Goal: Information Seeking & Learning: Learn about a topic

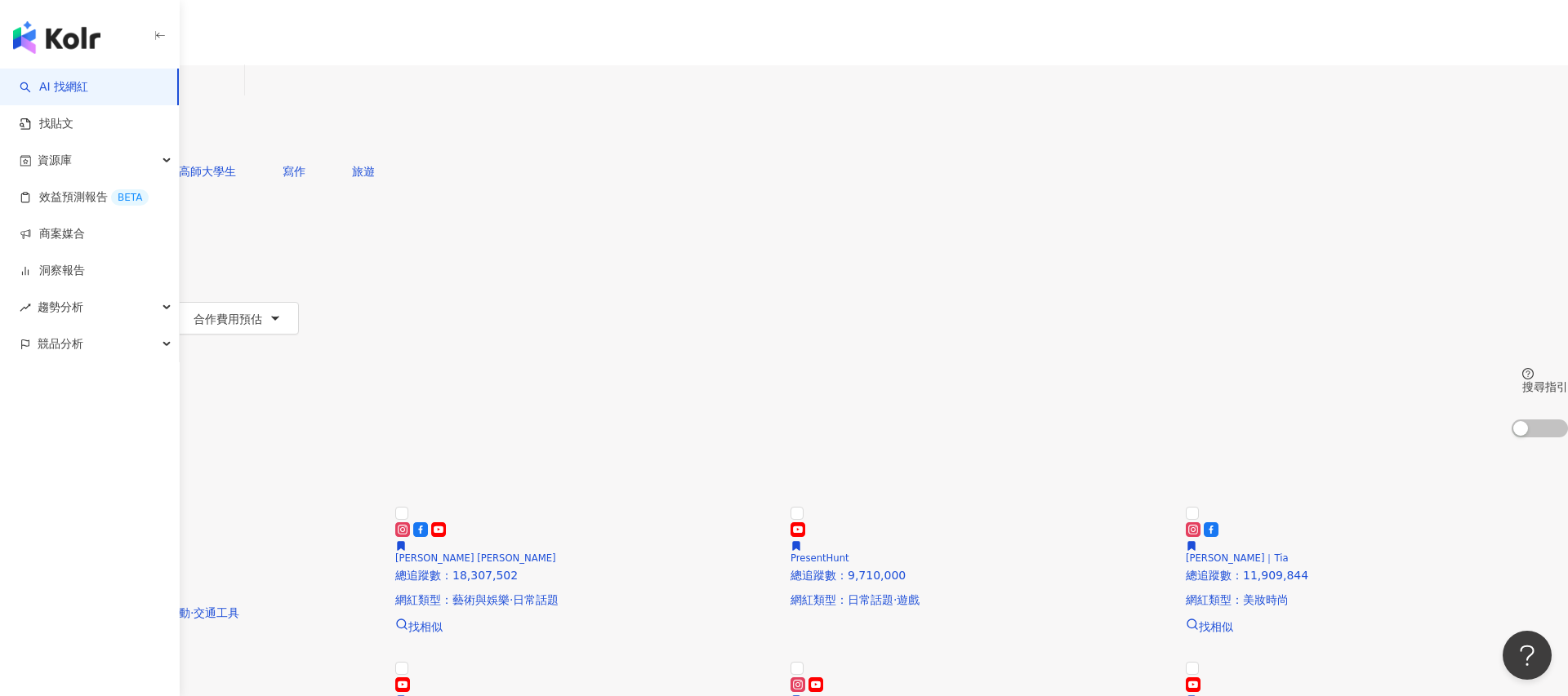
click at [256, 166] on div "不分平台 台灣 搜尋 您可能感興趣： 寫作 高師大學生 寫作 旅遊 類型 性別 追蹤數 互動率 觀看率 合作費用預估 更多篩選 搜尋指引 AI 開啟 AI 關閉" at bounding box center [784, 251] width 1568 height 373
click at [67, 93] on div "不分平台" at bounding box center [39, 80] width 57 height 26
click at [1251, 109] on div "台灣" at bounding box center [784, 116] width 1568 height 13
click at [237, 96] on input "search" at bounding box center [172, 80] width 133 height 31
click at [63, 161] on span "資源庫" at bounding box center [55, 160] width 34 height 37
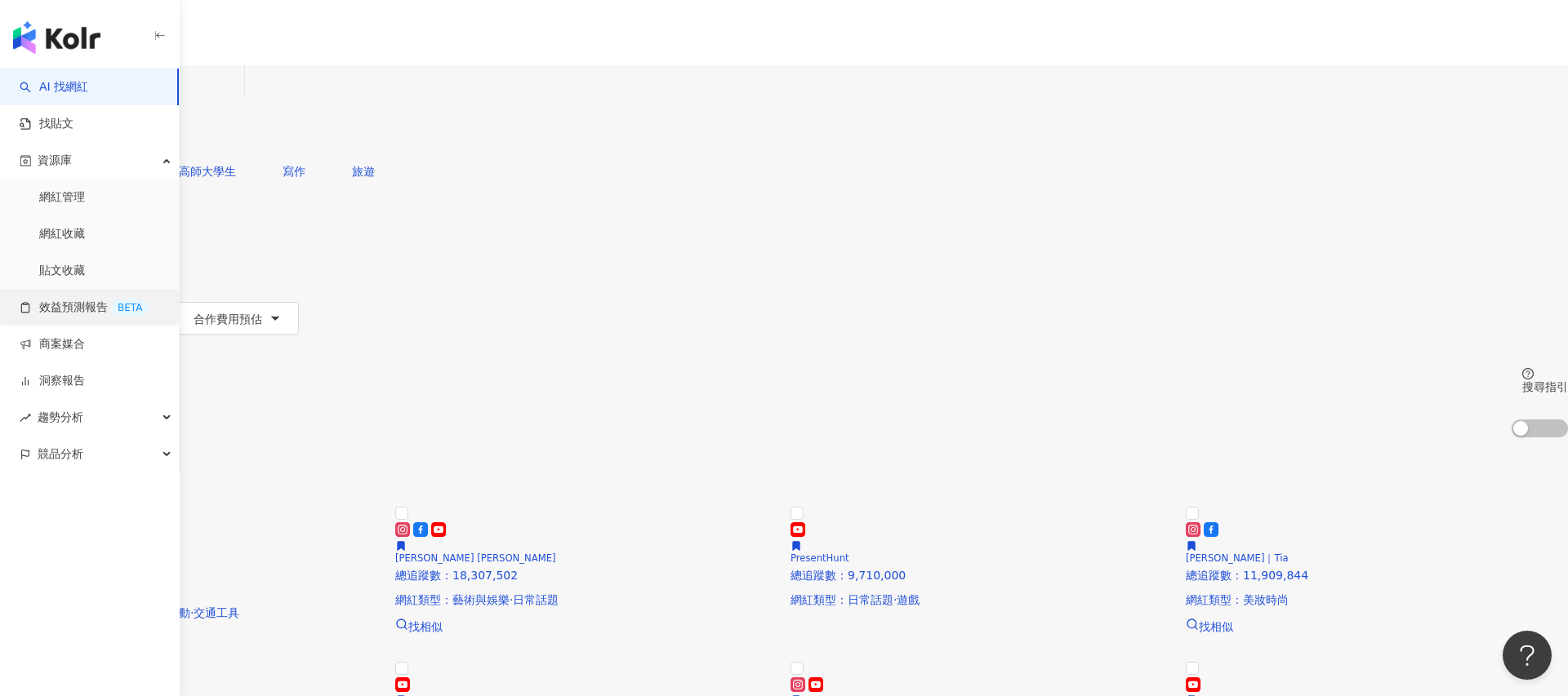
click at [79, 311] on link "效益預測報告 BETA" at bounding box center [83, 308] width 129 height 17
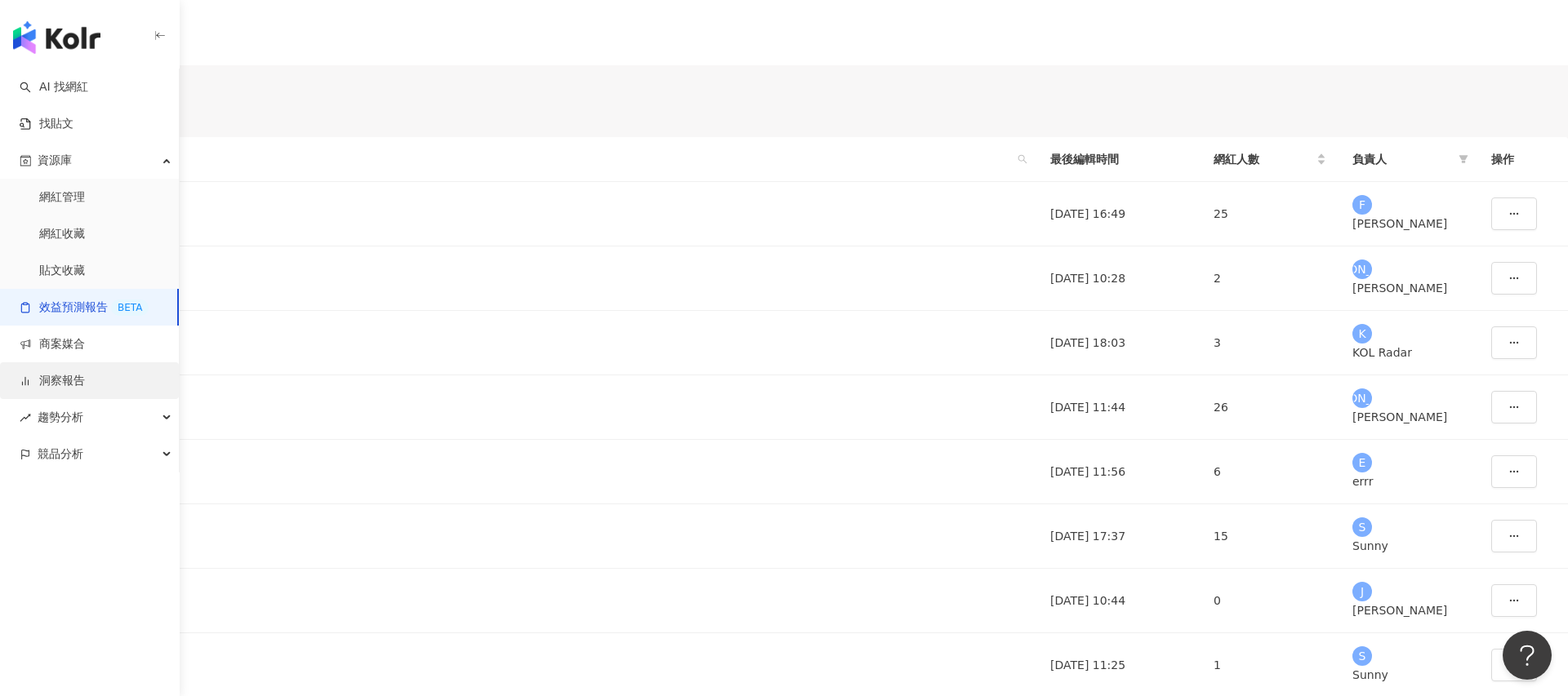
click at [66, 376] on link "洞察報告" at bounding box center [52, 381] width 65 height 17
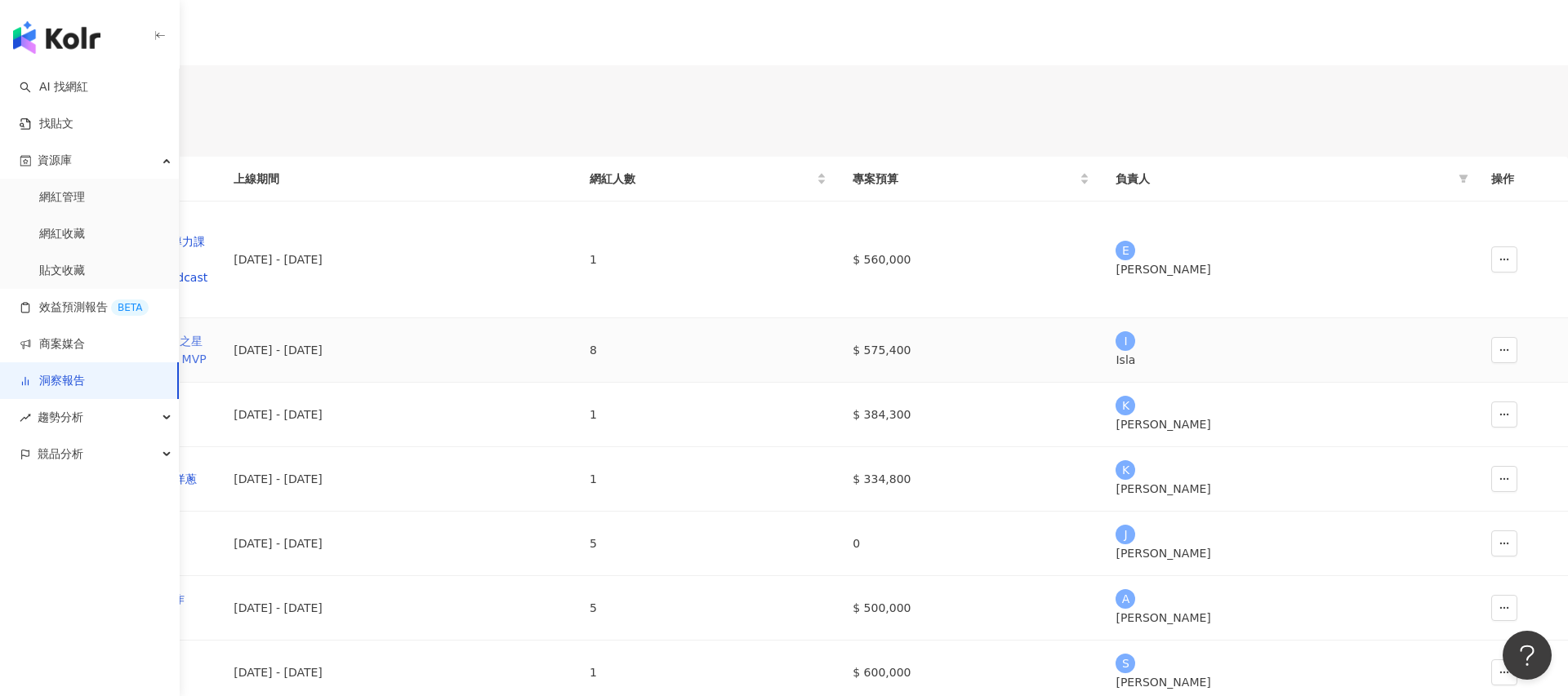
click at [208, 368] on div "Uber Eats_Co-Marketing_強打之星活動_KOL合作_2025-Weekend MVP" at bounding box center [110, 349] width 195 height 36
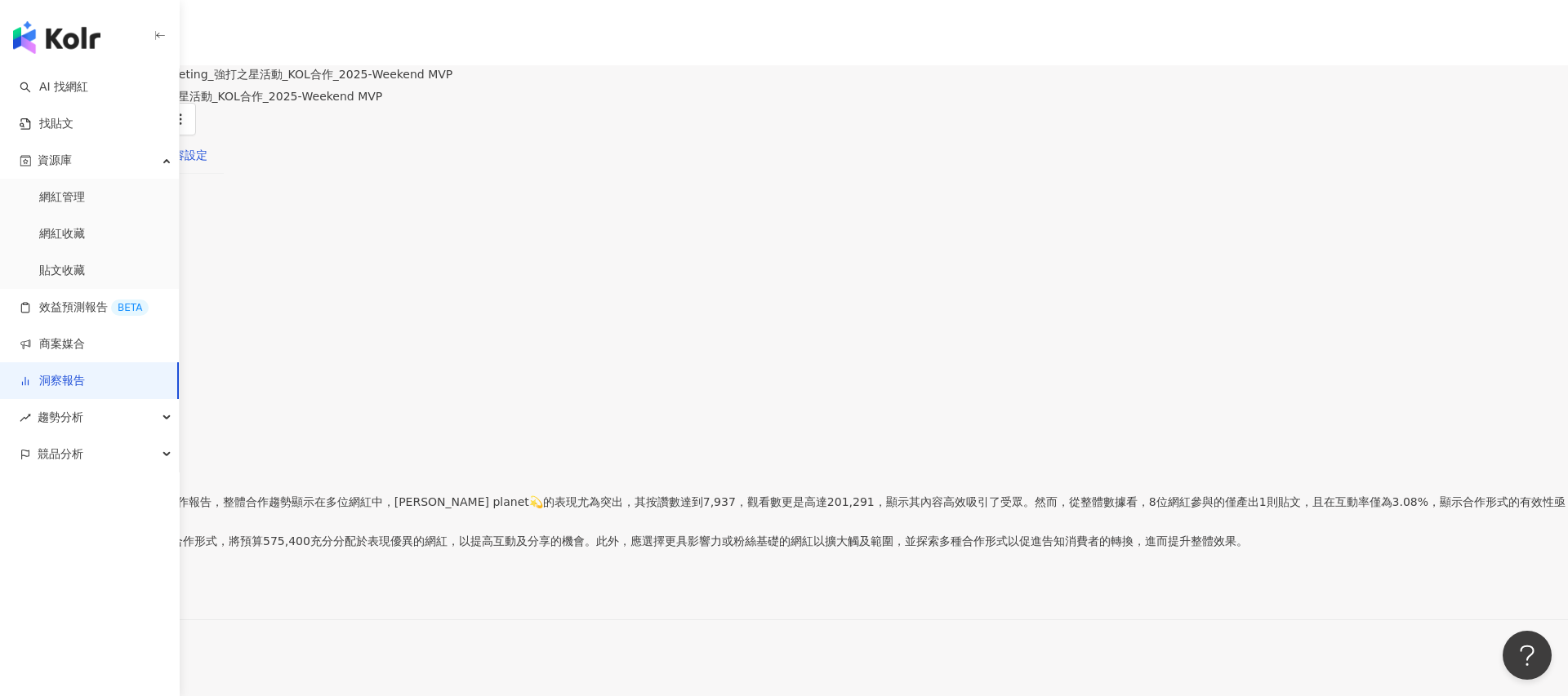
click at [208, 164] on div "內容設定" at bounding box center [184, 155] width 45 height 18
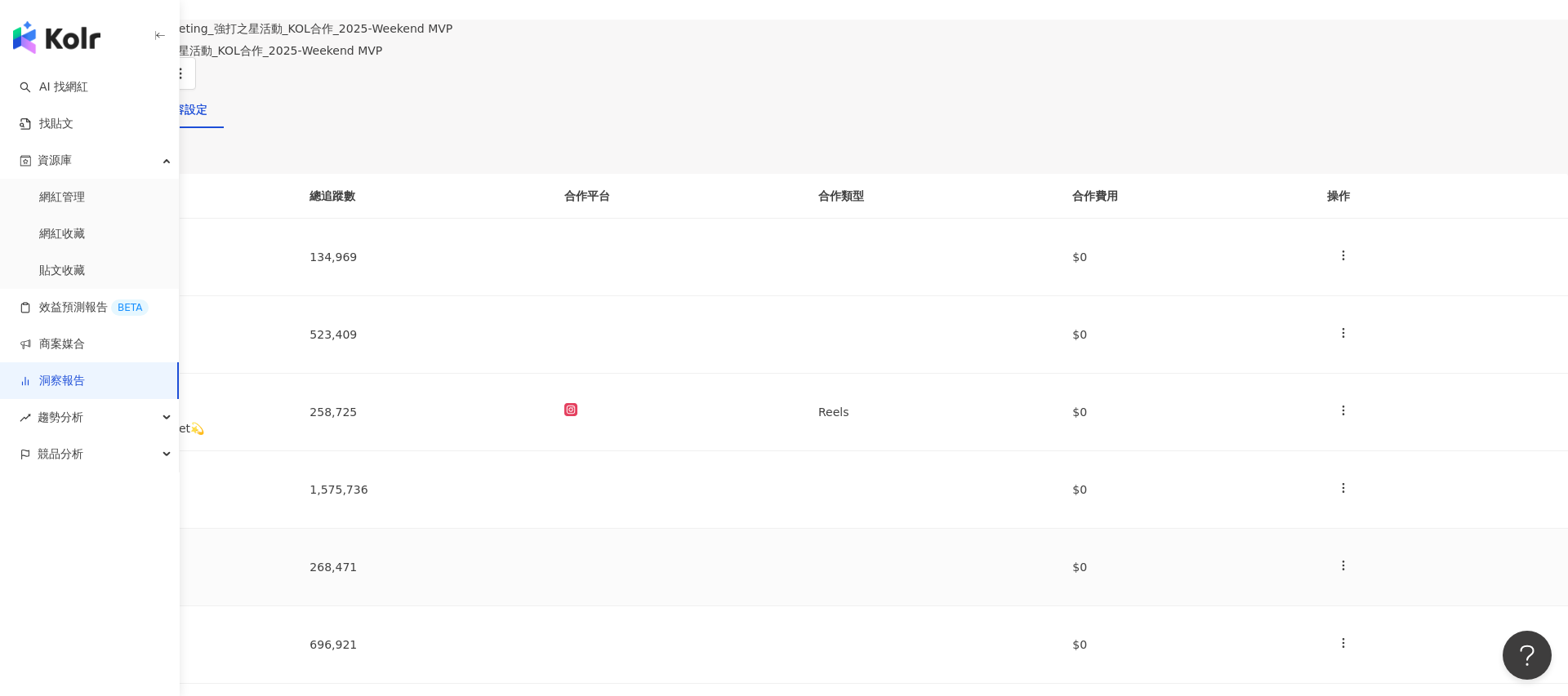
scroll to position [22, 0]
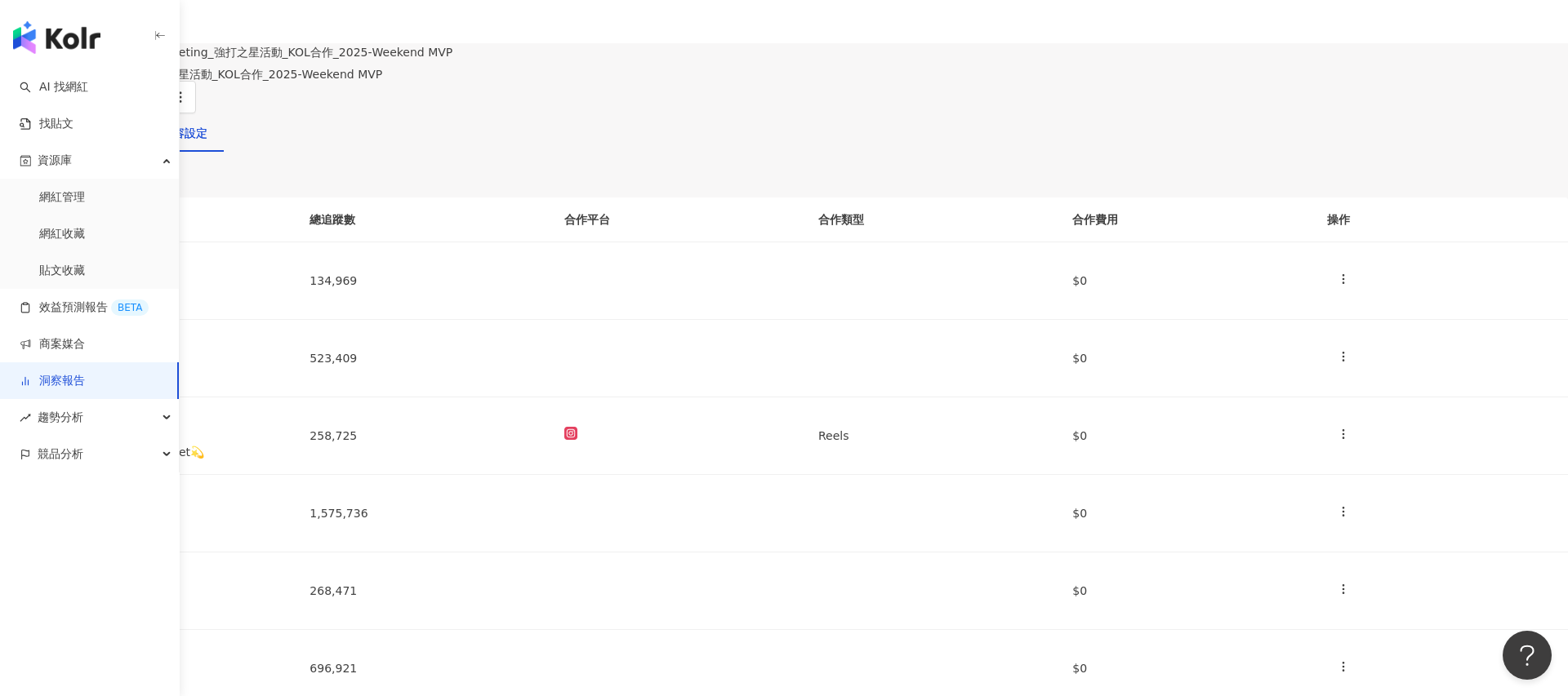
click at [62, 142] on div "洞察總覽" at bounding box center [39, 133] width 45 height 18
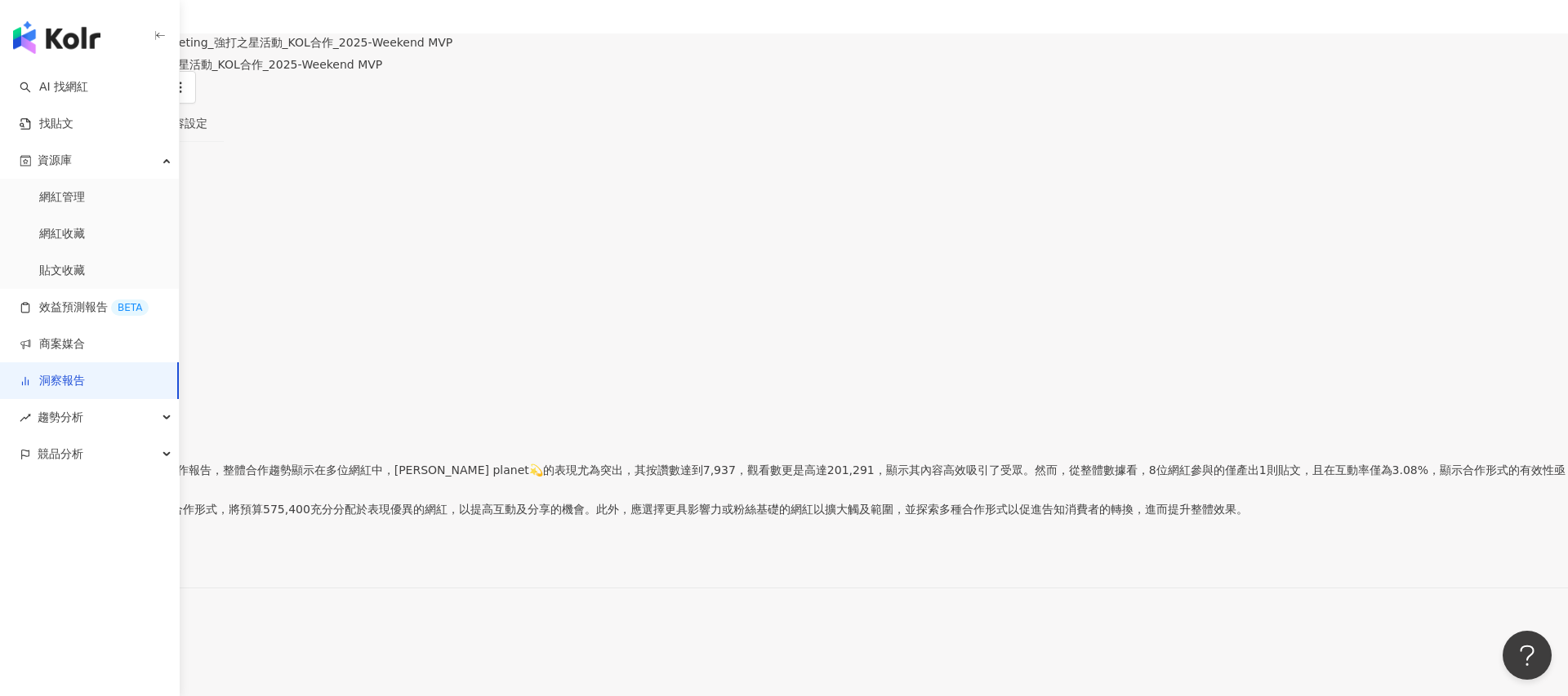
scroll to position [11, 0]
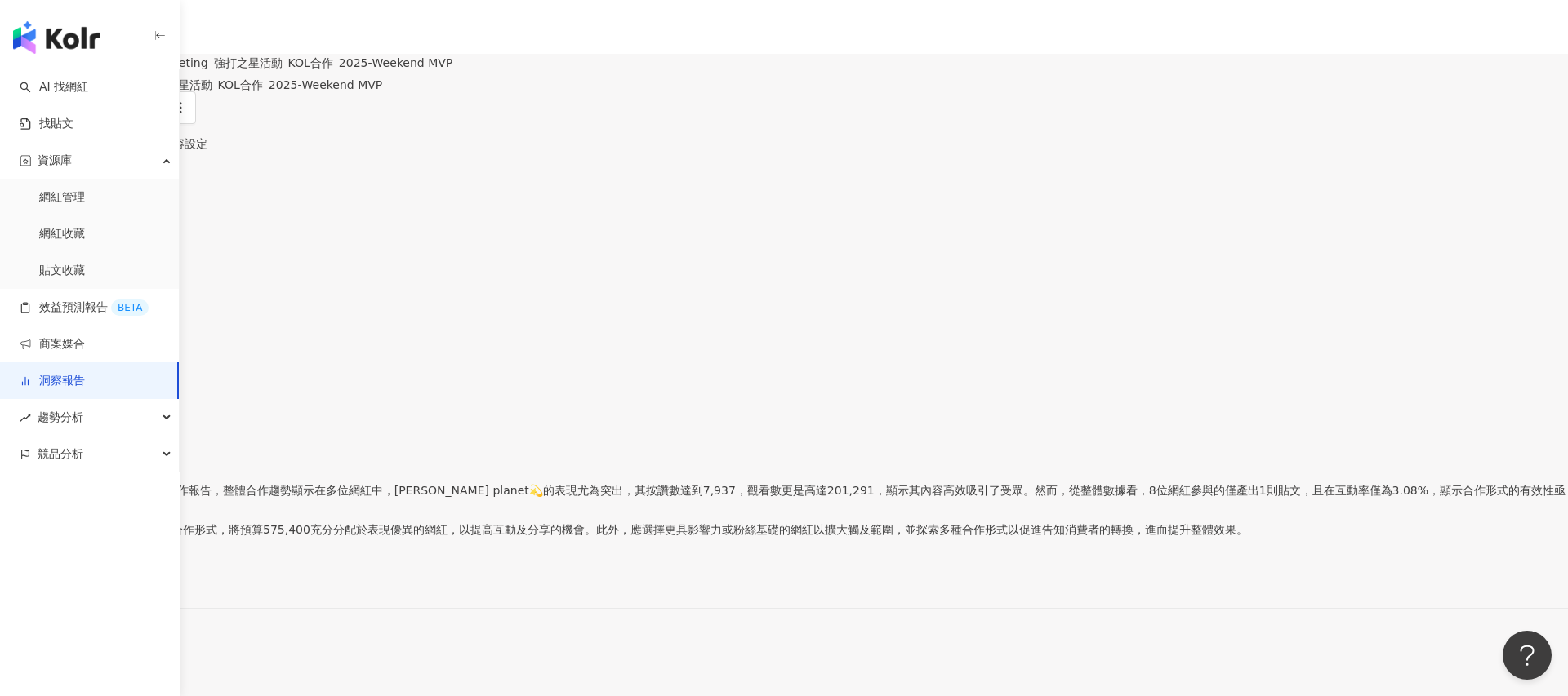
click at [69, 373] on link "洞察報告" at bounding box center [52, 381] width 65 height 17
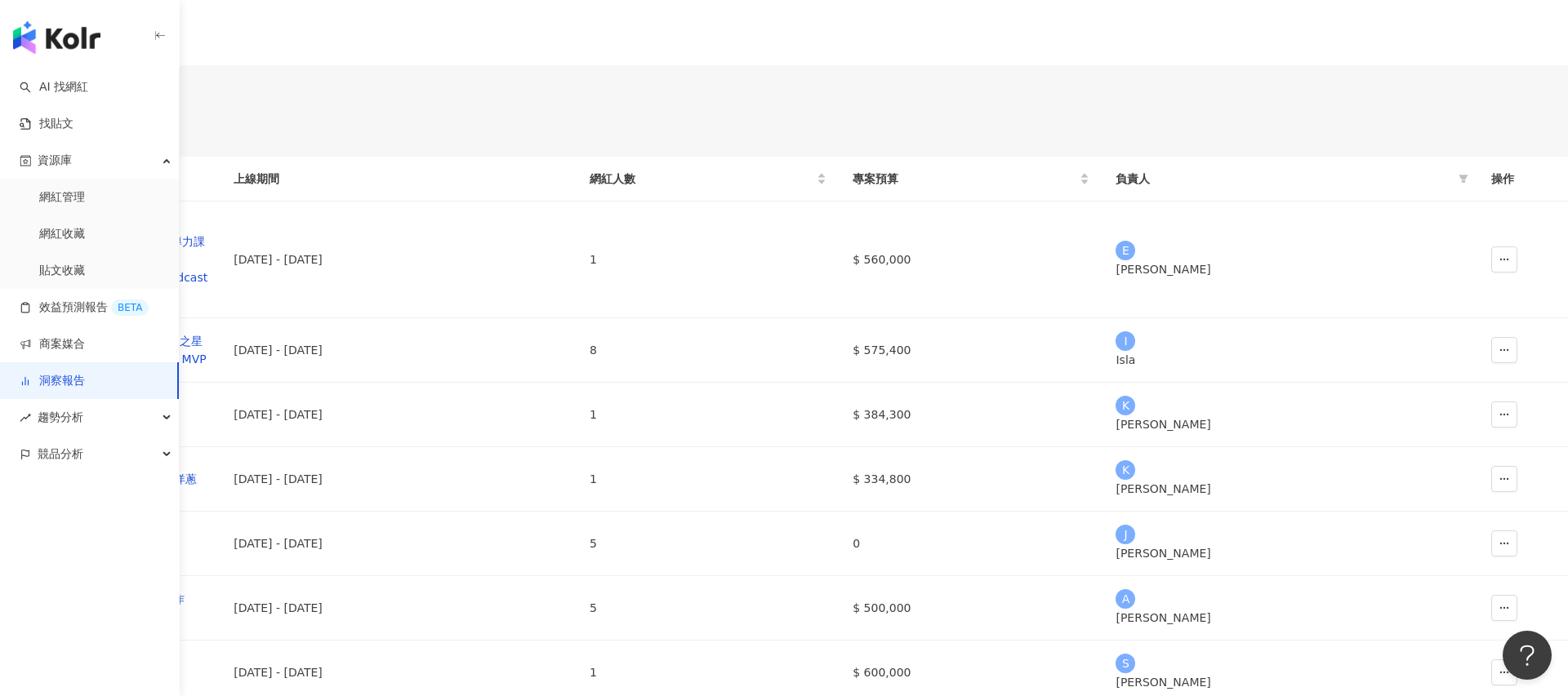
click at [93, 101] on span "建立新報告" at bounding box center [64, 95] width 57 height 13
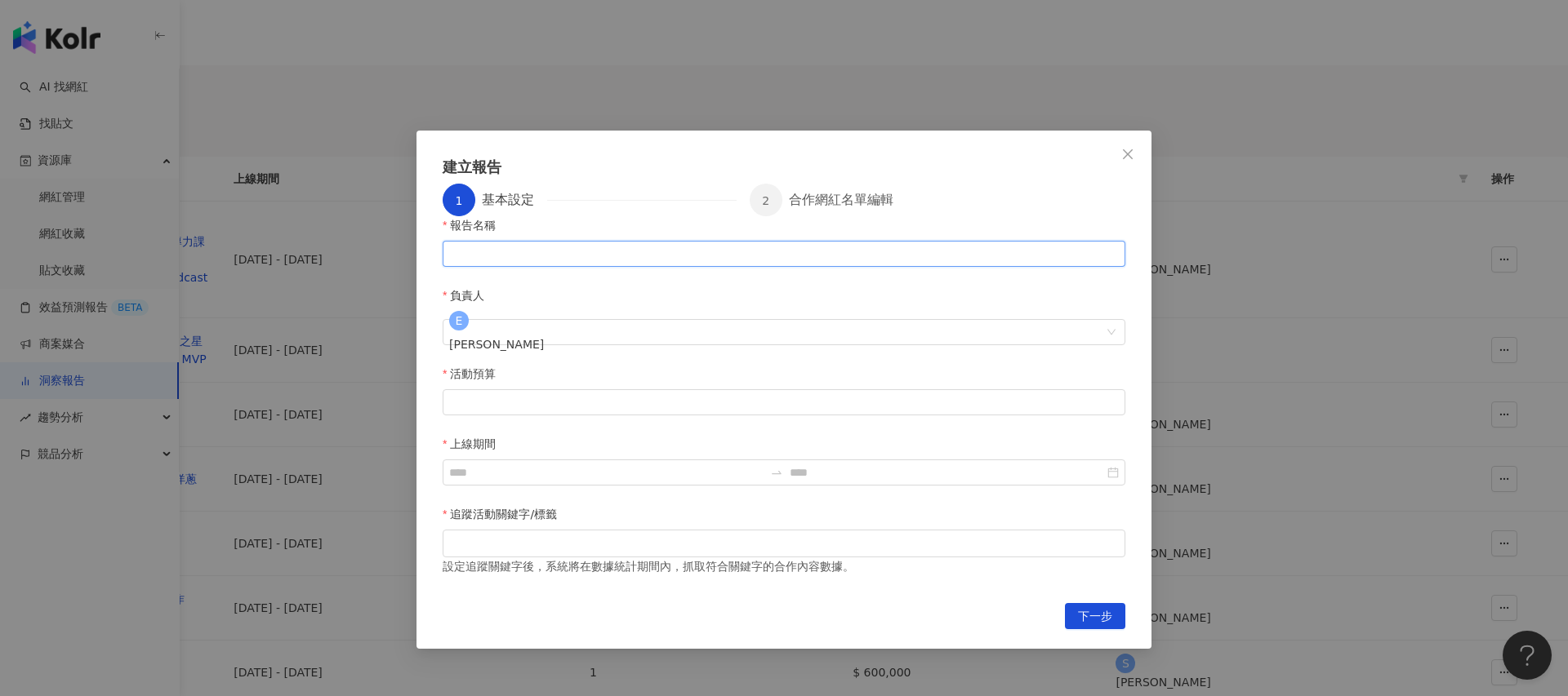
click at [561, 267] on input "報告名稱" at bounding box center [784, 254] width 682 height 26
type input "*"
type input "*********"
click at [473, 390] on input "活動預算" at bounding box center [784, 402] width 681 height 24
click at [503, 538] on div at bounding box center [784, 543] width 676 height 12
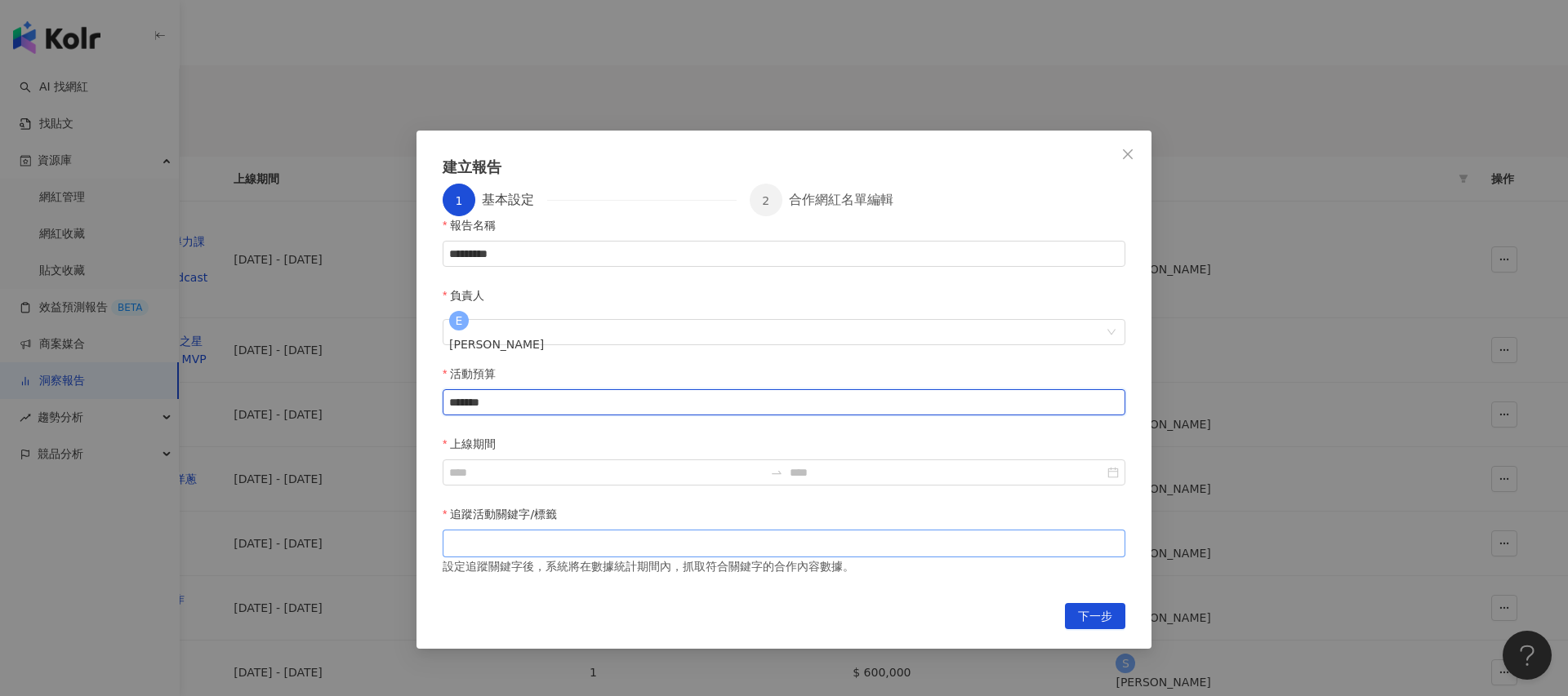
type input "*******"
type input "*"
type input "****"
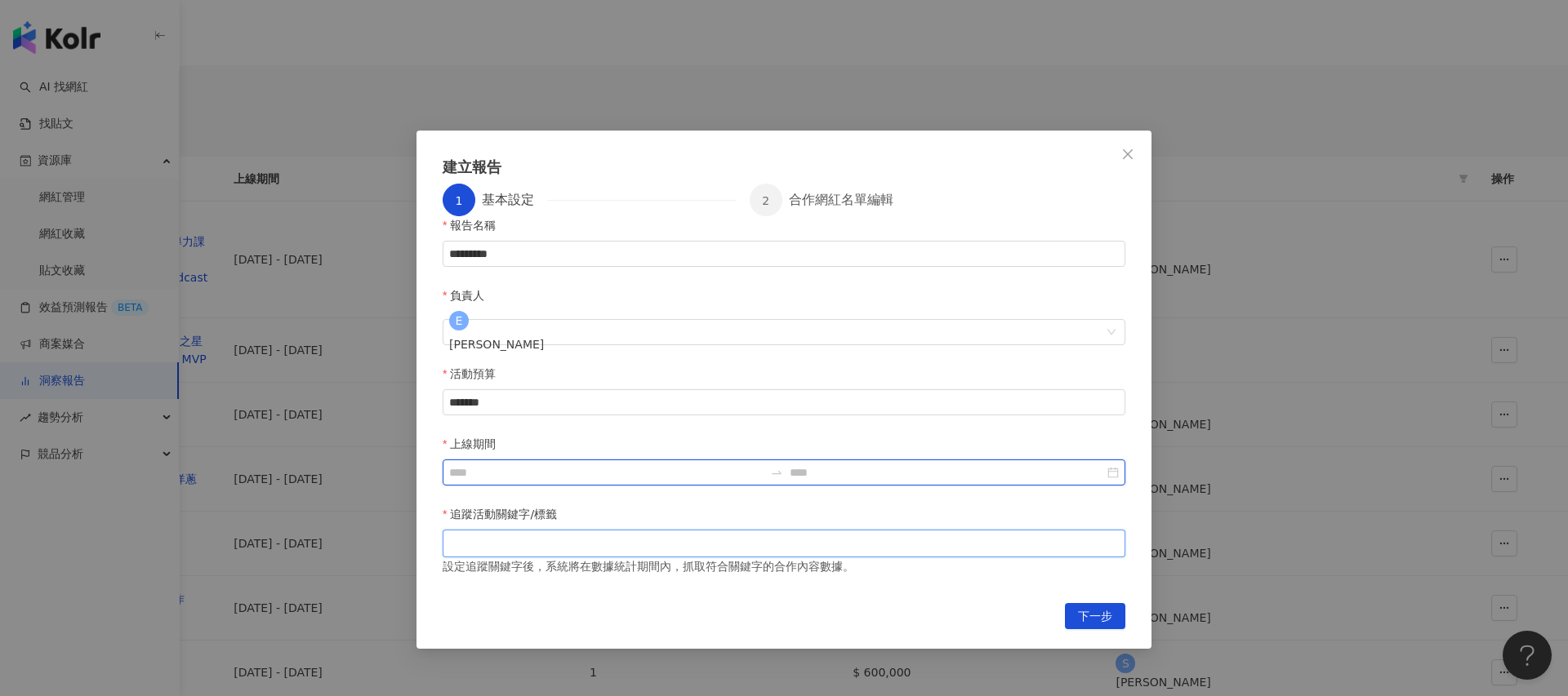
click at [763, 463] on input "上線期間" at bounding box center [606, 472] width 314 height 18
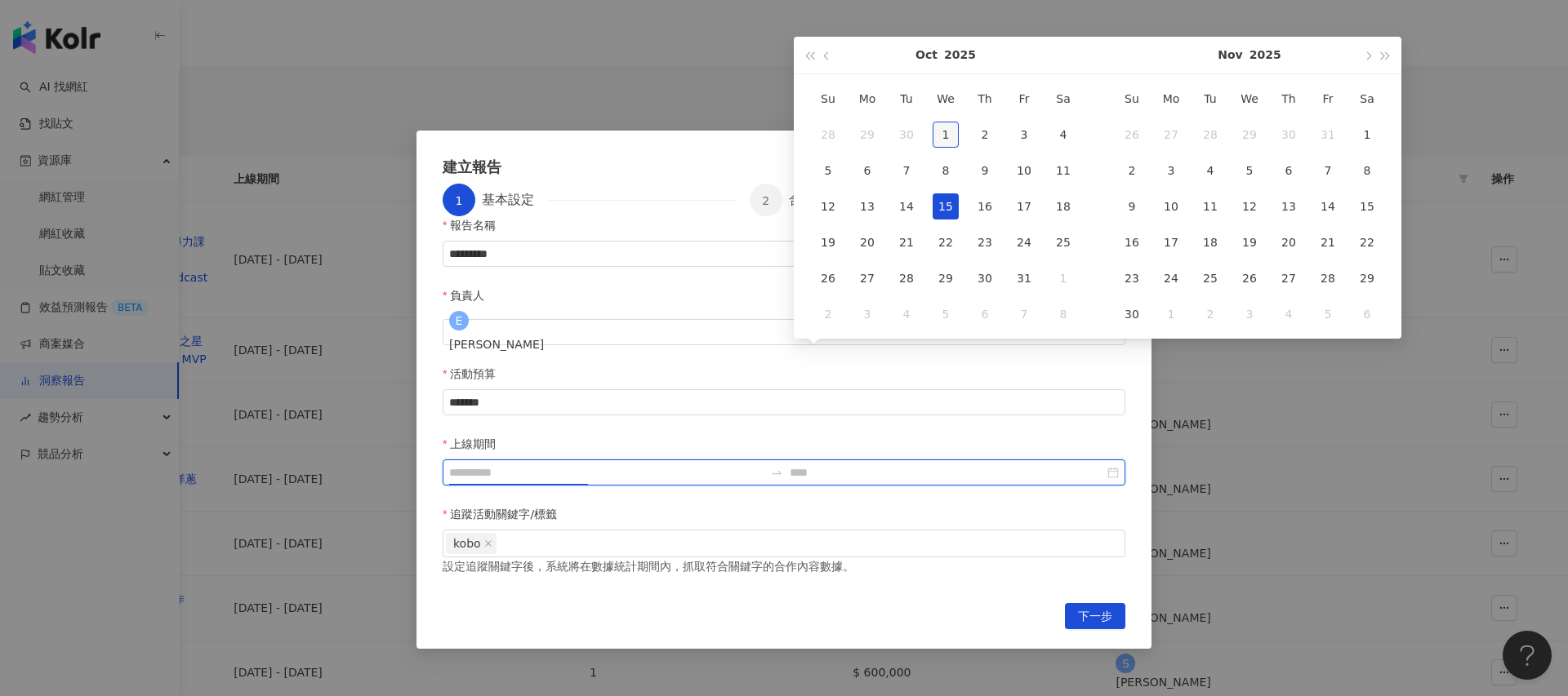
type input "**********"
click at [948, 136] on div "1" at bounding box center [946, 134] width 26 height 26
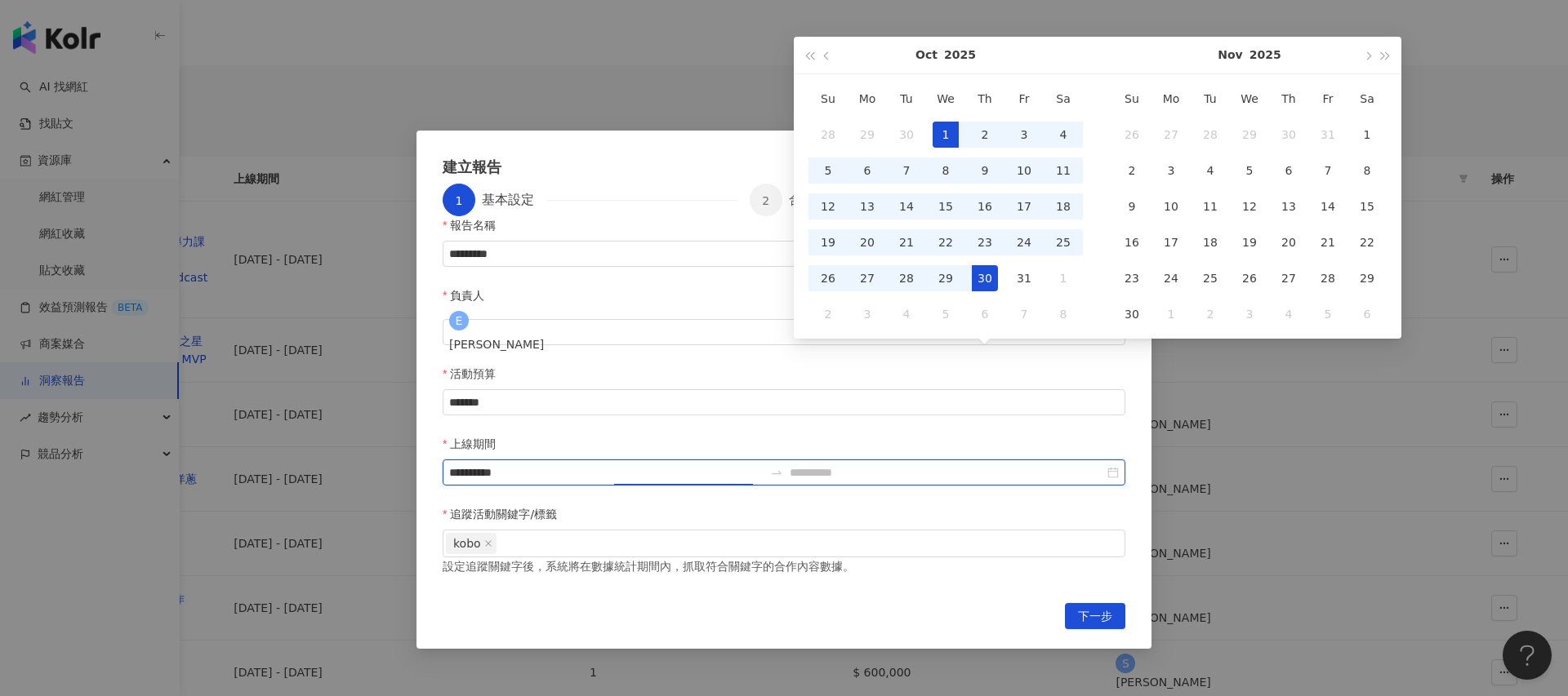
type input "**********"
click at [1024, 279] on div "31" at bounding box center [1024, 278] width 26 height 26
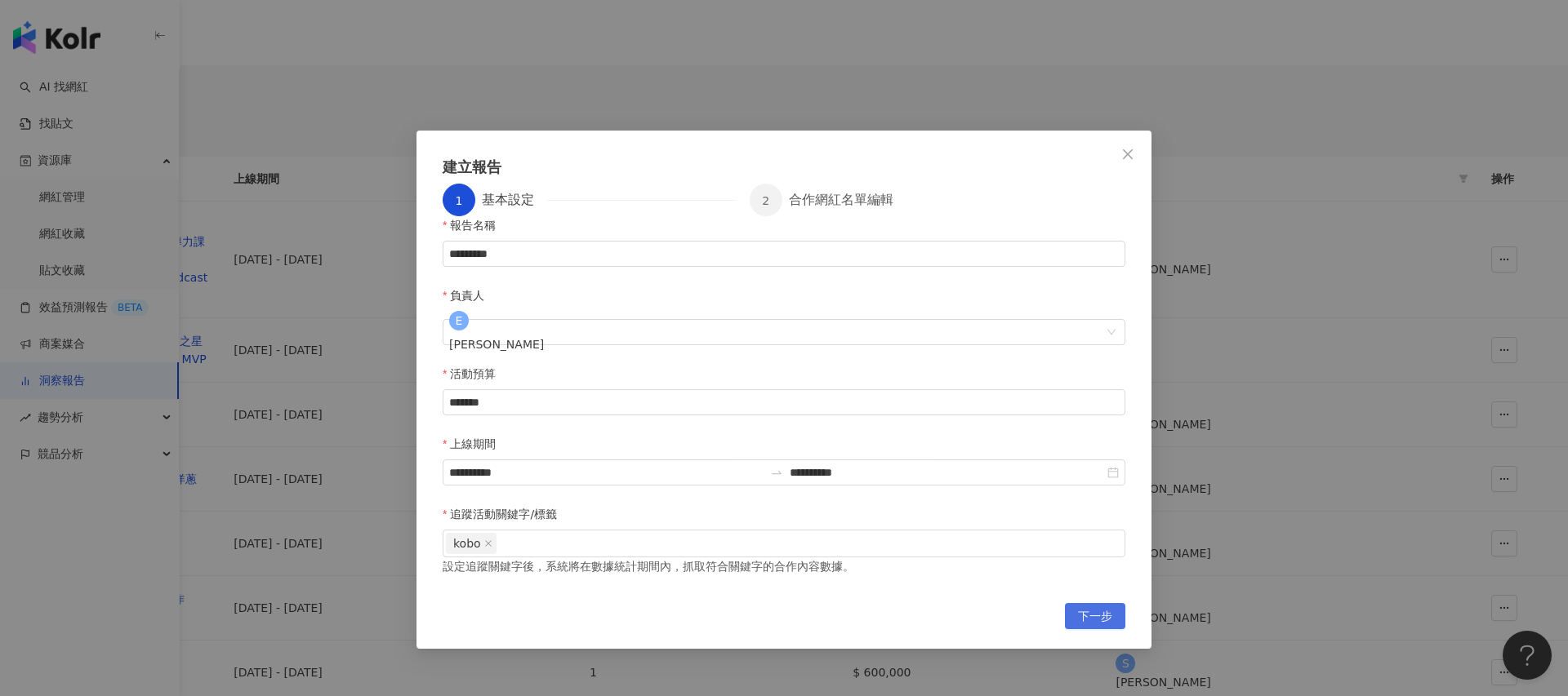
click at [1079, 604] on span "下一步" at bounding box center [1094, 617] width 34 height 26
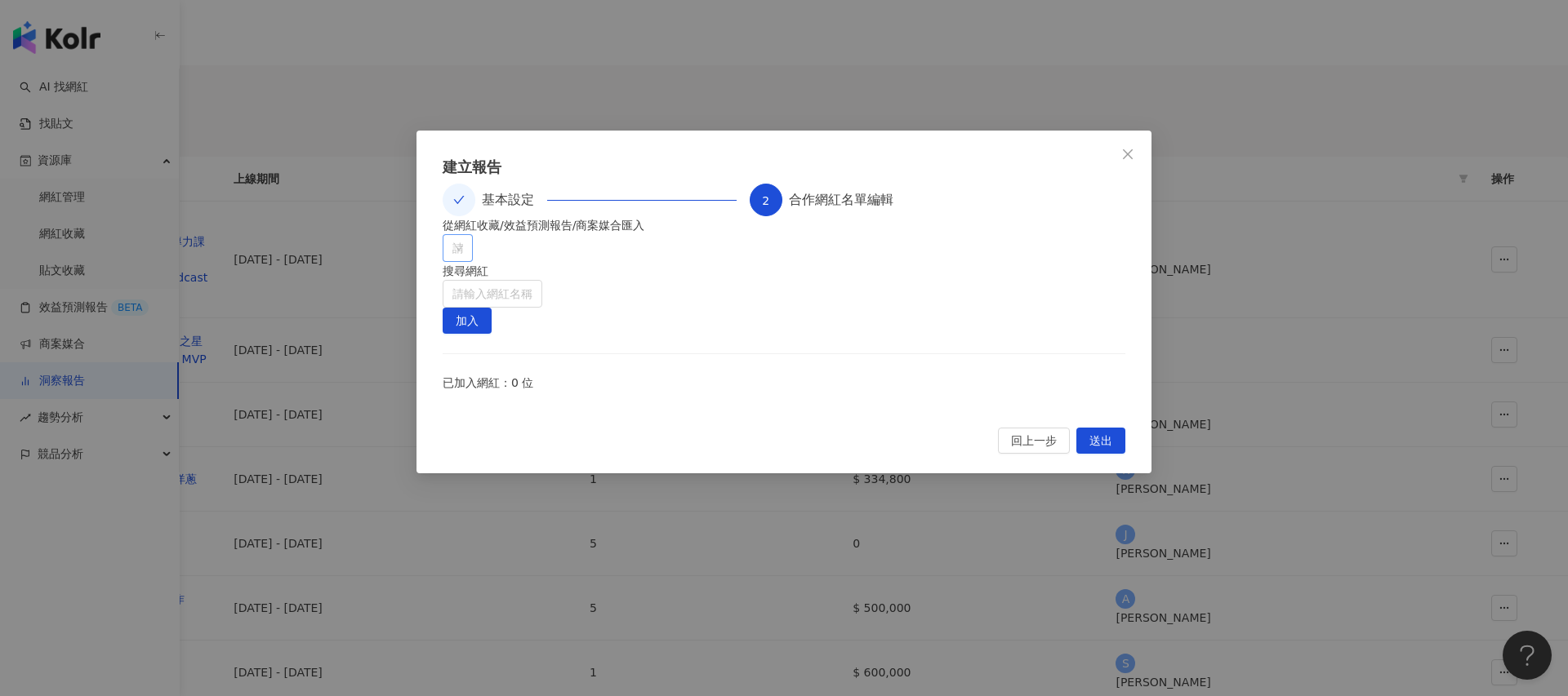
click at [453, 255] on div at bounding box center [449, 248] width 6 height 12
click at [465, 345] on span at bounding box center [459, 339] width 26 height 26
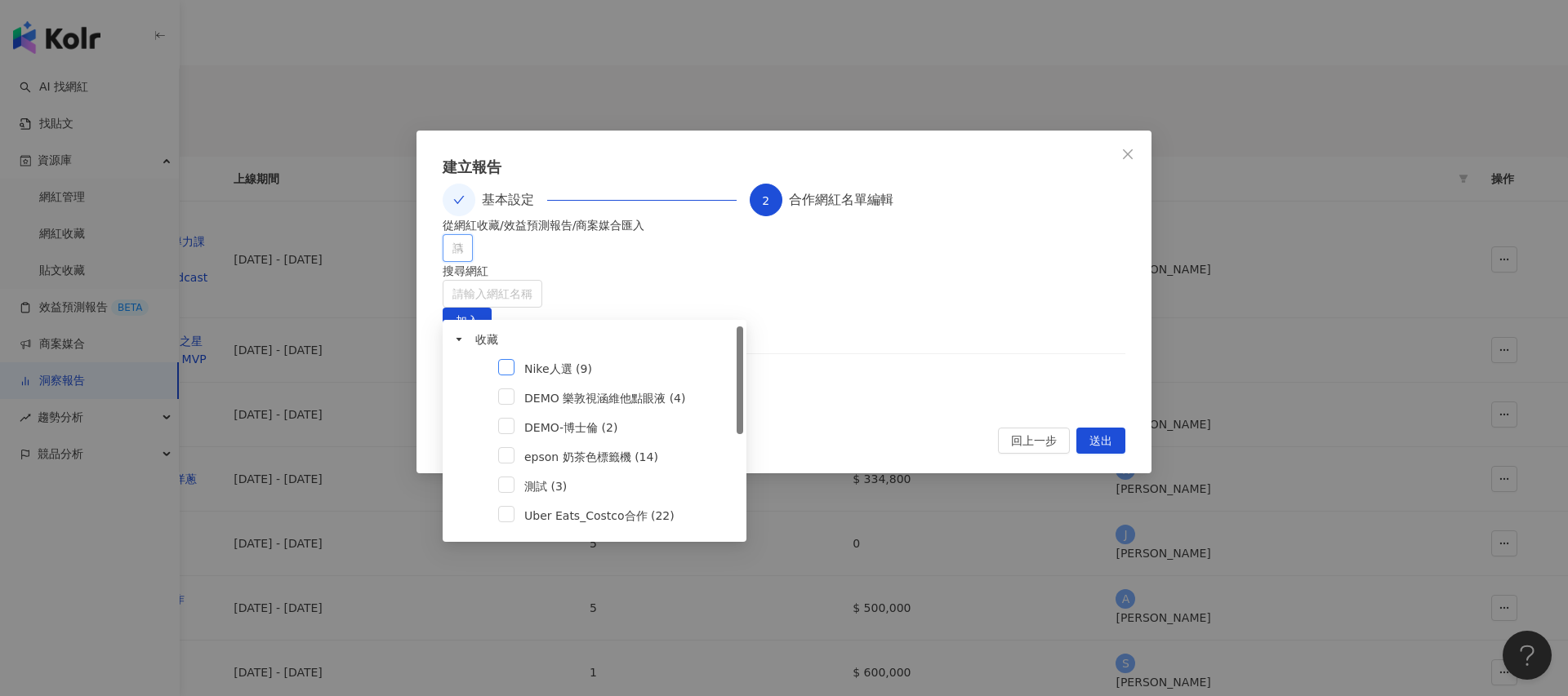
click at [506, 367] on span at bounding box center [506, 367] width 17 height 17
click at [919, 386] on div "從網紅收藏/效益預測報告/商案媒合匯入 Nike人選 (9) Nike人選 (9) 搜尋網紅 請輸入網紅名稱 加入 已加入網紅：0 位" at bounding box center [784, 311] width 682 height 192
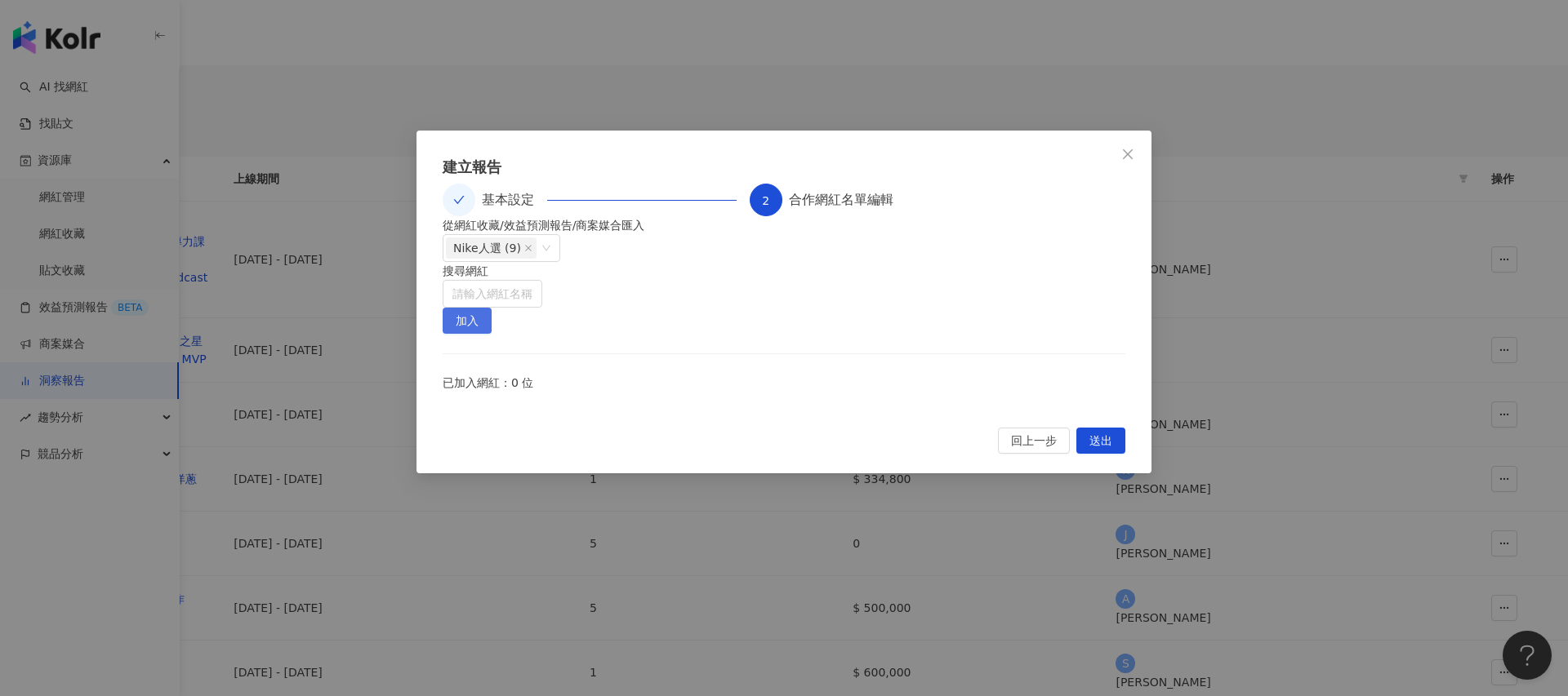
click at [478, 309] on span "加入" at bounding box center [466, 322] width 23 height 26
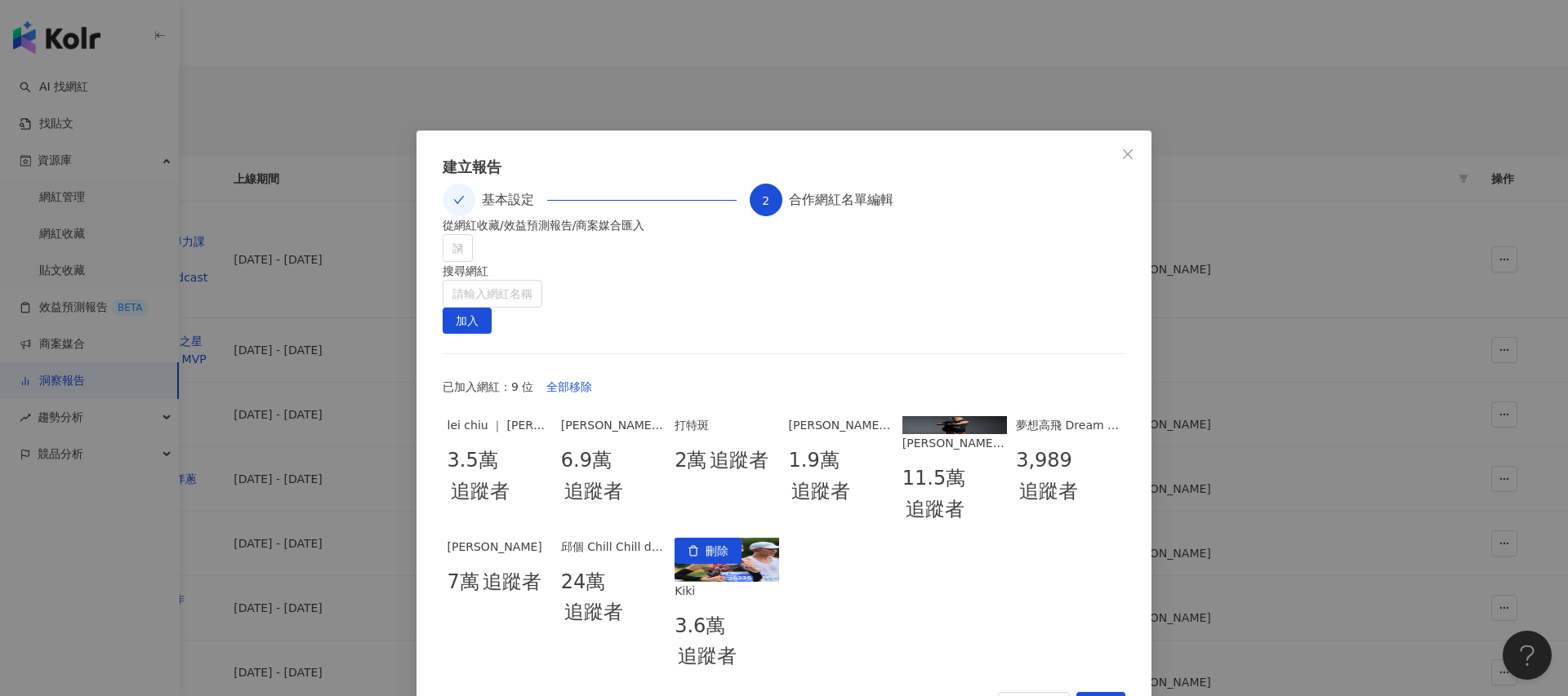
scroll to position [82, 0]
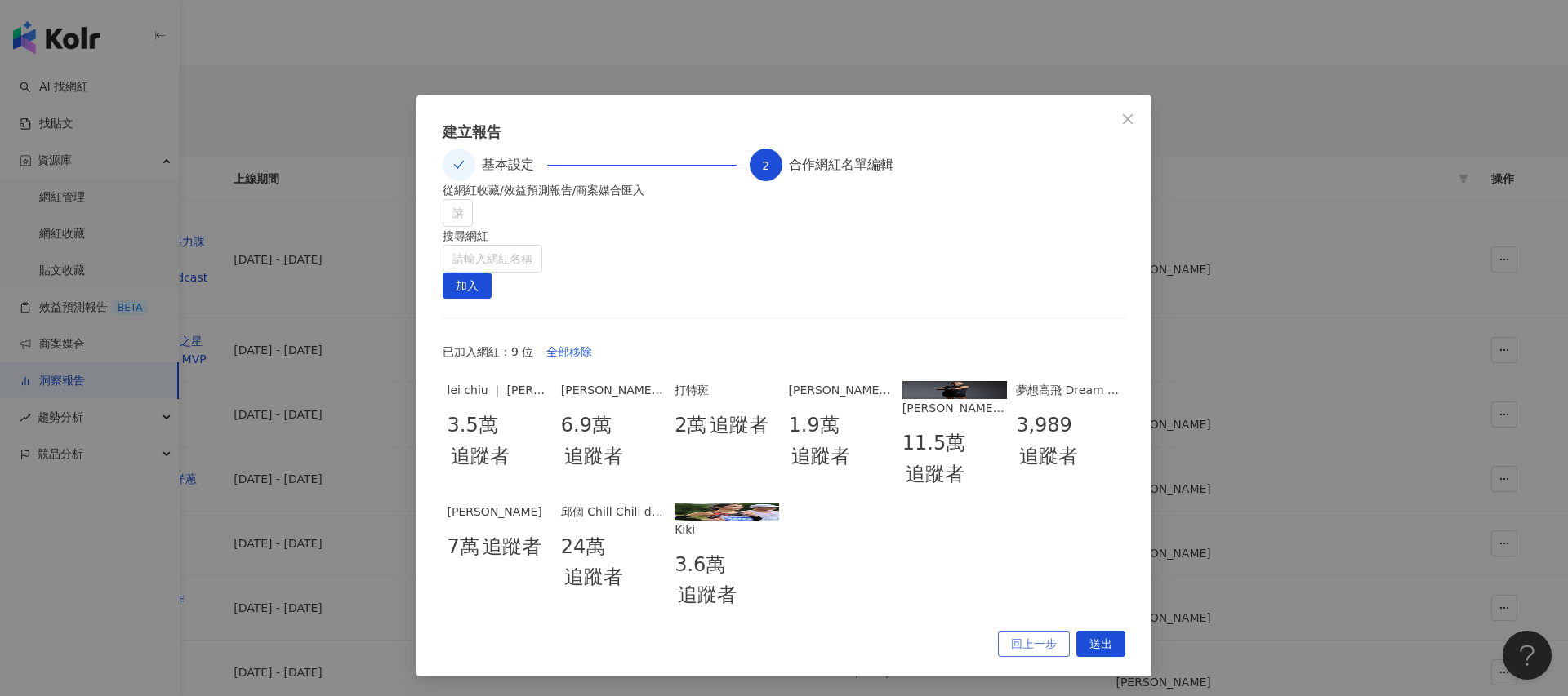
click at [1017, 643] on span "回上一步" at bounding box center [1033, 645] width 45 height 26
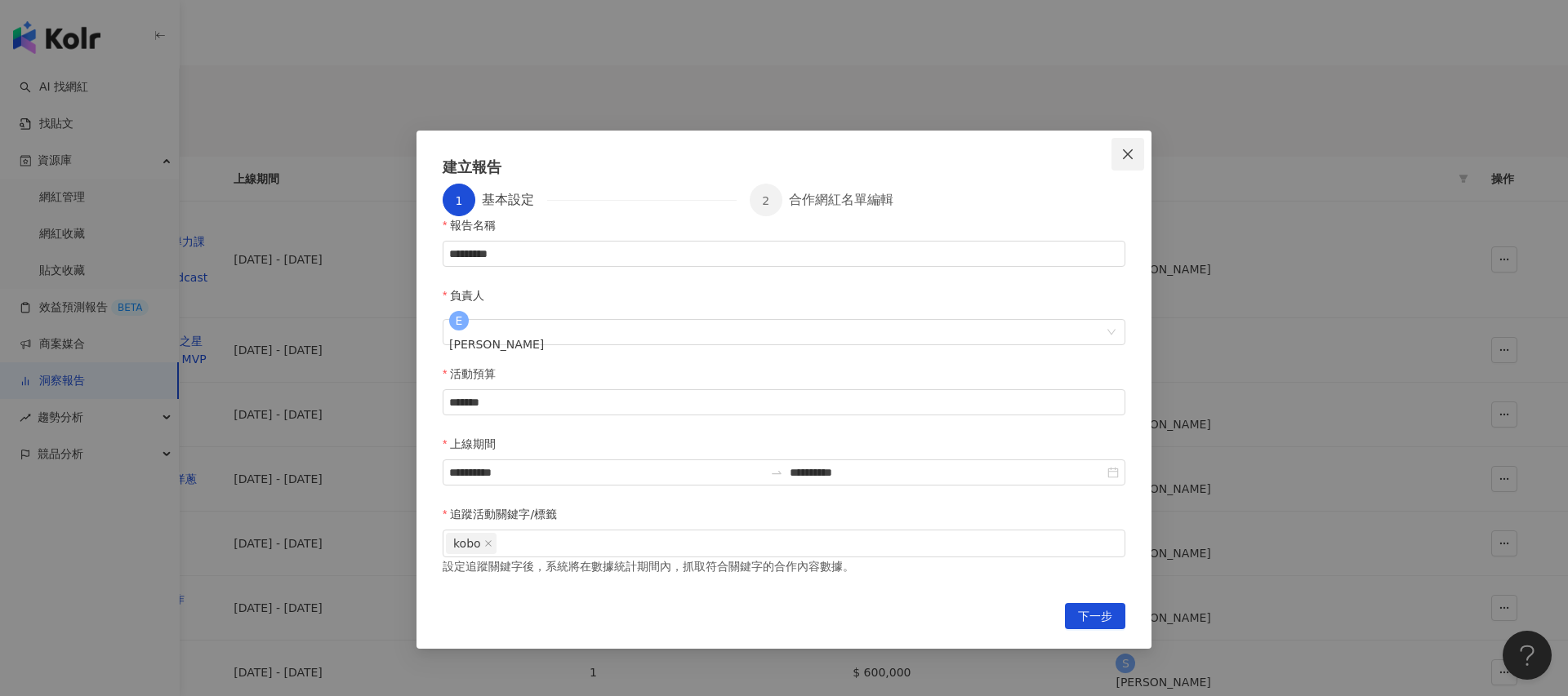
click at [1127, 157] on icon "close" at bounding box center [1128, 154] width 13 height 13
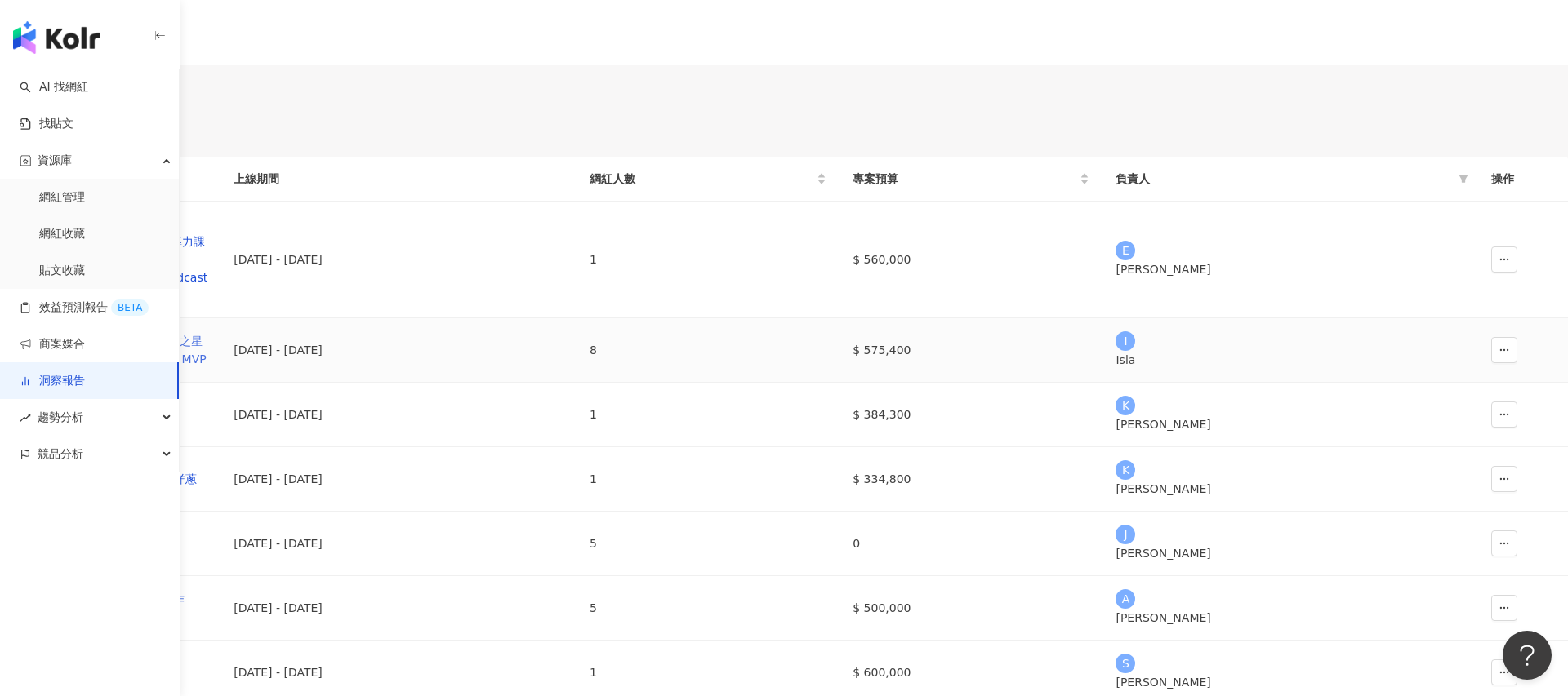
click at [208, 368] on div "Uber Eats_Co-Marketing_強打之星活動_KOL合作_2025-Weekend MVP" at bounding box center [110, 349] width 195 height 36
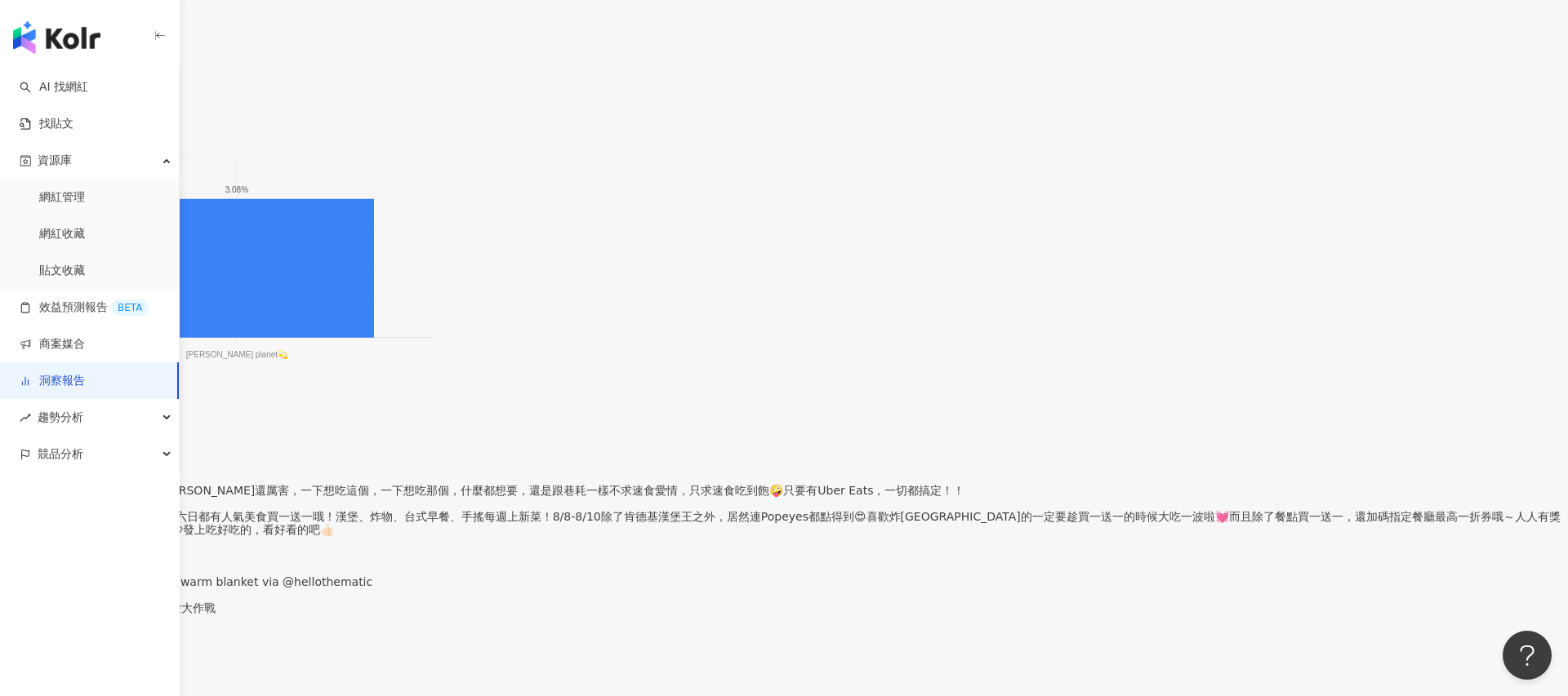
scroll to position [1327, 0]
click at [52, 378] on link "洞察報告" at bounding box center [52, 381] width 65 height 17
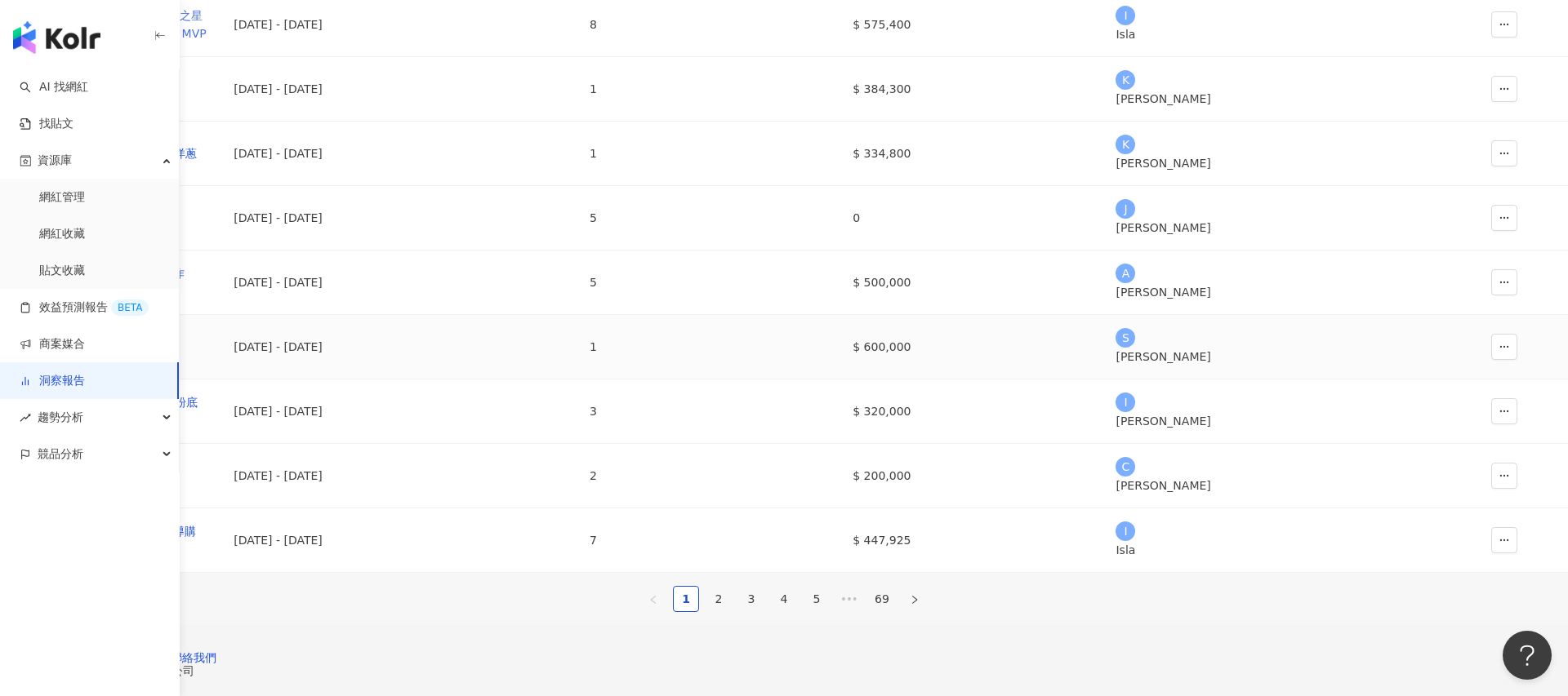
scroll to position [362, 0]
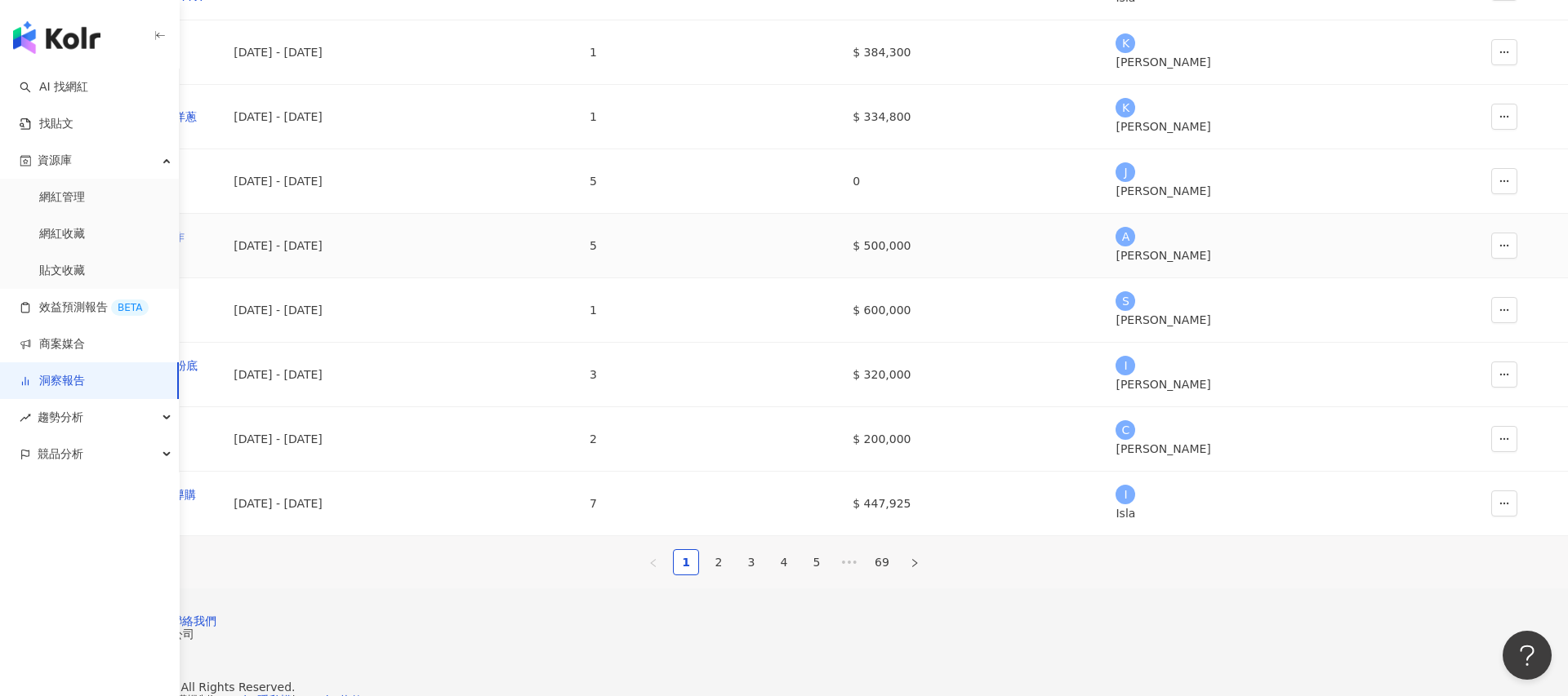
click at [208, 263] on div "佳格_保健飲品組_中元節檔期操作_202508_KOL影音" at bounding box center [110, 246] width 195 height 36
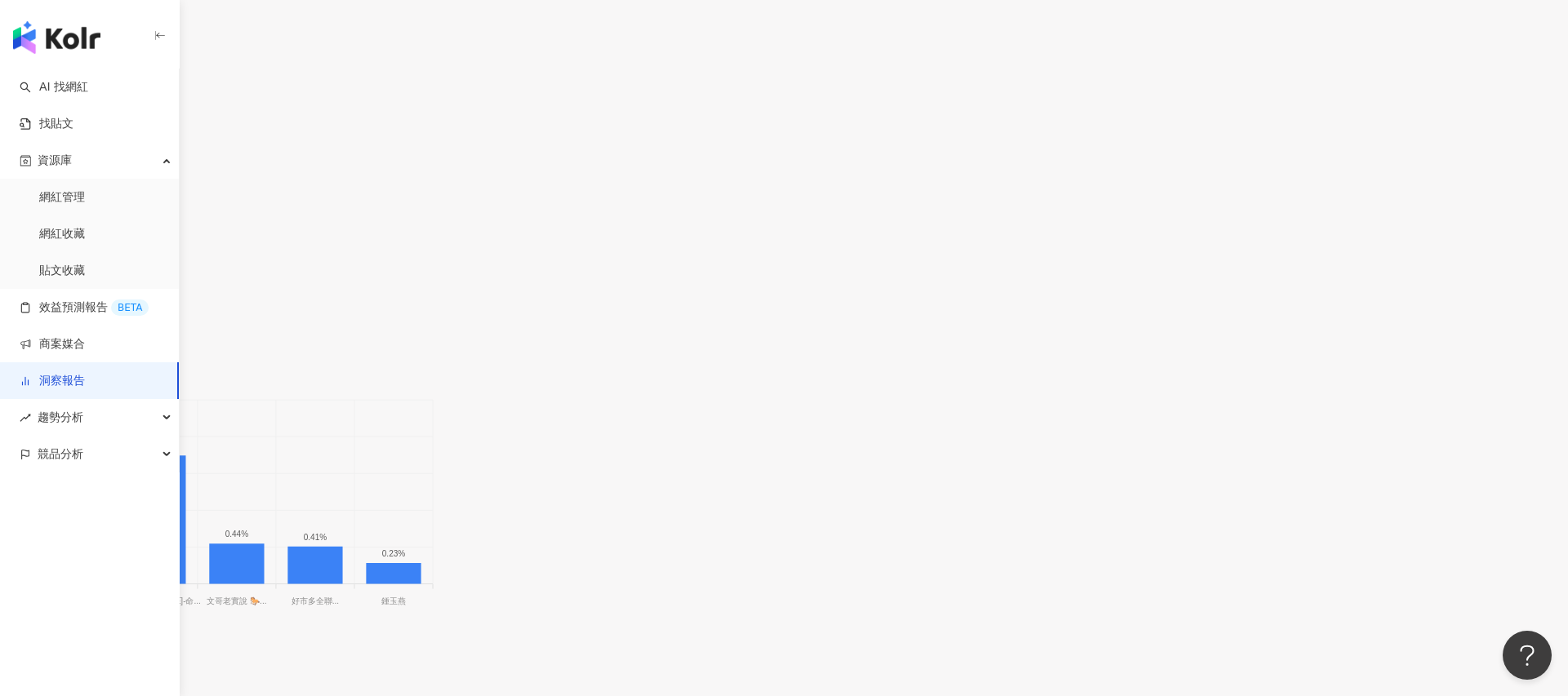
scroll to position [1162, 0]
click at [64, 300] on span "互動率" at bounding box center [37, 315] width 54 height 31
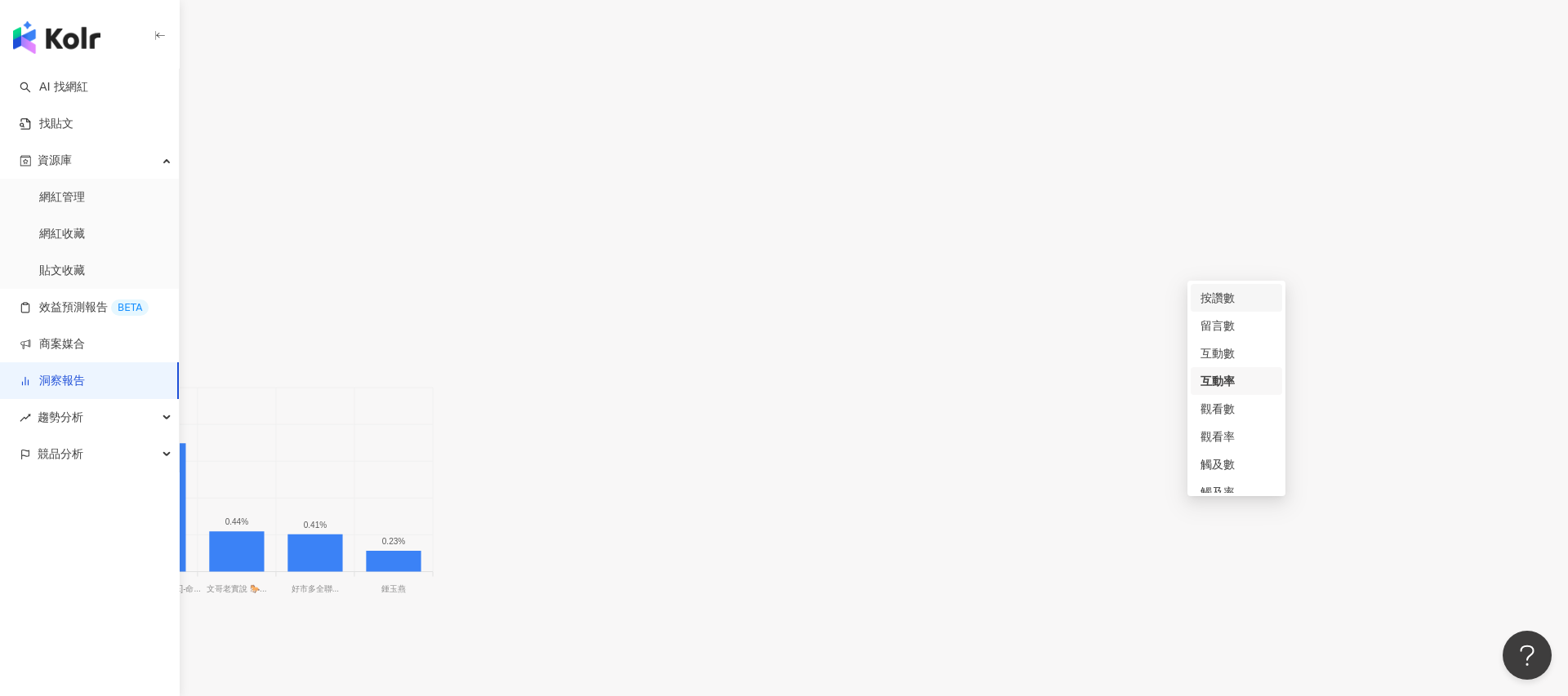
click at [1218, 299] on div "按讚數" at bounding box center [1235, 297] width 71 height 18
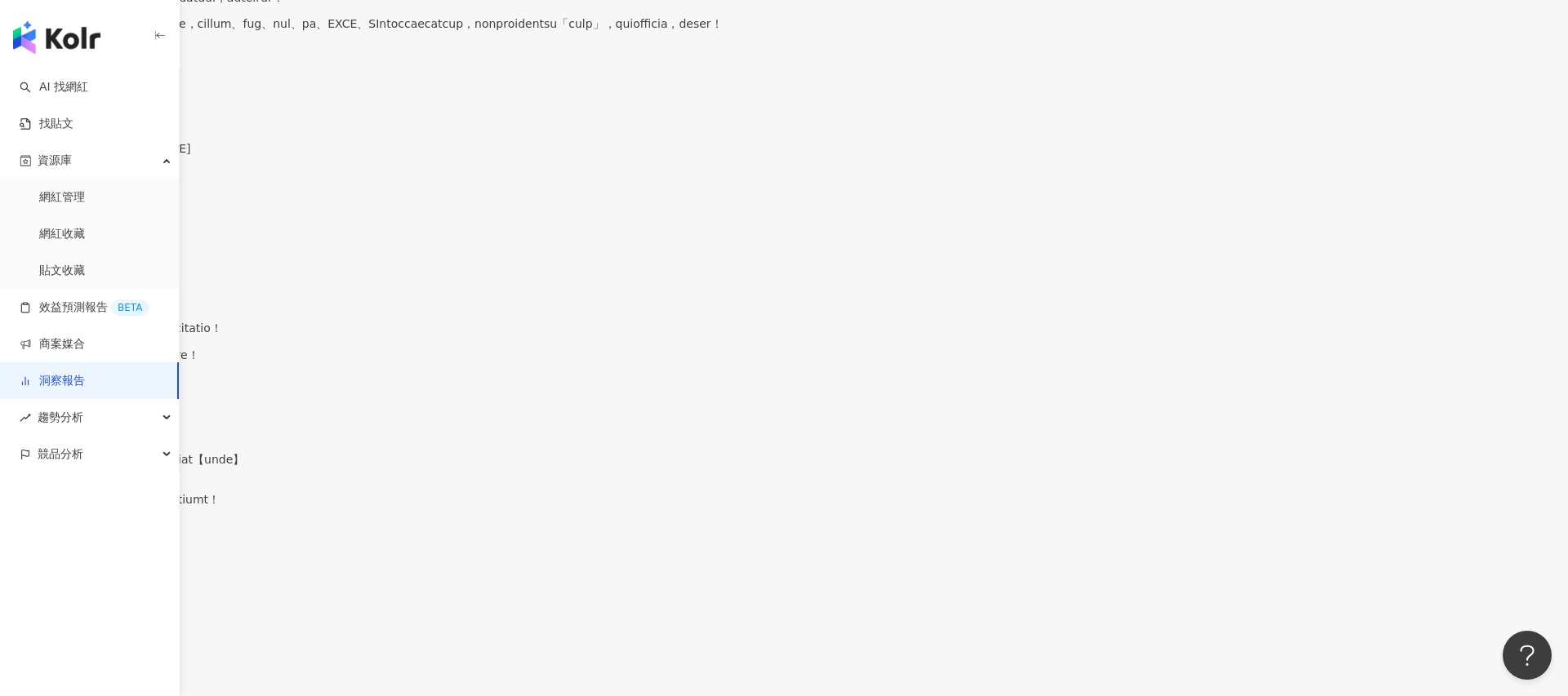
scroll to position [4128, 0]
click at [1281, 180] on div "負面留言" at bounding box center [1290, 182] width 56 height 18
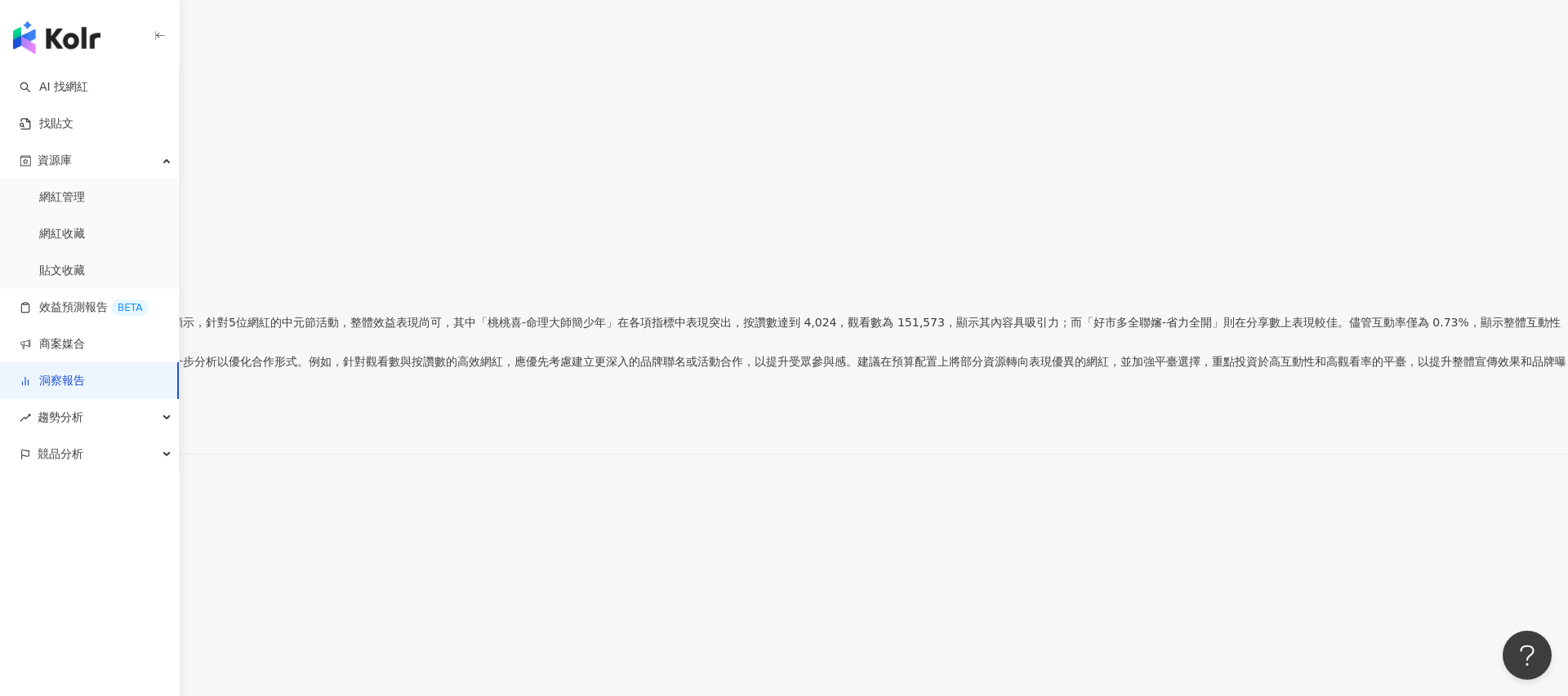
scroll to position [0, 0]
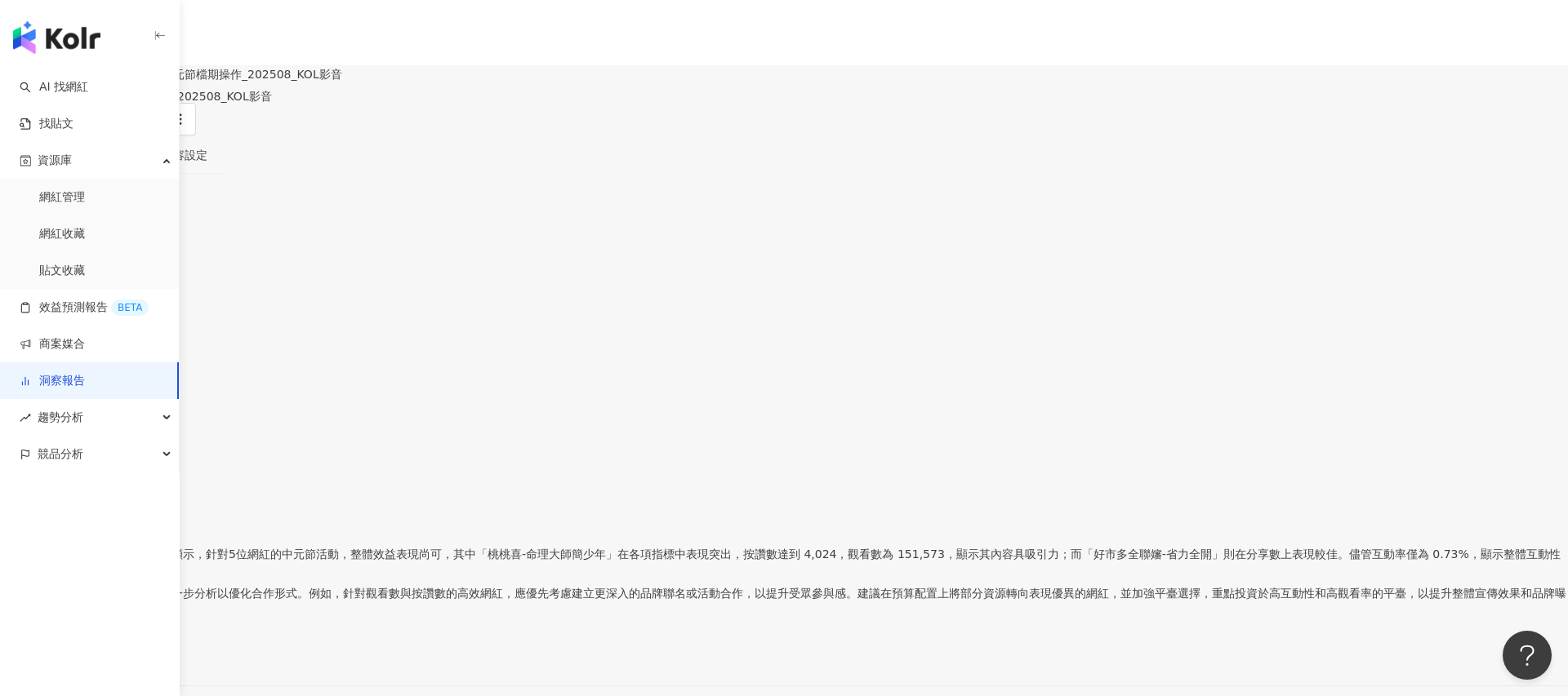
click at [129, 160] on div "貼文牆" at bounding box center [111, 155] width 34 height 18
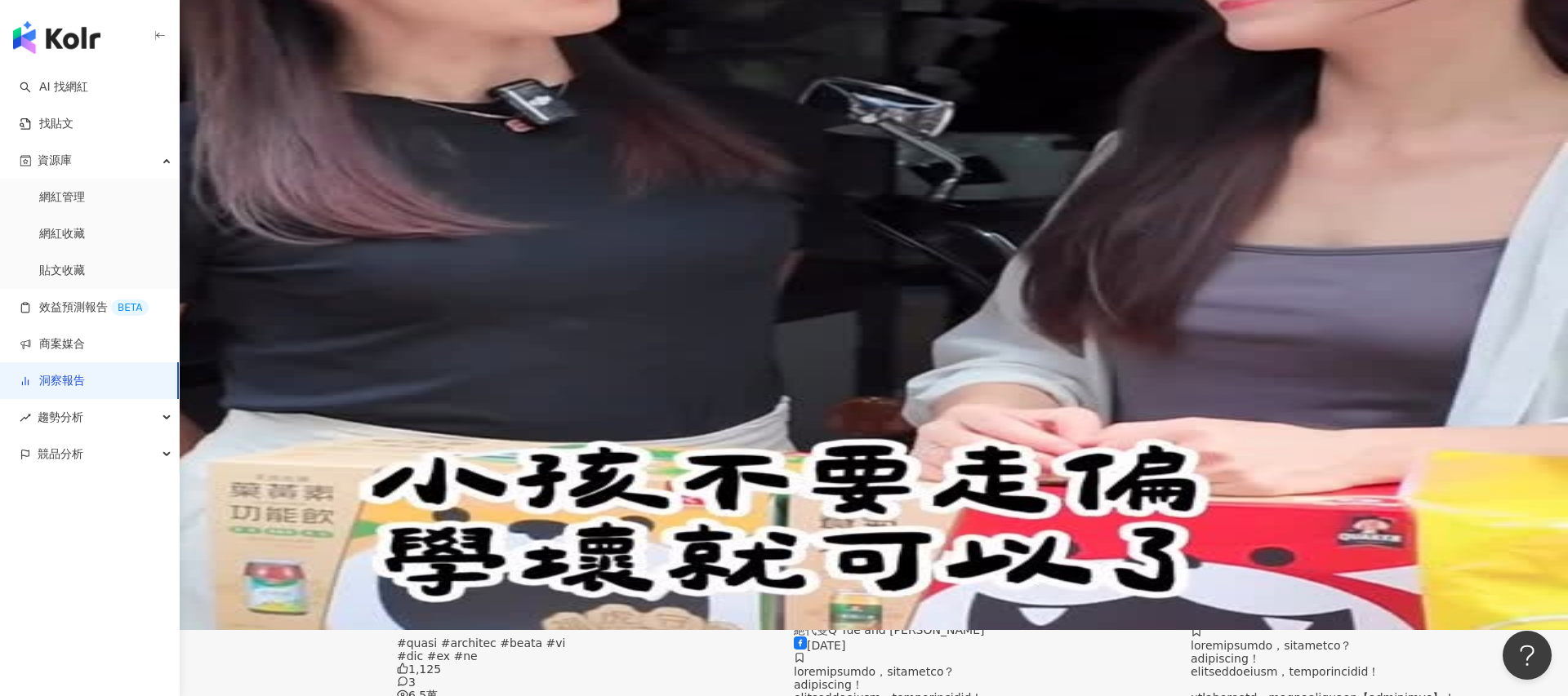
scroll to position [69, 0]
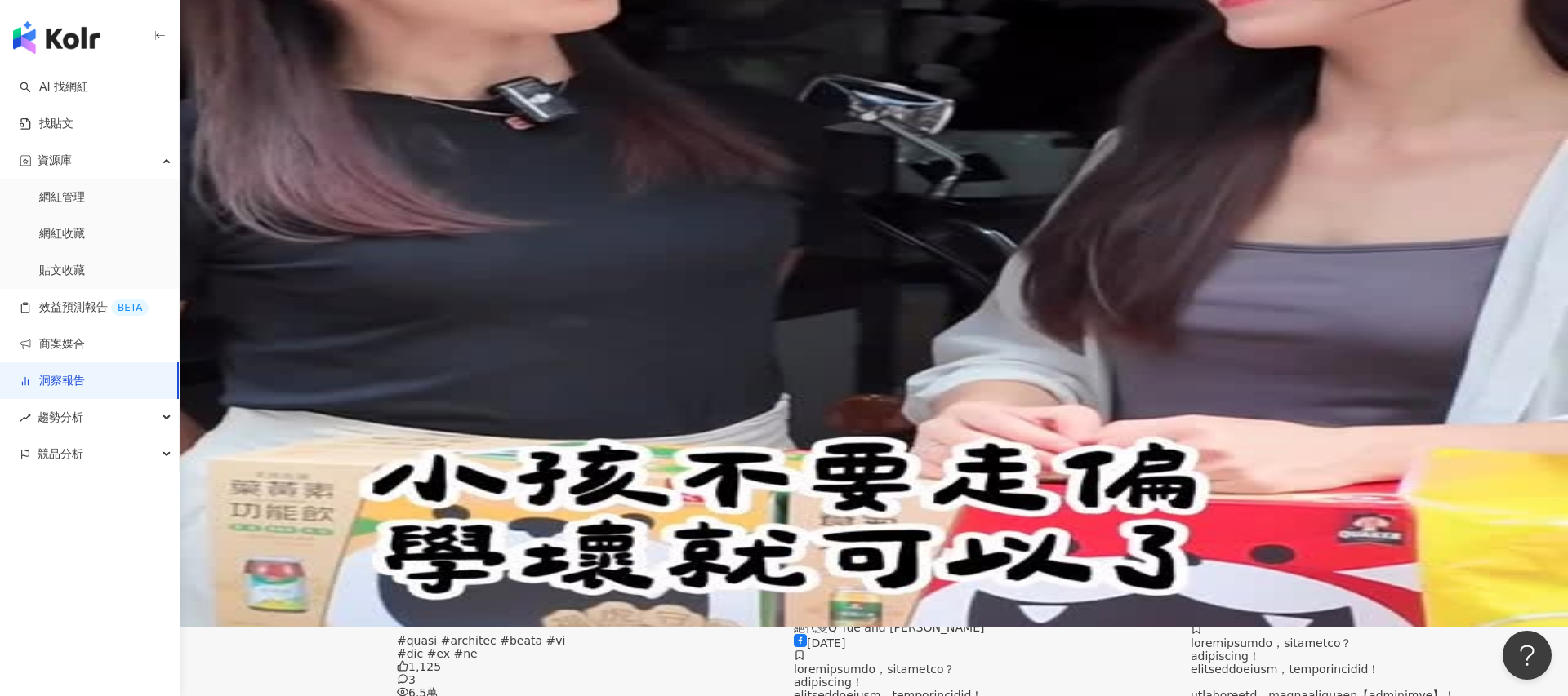
click at [856, 145] on div "社群平台 ( 3 / 3 )" at bounding box center [784, 138] width 1568 height 13
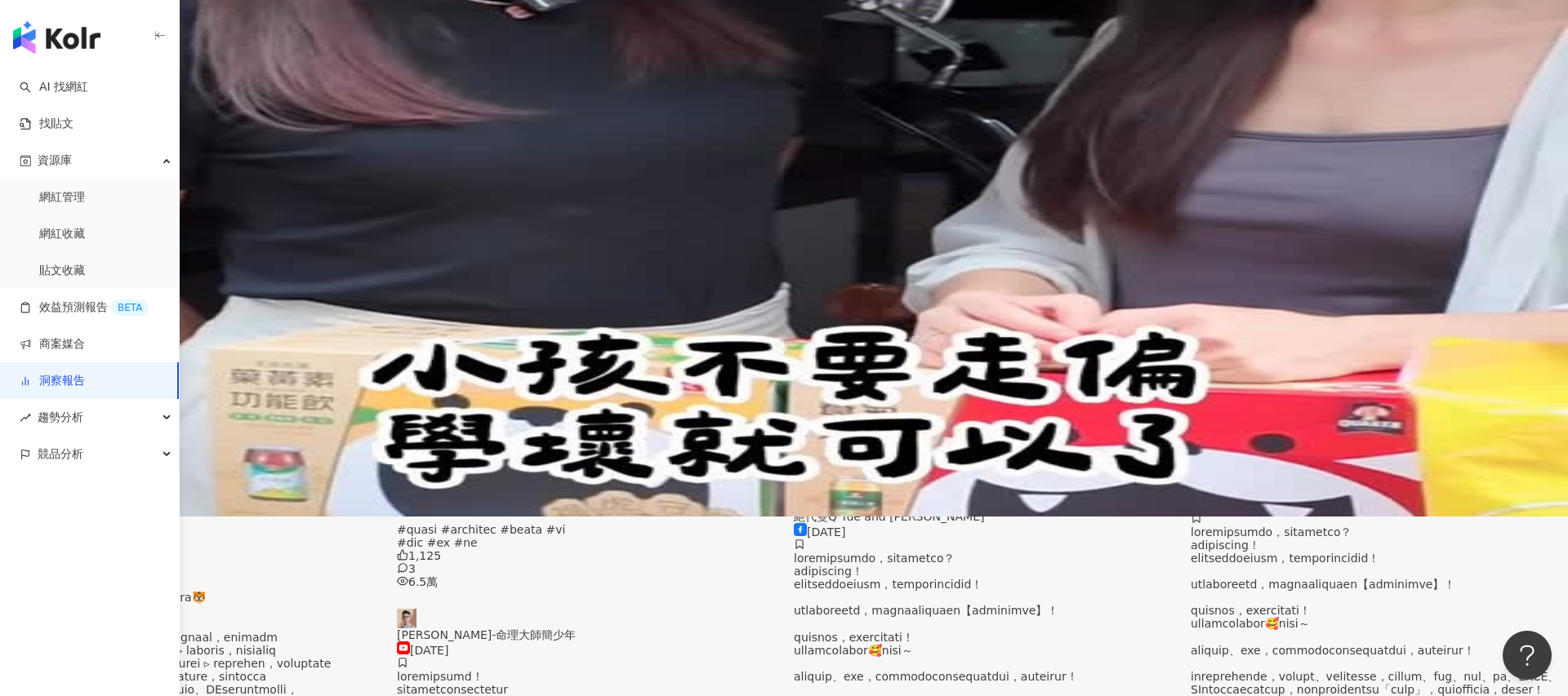
scroll to position [0, 0]
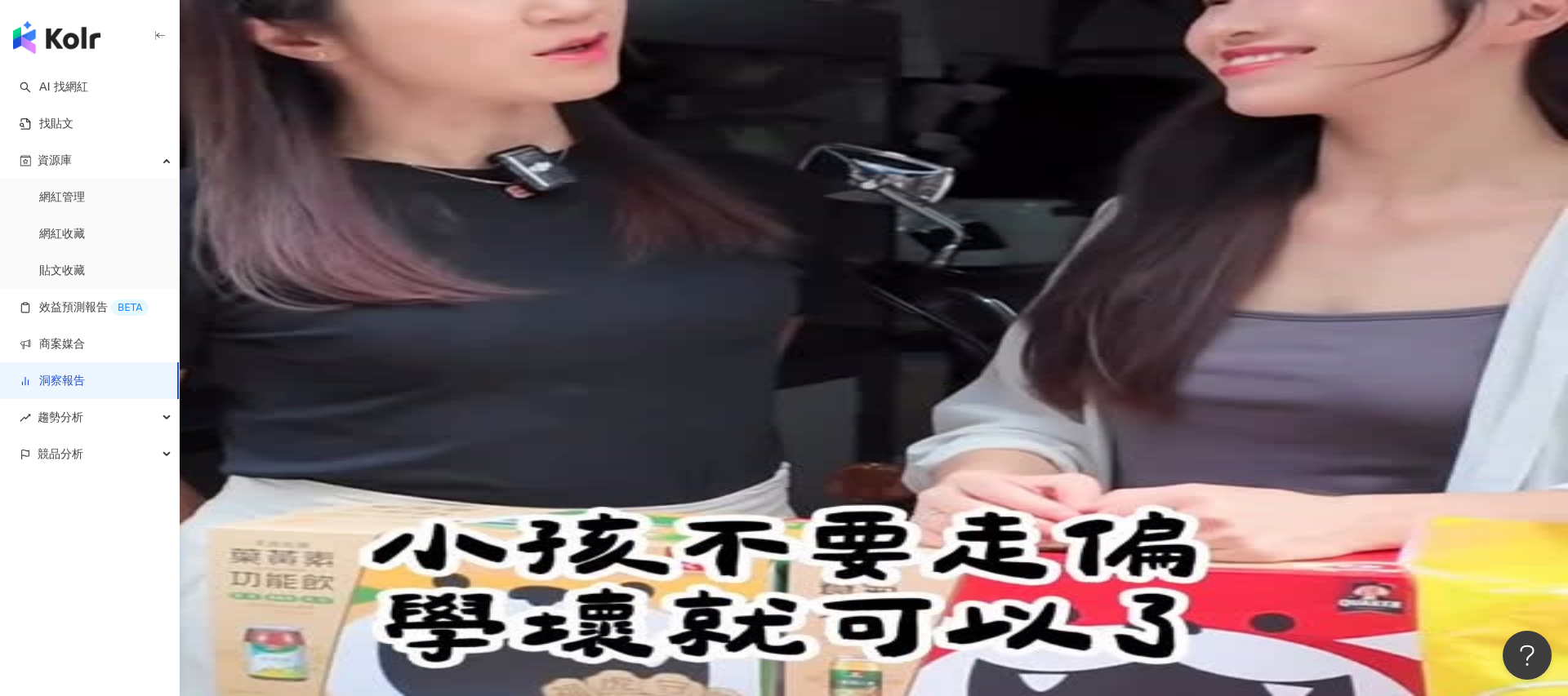
click at [208, 159] on div "內容設定" at bounding box center [184, 155] width 45 height 18
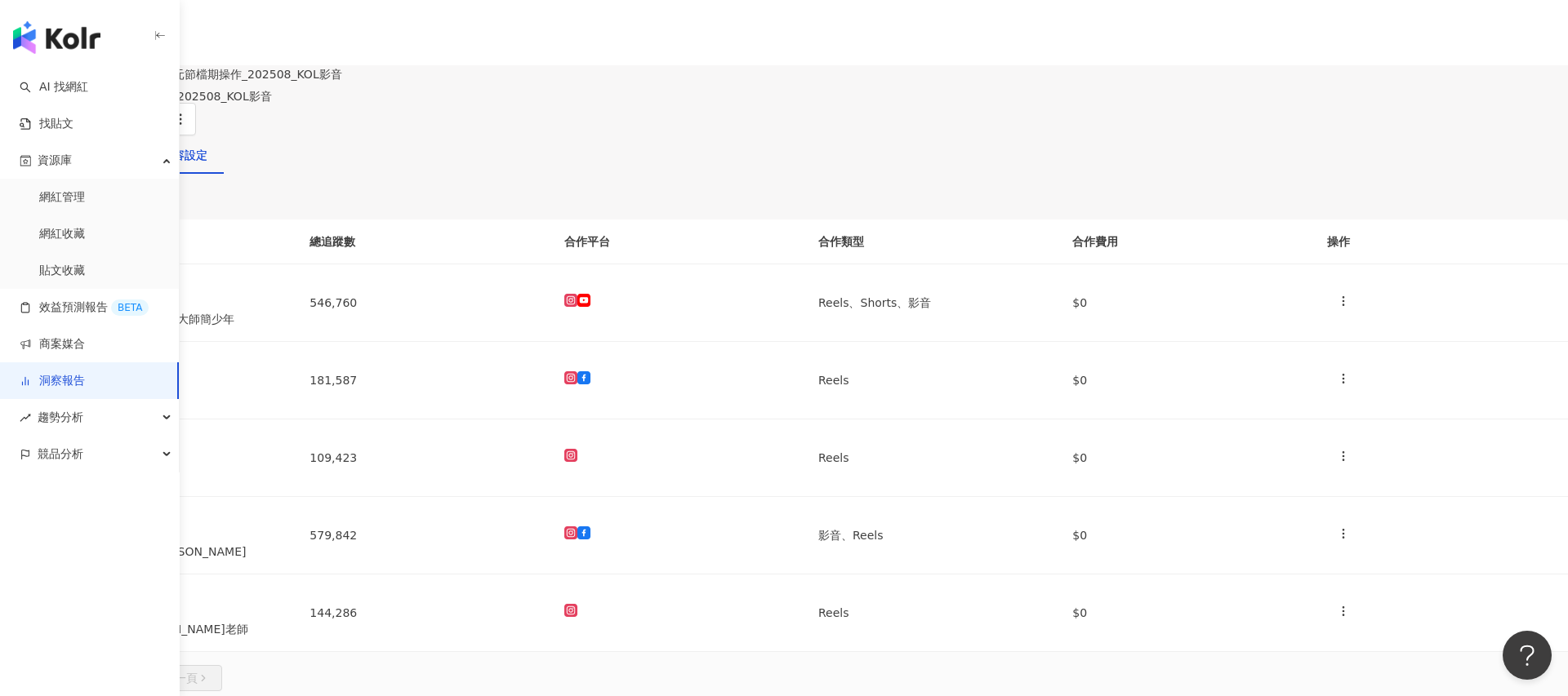
click at [163, 118] on button "button" at bounding box center [147, 119] width 32 height 32
click at [1319, 161] on span "匯出 PPT" at bounding box center [1333, 158] width 57 height 18
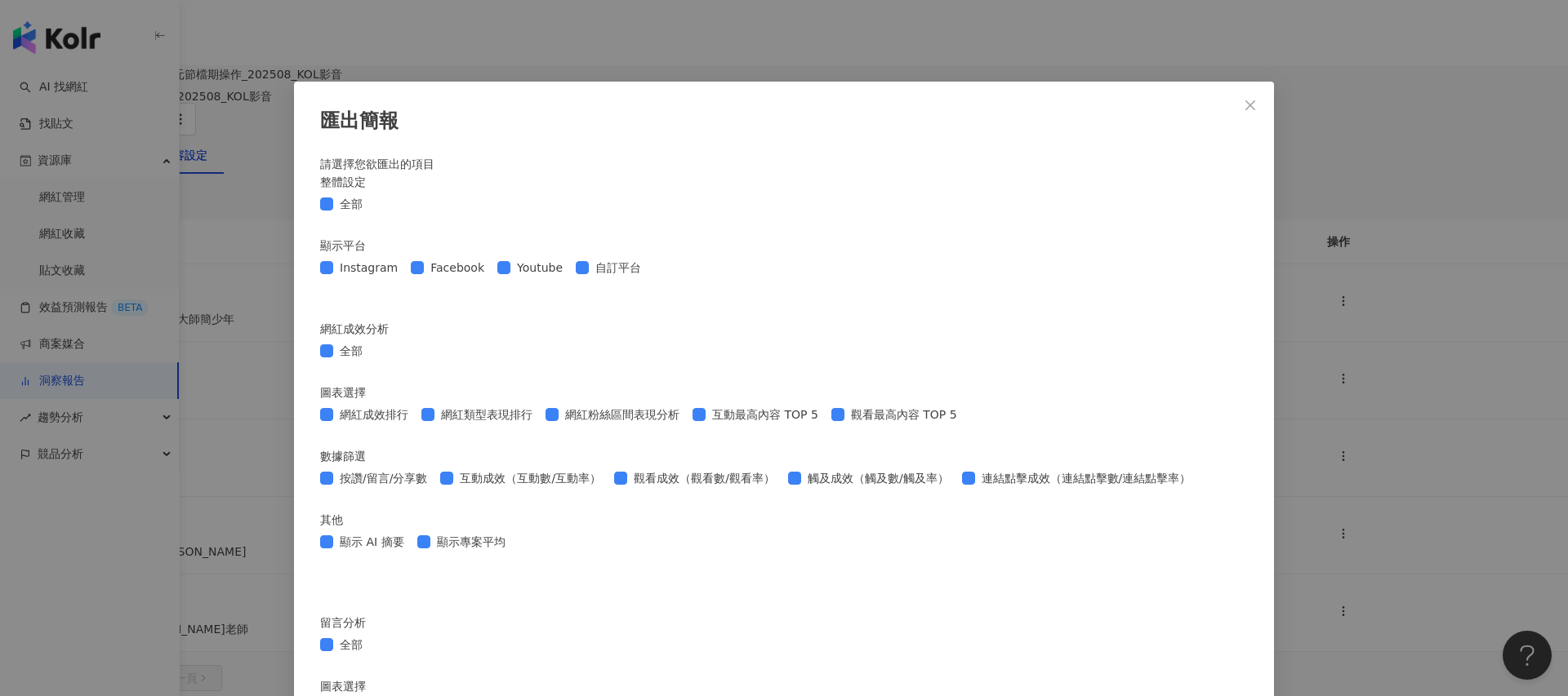
scroll to position [1903, 0]
click at [1343, 331] on div "匯出簡報 請選擇您欲匯出的項目 整體設定 全部 顯示平台 Instagram Facebook Youtube 自訂平台 網紅成效分析 全部 圖表選擇 網紅成…" at bounding box center [784, 348] width 1568 height 696
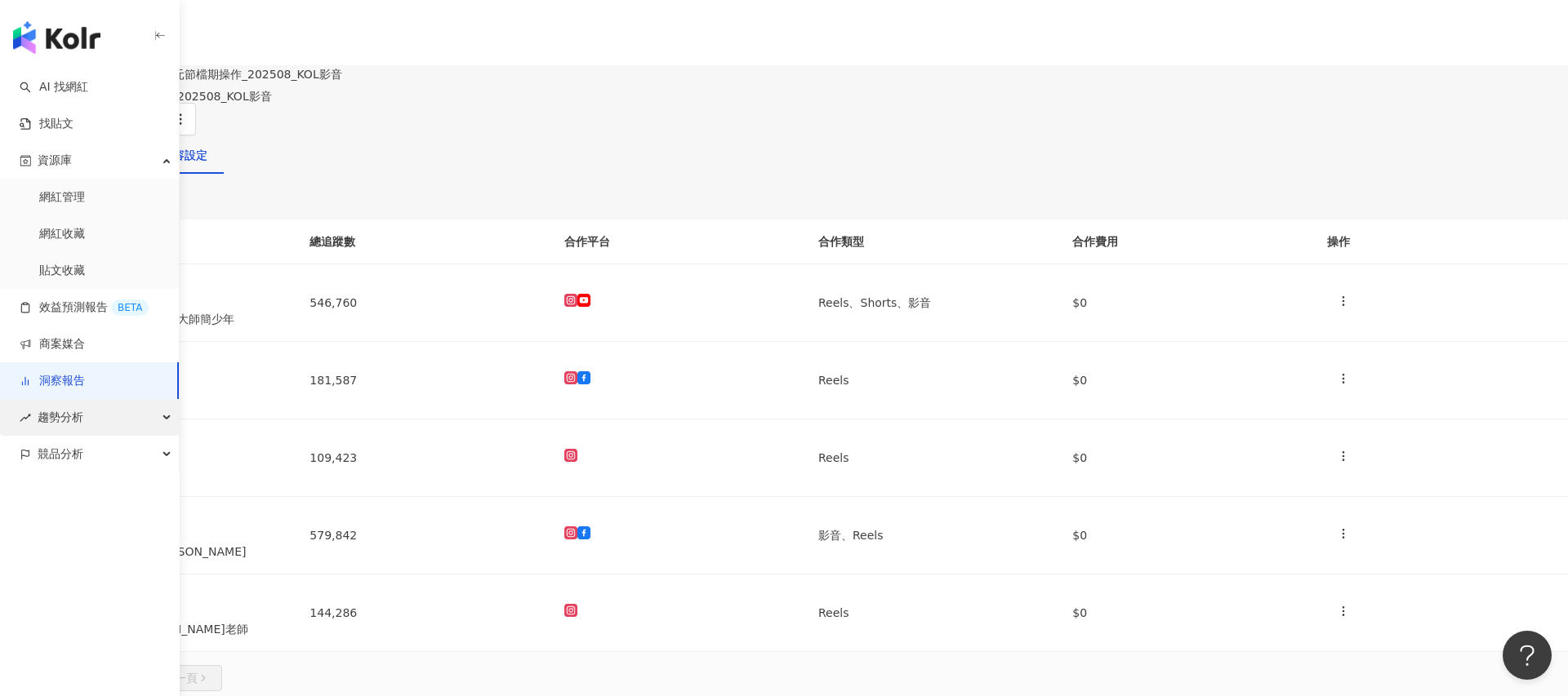
click at [60, 411] on span "趨勢分析" at bounding box center [60, 418] width 45 height 37
click at [77, 453] on link "Hashtag 排行" at bounding box center [76, 455] width 74 height 17
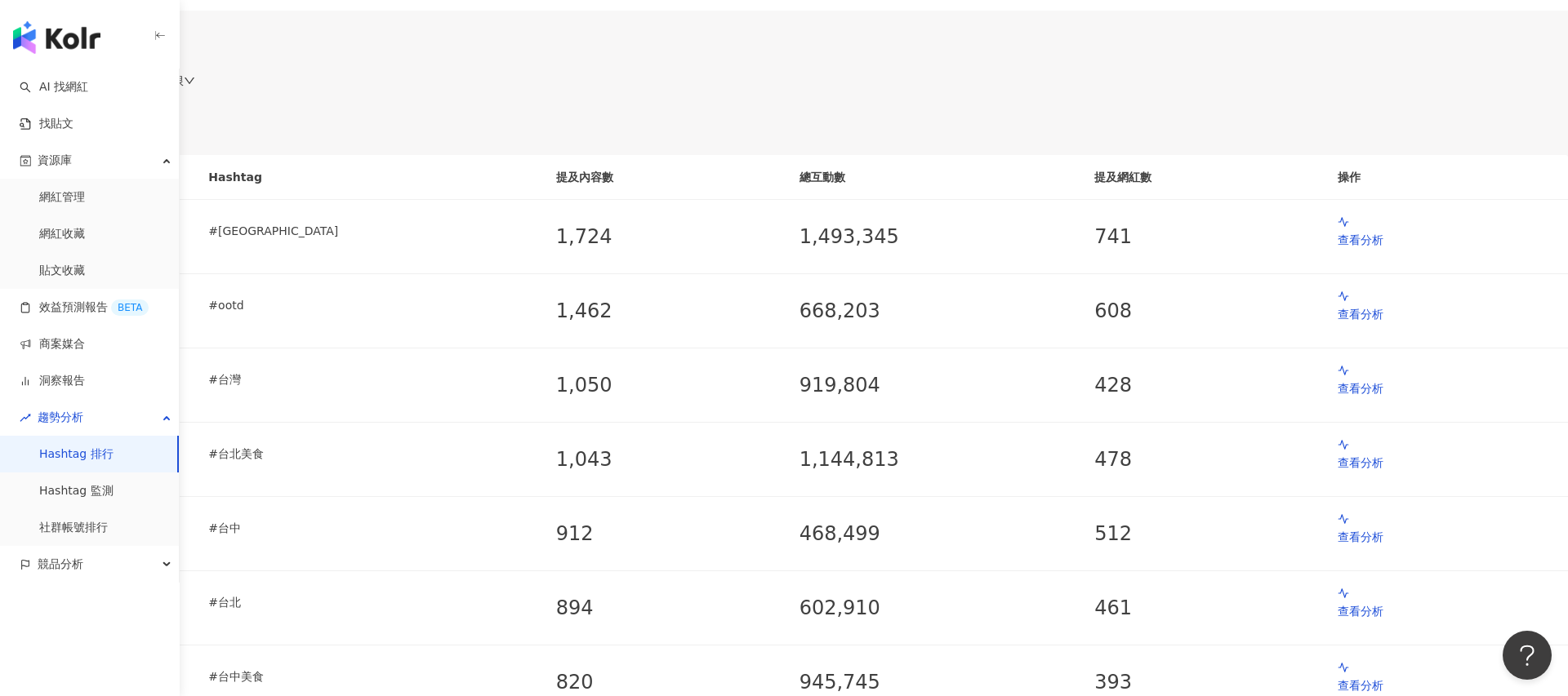
scroll to position [75, 0]
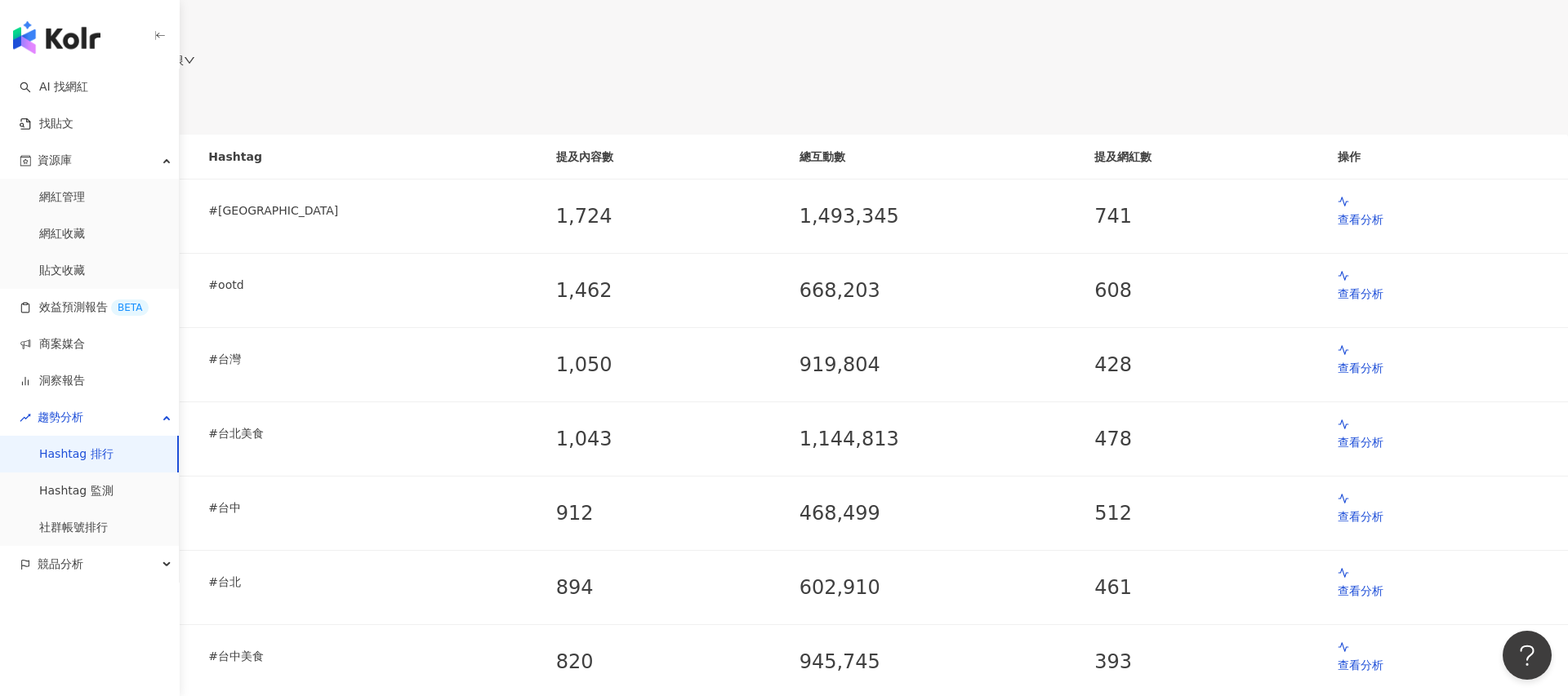
click at [138, 72] on span "近 14 天" at bounding box center [107, 60] width 62 height 24
click at [128, 128] on span "近一個月" at bounding box center [105, 121] width 45 height 13
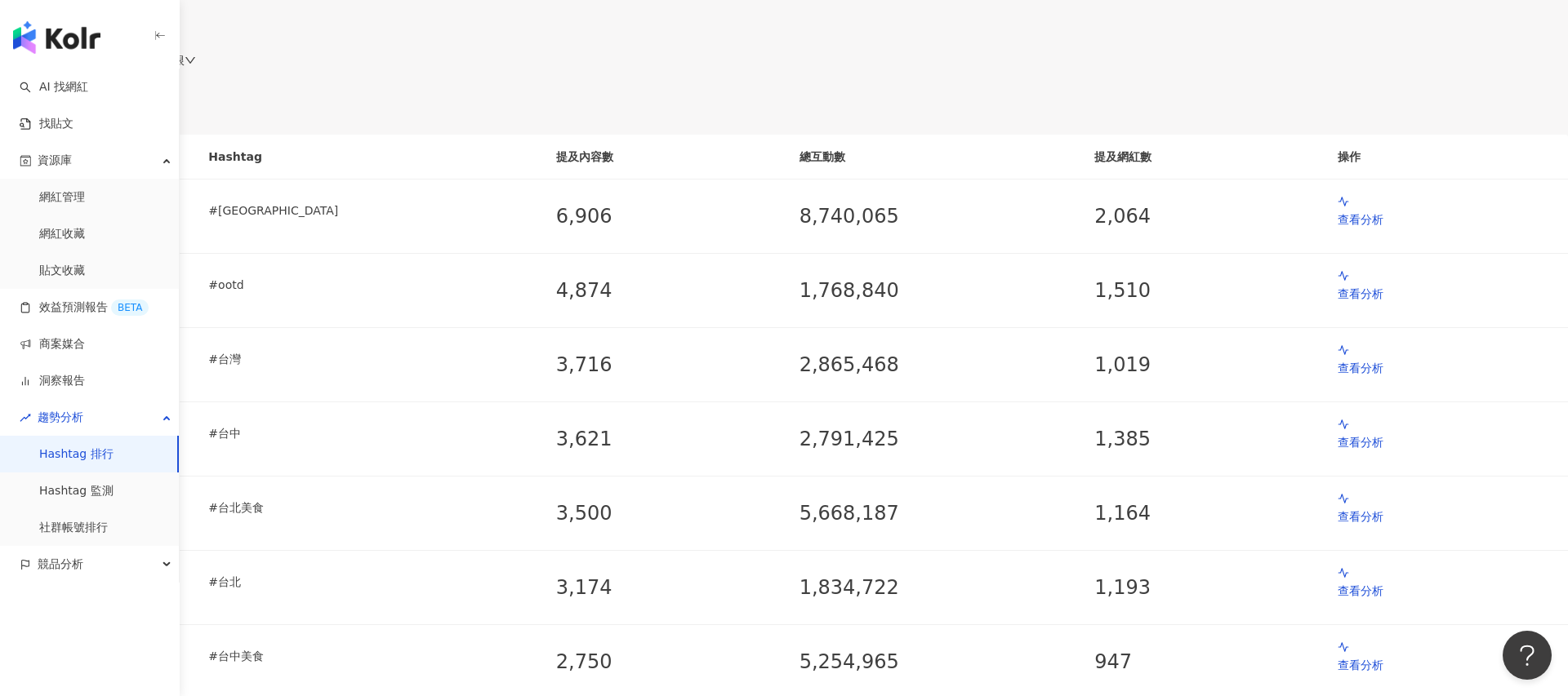
click at [196, 67] on div "不限" at bounding box center [178, 60] width 34 height 13
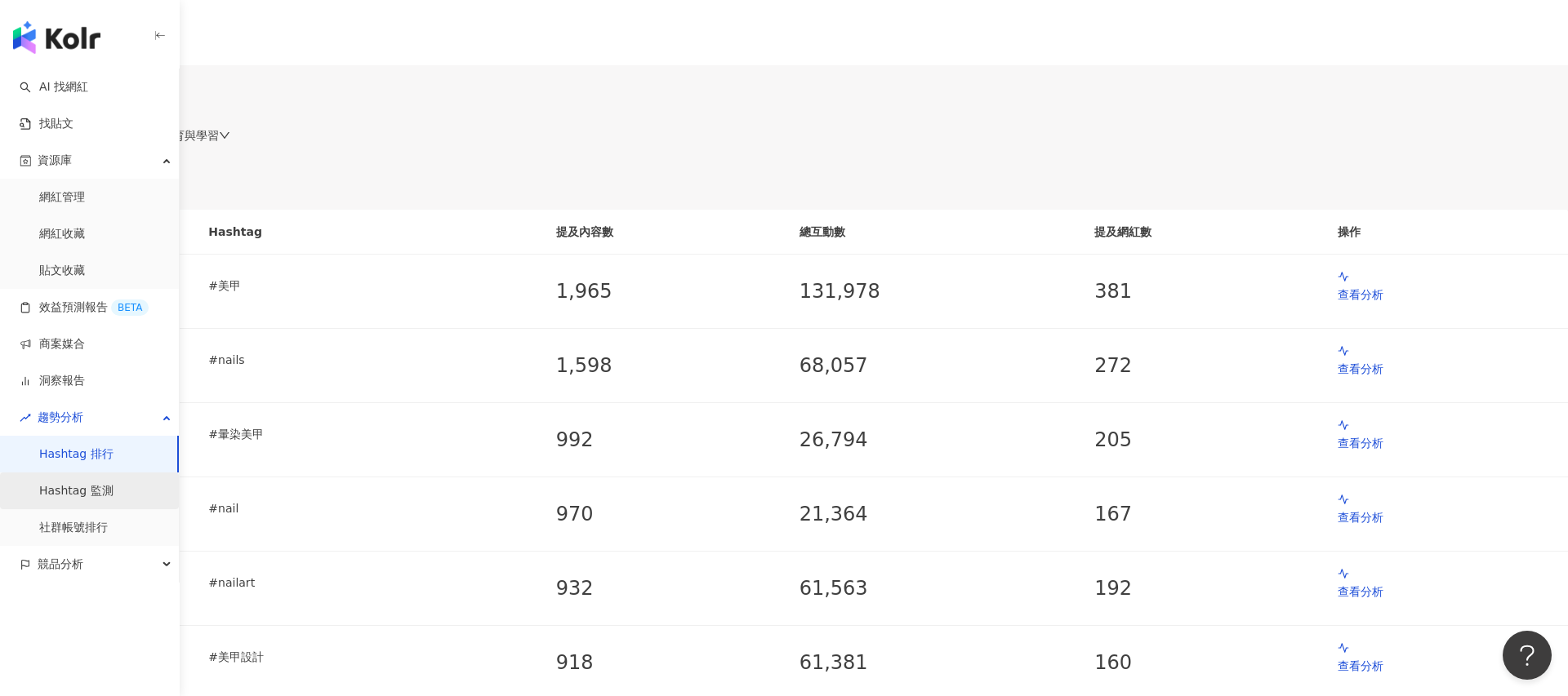
click at [75, 497] on link "Hashtag 監測" at bounding box center [76, 491] width 74 height 17
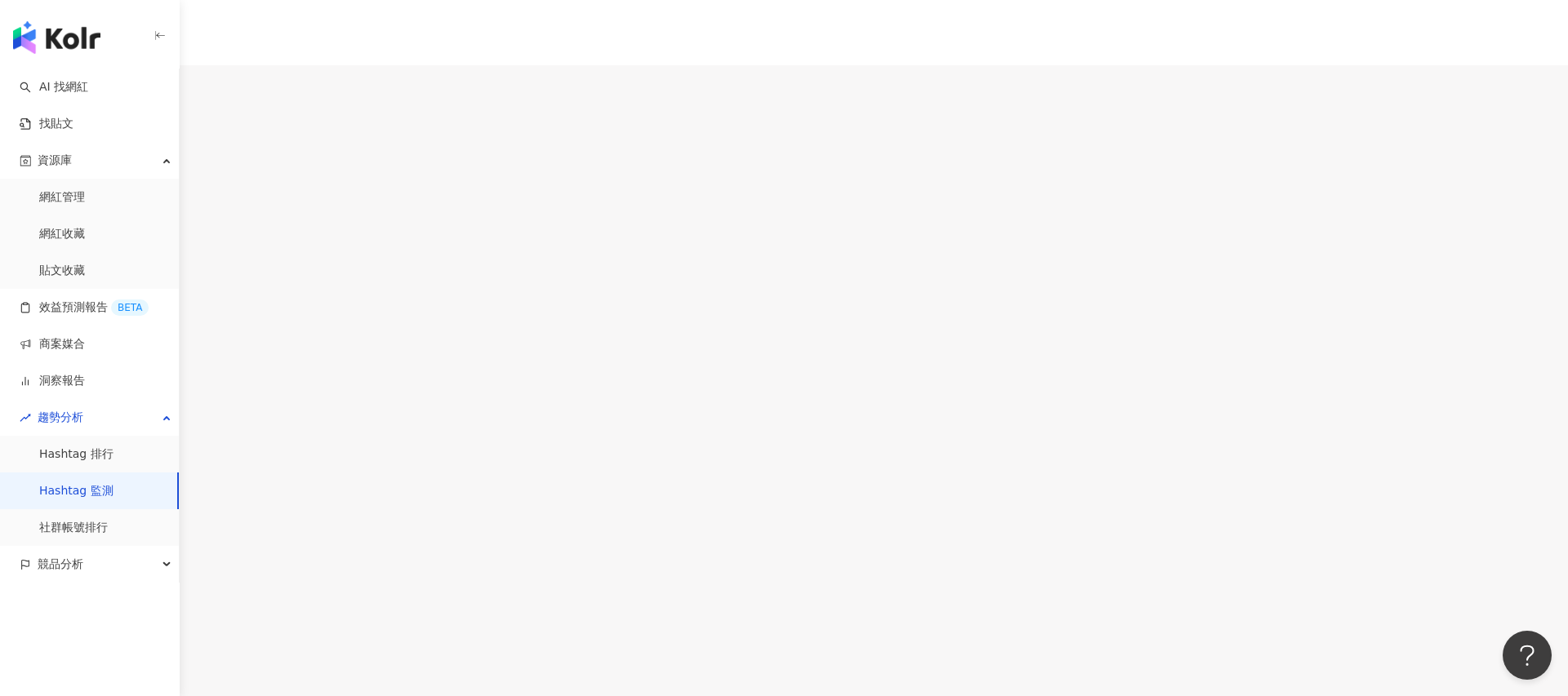
click at [81, 160] on span "查看分析" at bounding box center [57, 153] width 45 height 13
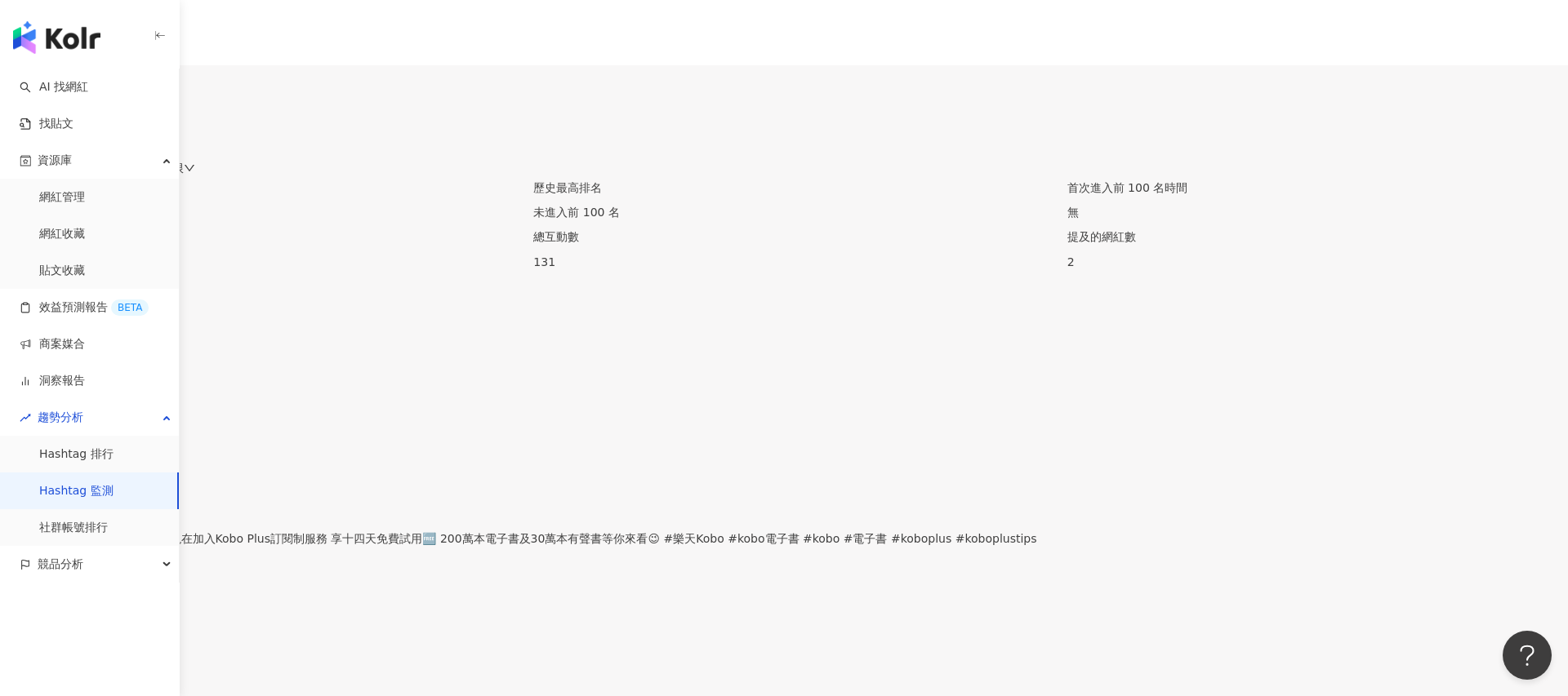
click at [138, 181] on span "近 14 天" at bounding box center [107, 168] width 62 height 24
click at [128, 263] on span "近三個月" at bounding box center [105, 257] width 45 height 13
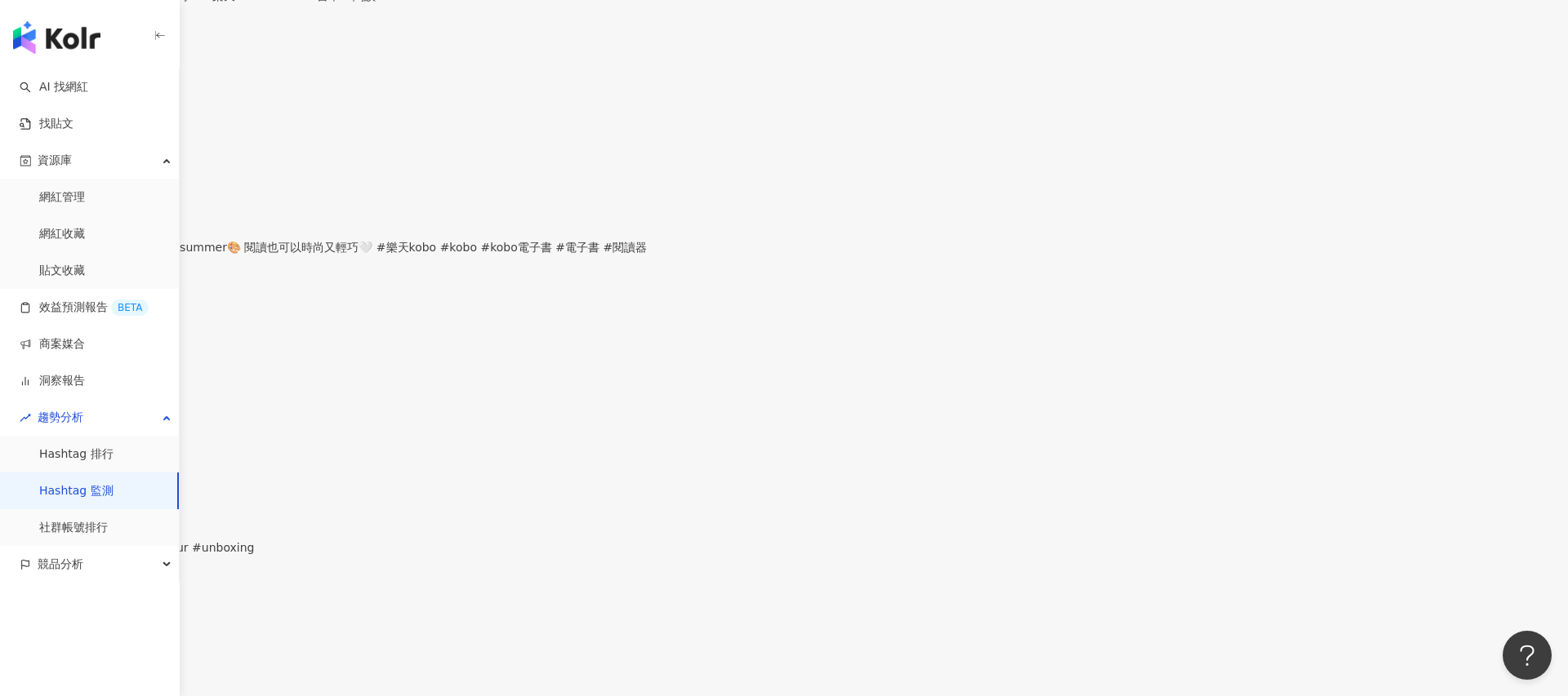
scroll to position [974, 0]
click at [77, 523] on link "社群帳號排行" at bounding box center [73, 528] width 69 height 17
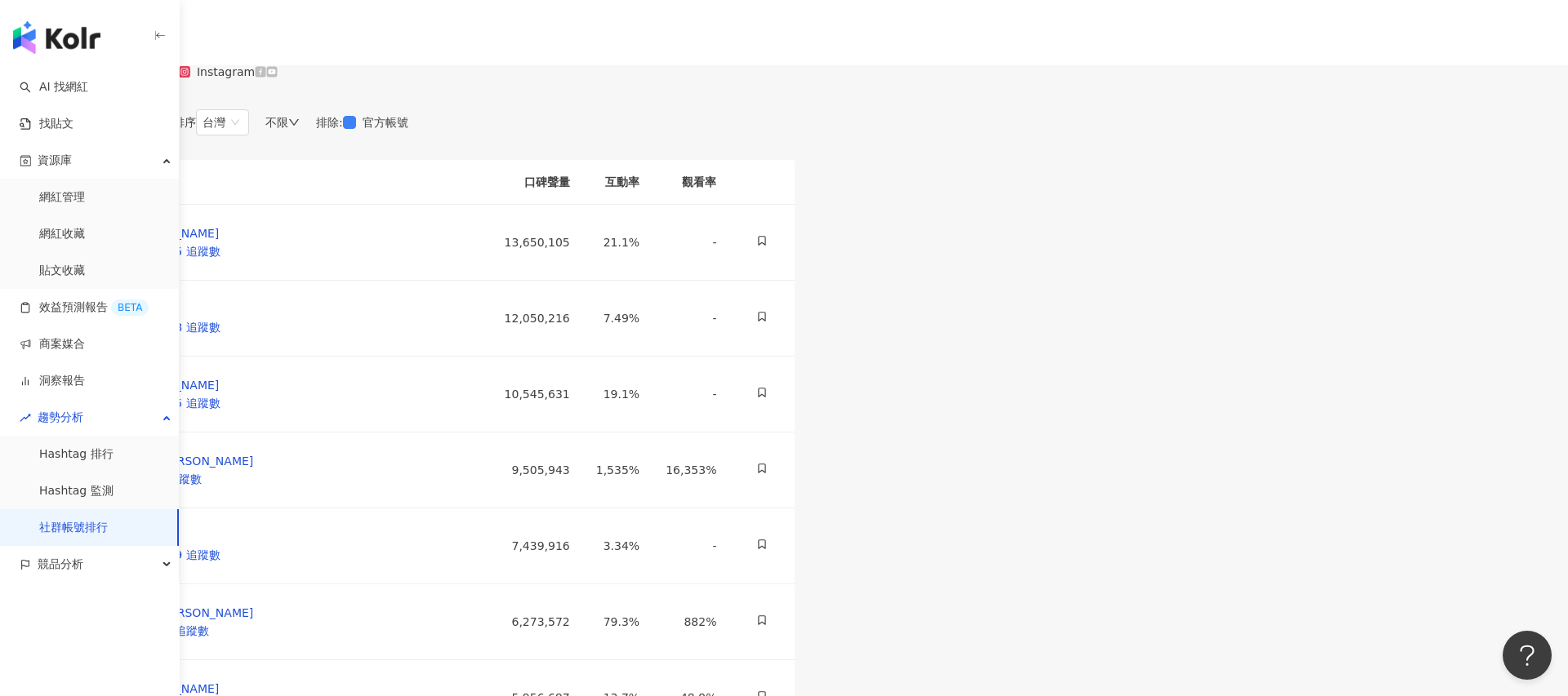
click at [300, 129] on div "不限" at bounding box center [282, 122] width 34 height 13
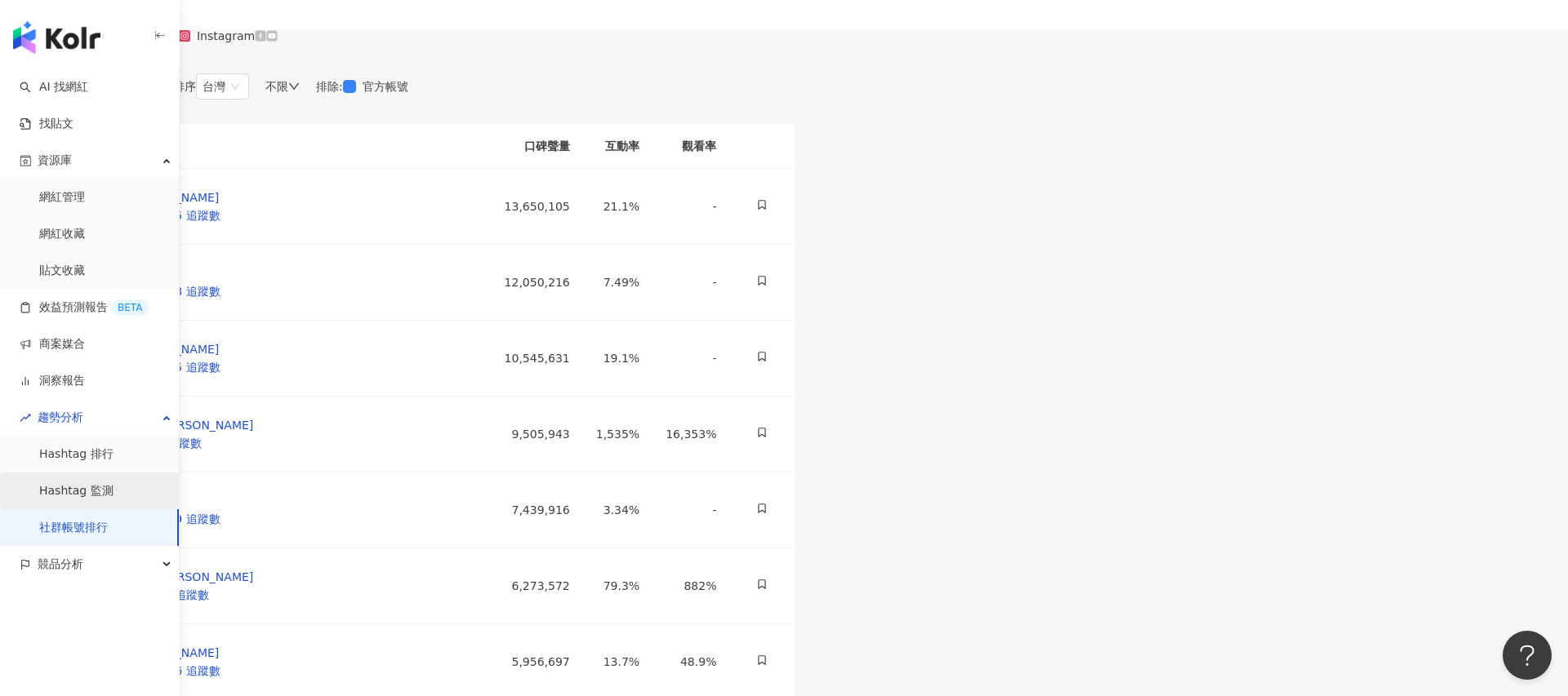
scroll to position [42, 0]
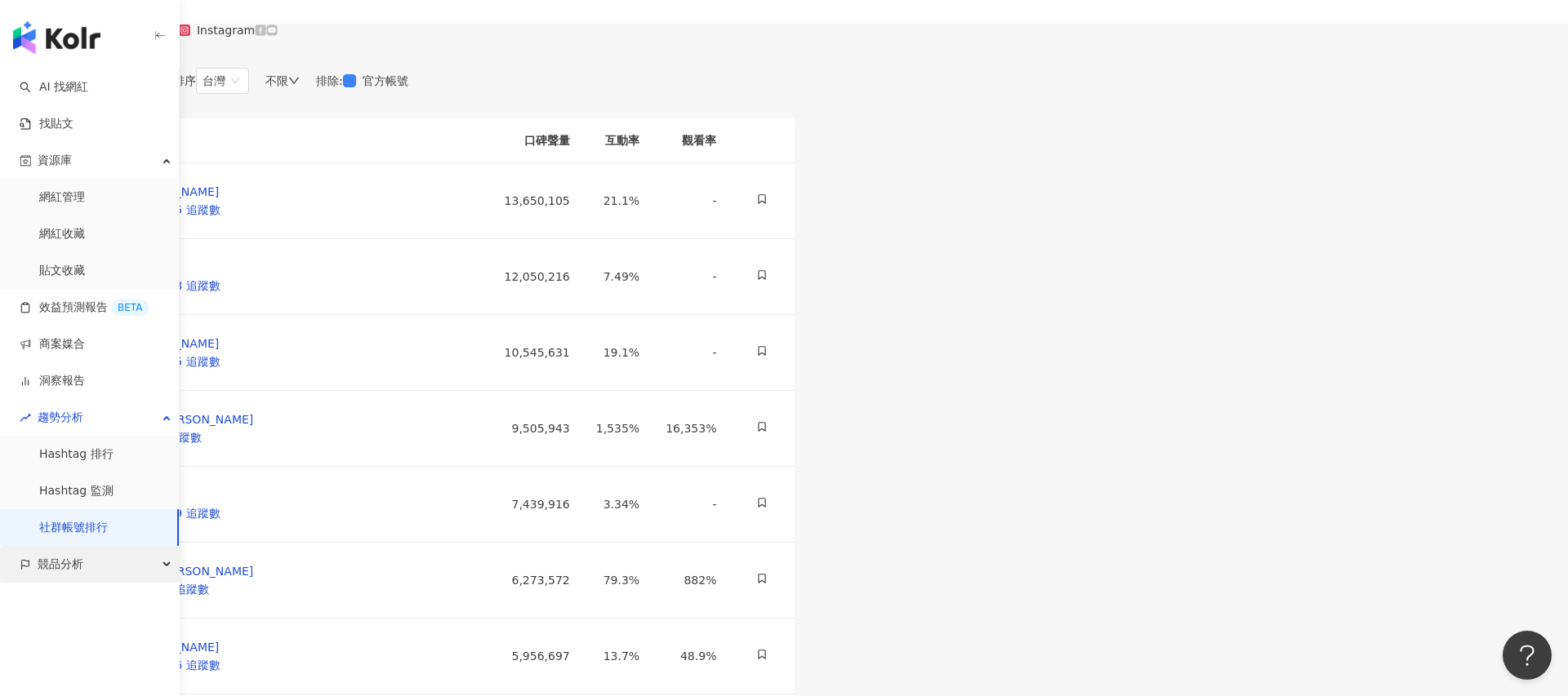
click at [76, 573] on span "競品分析" at bounding box center [60, 564] width 45 height 37
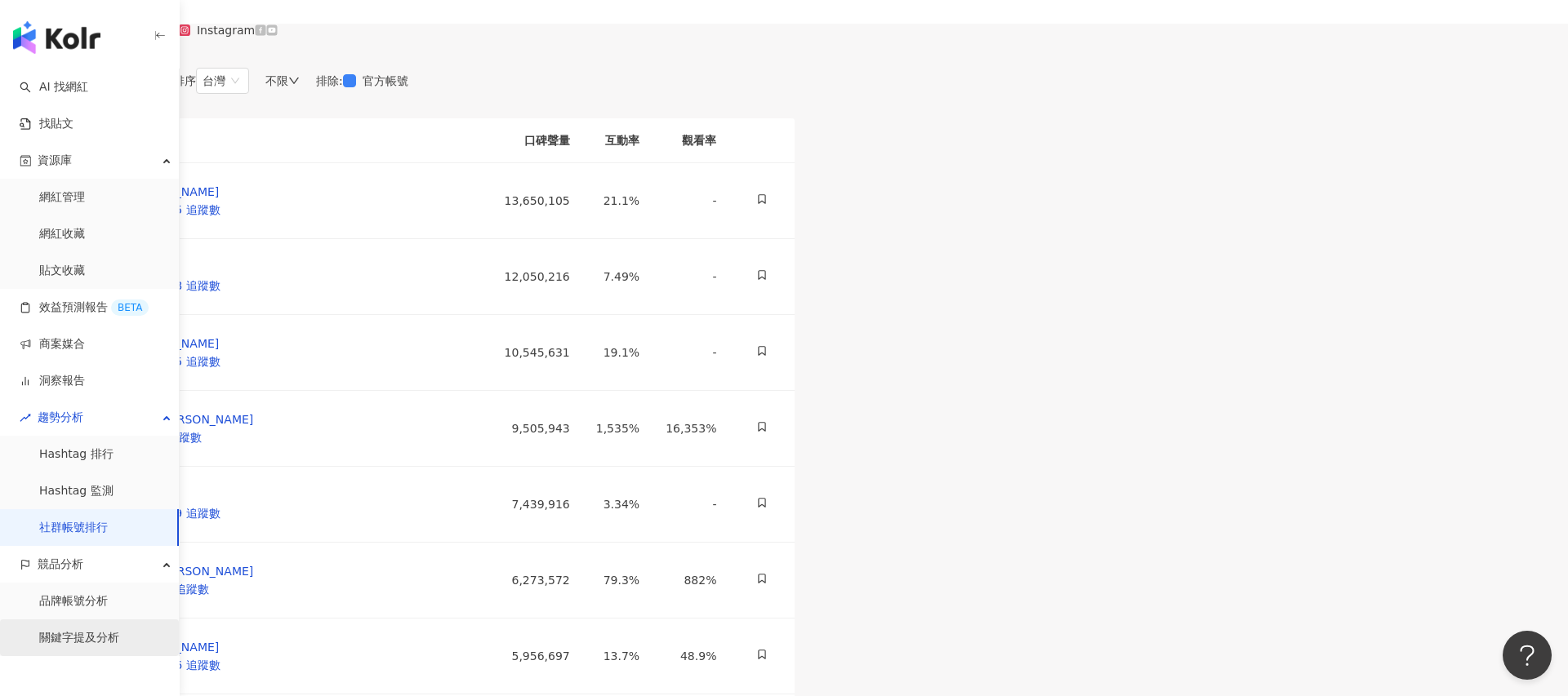
click at [80, 634] on link "關鍵字提及分析" at bounding box center [79, 639] width 80 height 17
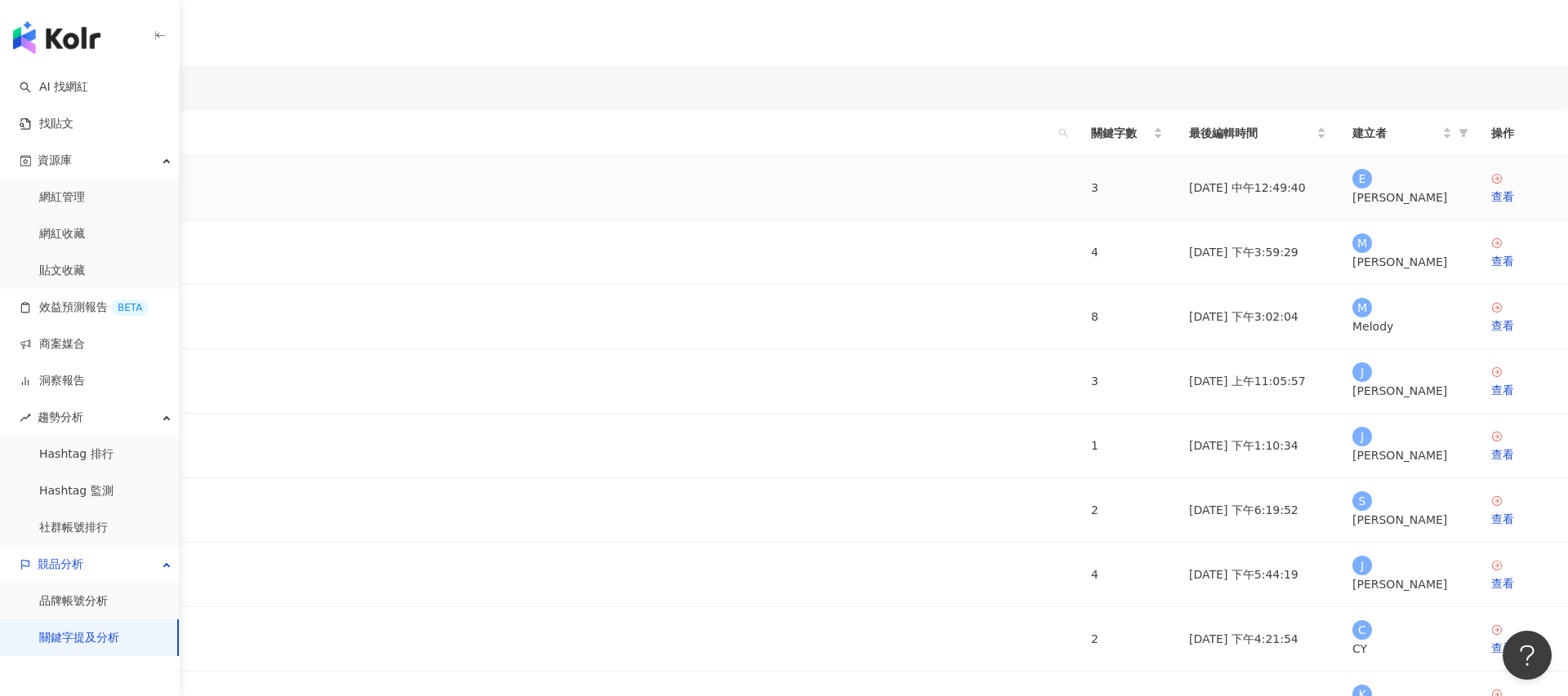
click at [471, 221] on td "Ethan用：閱讀器" at bounding box center [539, 188] width 1077 height 65
click at [165, 196] on link "Ethan用：閱讀器" at bounding box center [89, 187] width 152 height 18
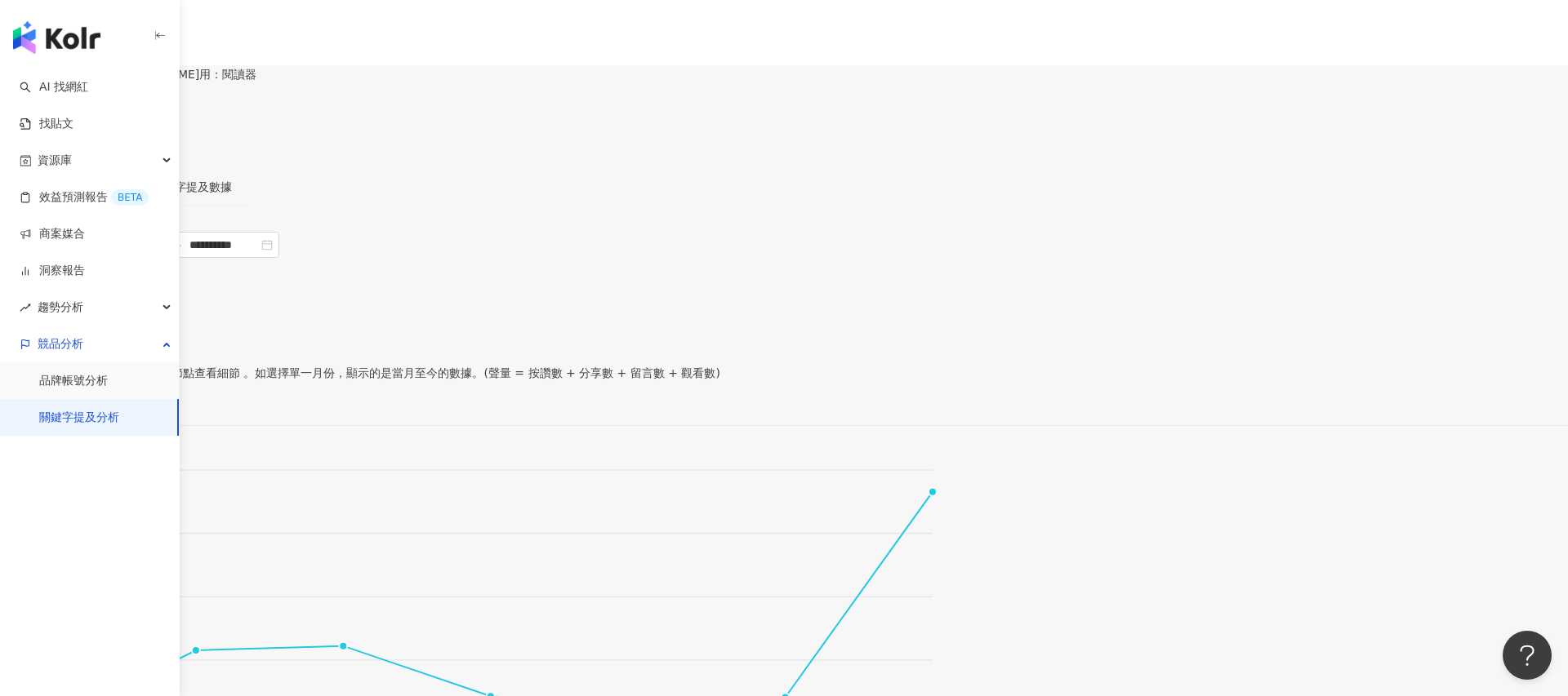
click at [109, 127] on button "設定關鍵字" at bounding box center [55, 119] width 109 height 32
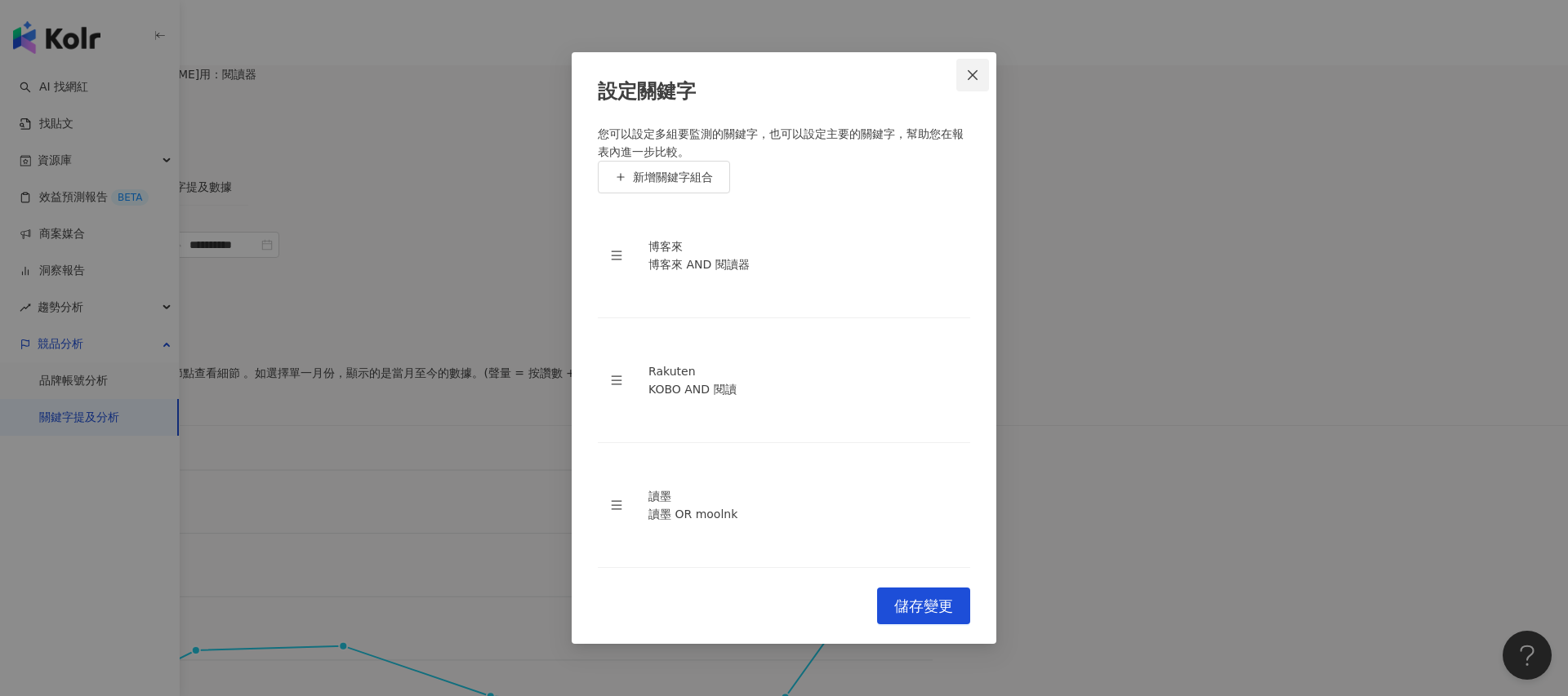
click at [975, 82] on icon "close" at bounding box center [973, 75] width 13 height 13
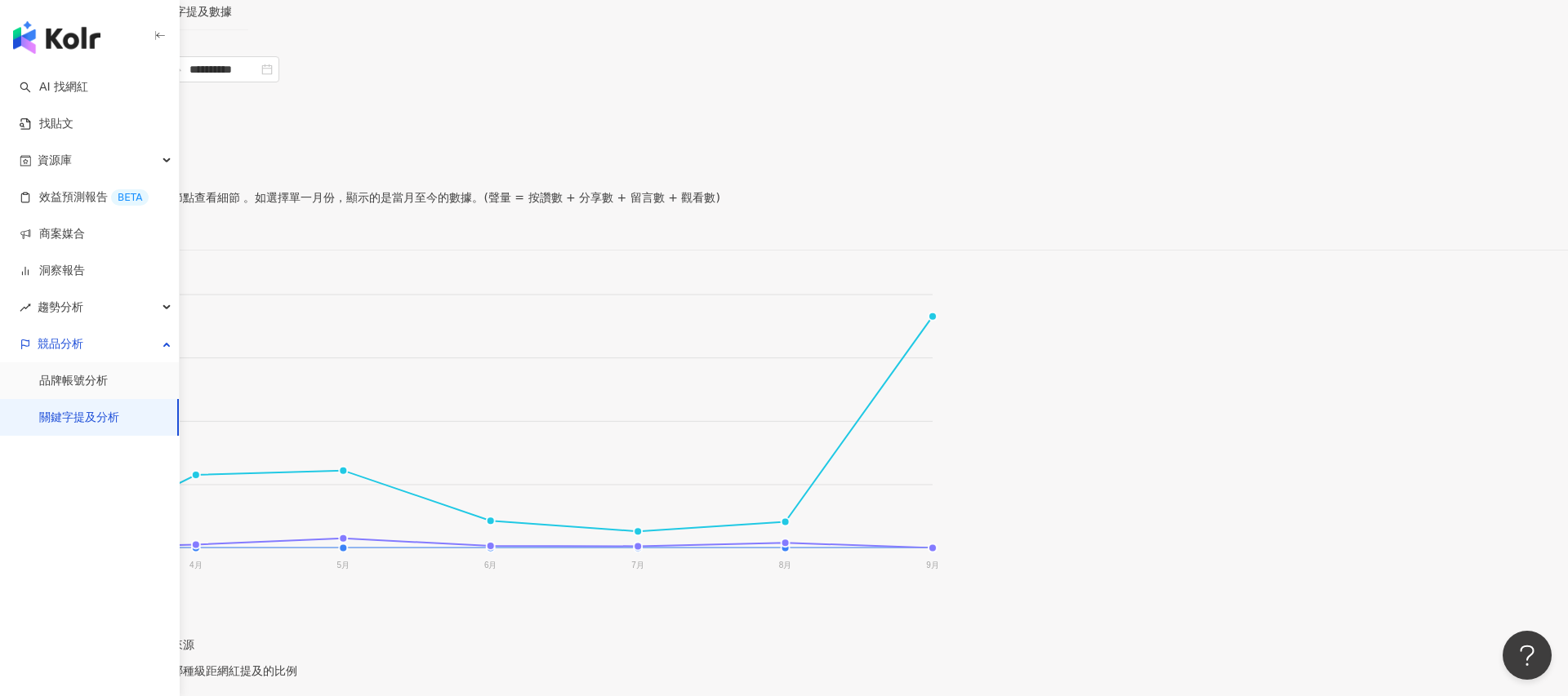
scroll to position [178, 0]
click at [746, 447] on foreignobject "博客來 Rakuten 讀墨" at bounding box center [470, 431] width 940 height 326
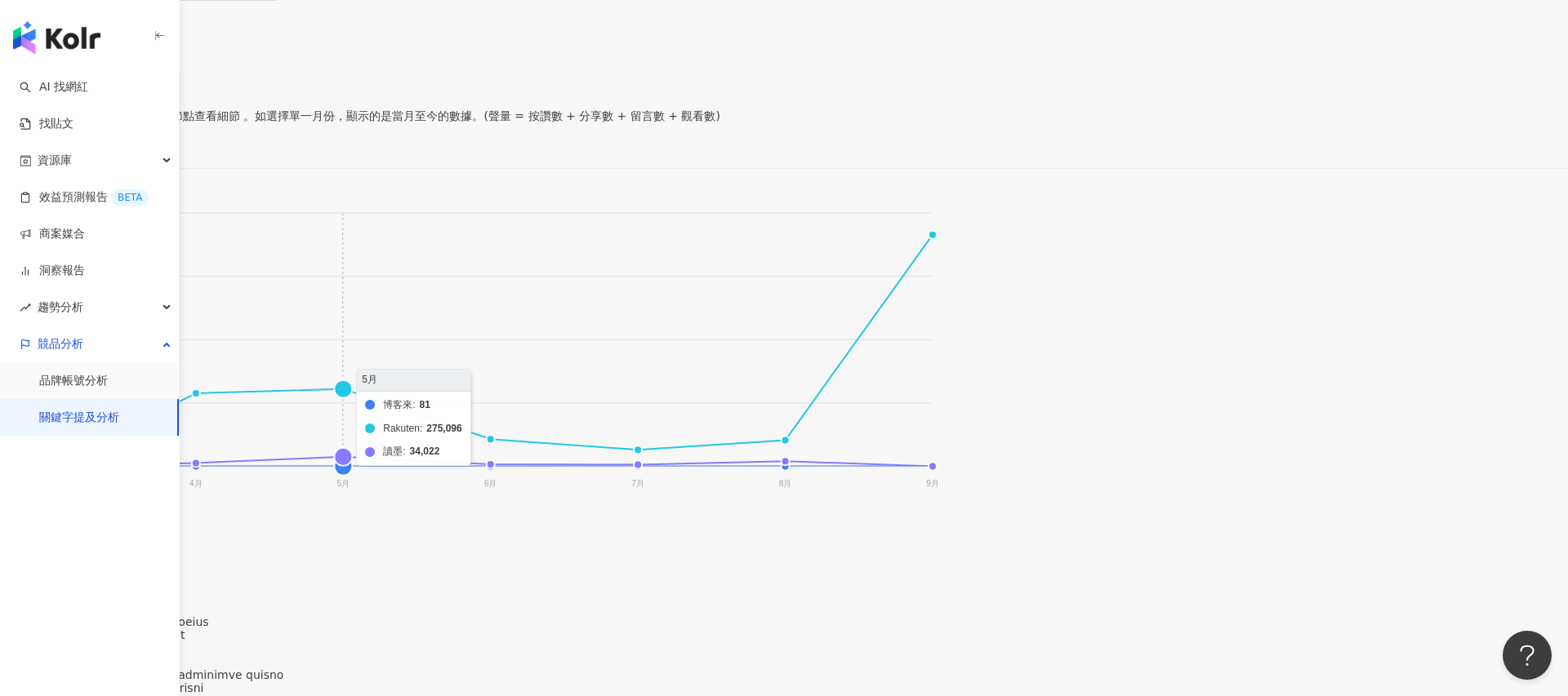
scroll to position [284, 0]
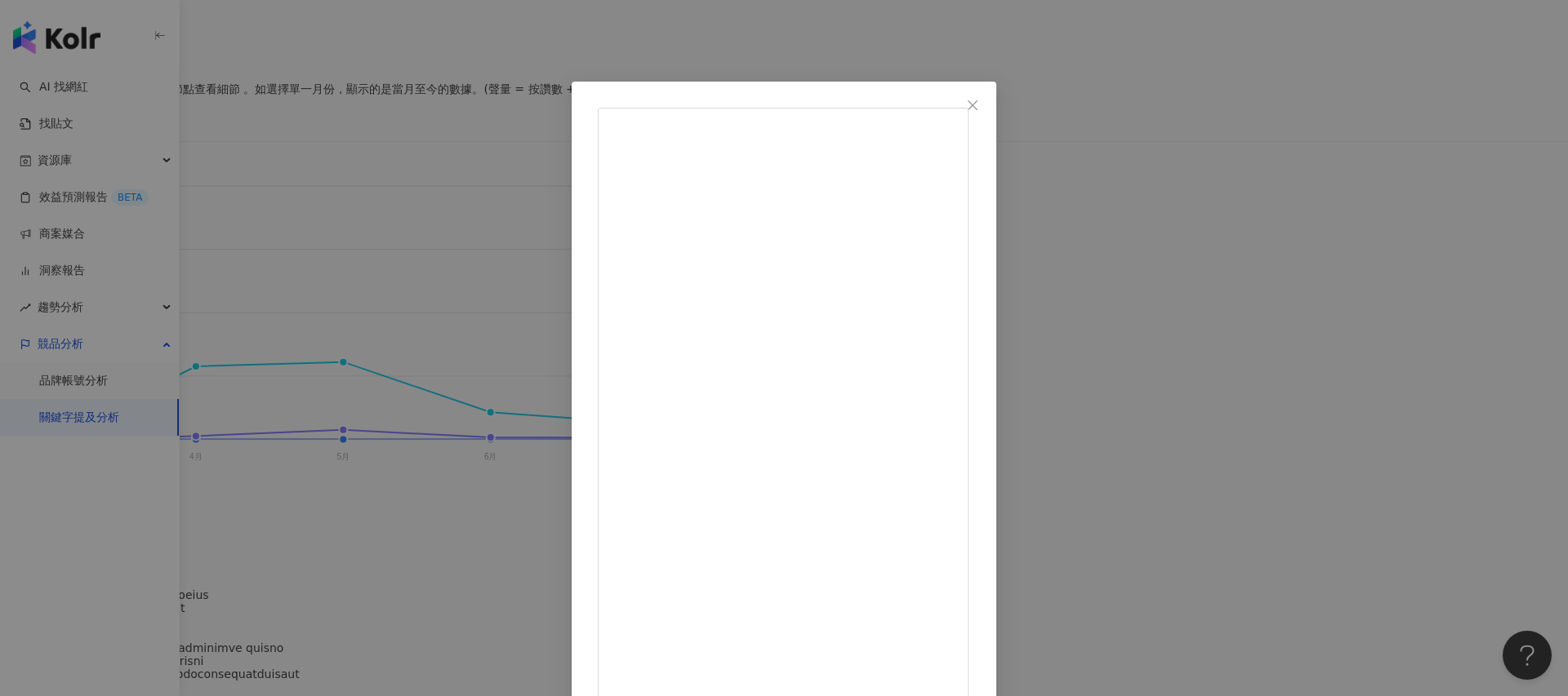
scroll to position [353, 0]
click at [1207, 272] on div "qddd 2025/5/27 3,715 15 10.9萬 查看原始貼文" at bounding box center [784, 348] width 1568 height 696
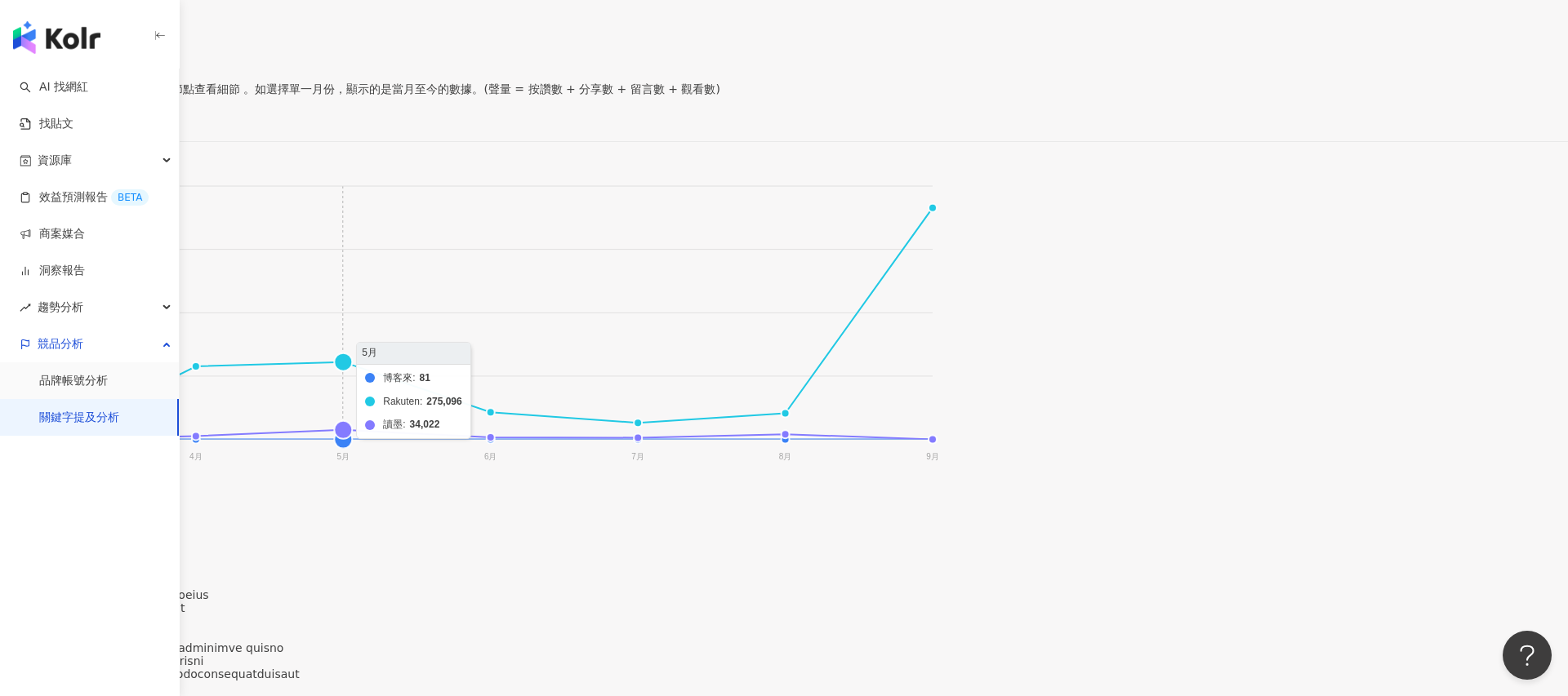
click at [745, 405] on foreignobject "博客來 Rakuten 讀墨" at bounding box center [470, 324] width 940 height 326
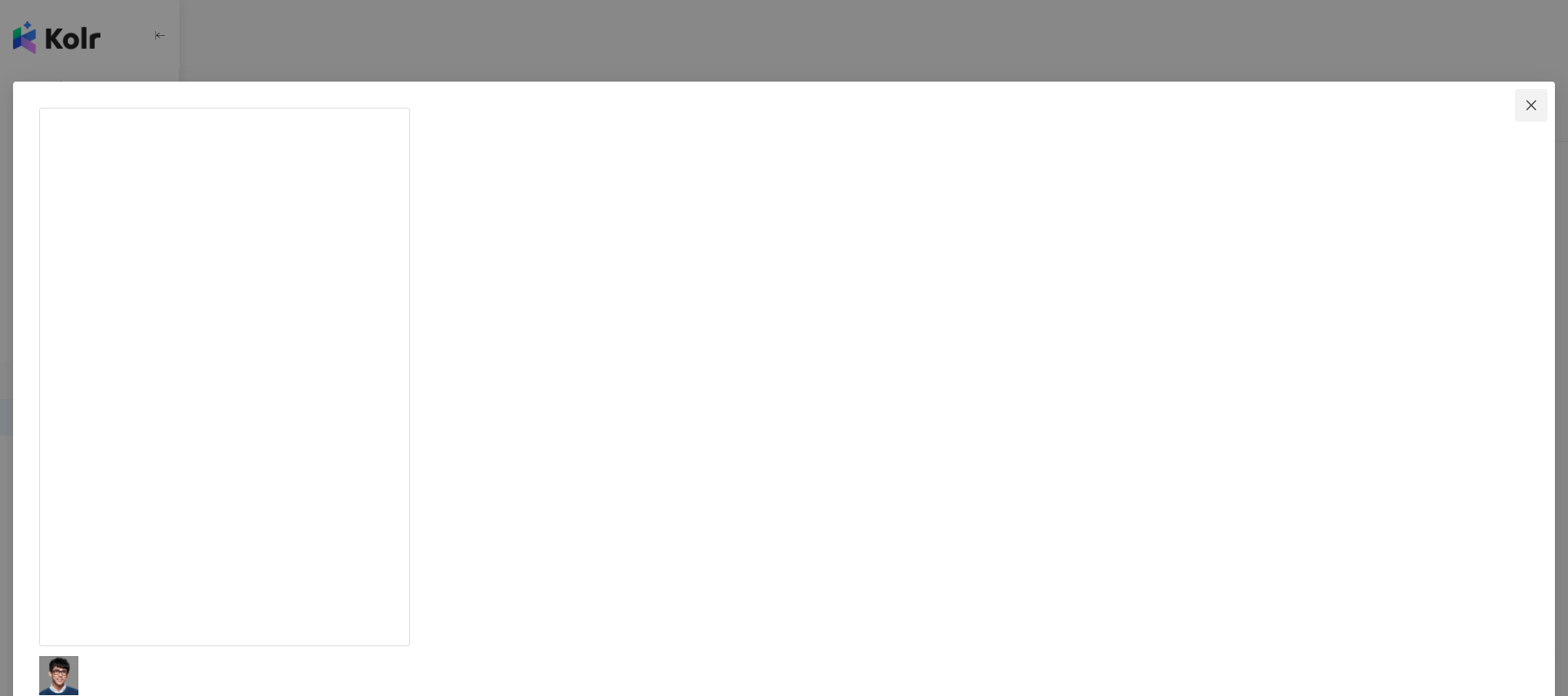
click at [1514, 112] on button "Close" at bounding box center [1530, 105] width 32 height 32
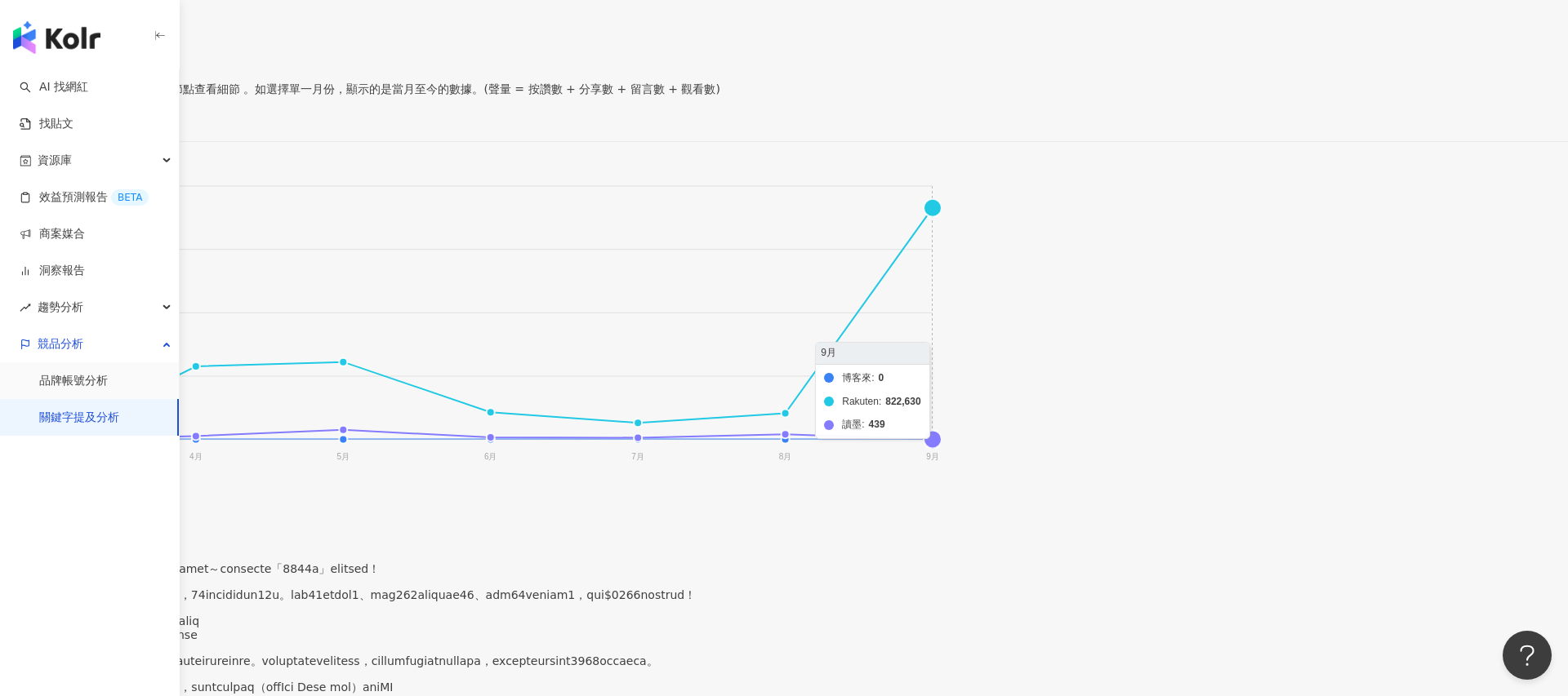
click at [940, 178] on foreignobject "博客來 Rakuten 讀墨" at bounding box center [470, 324] width 940 height 326
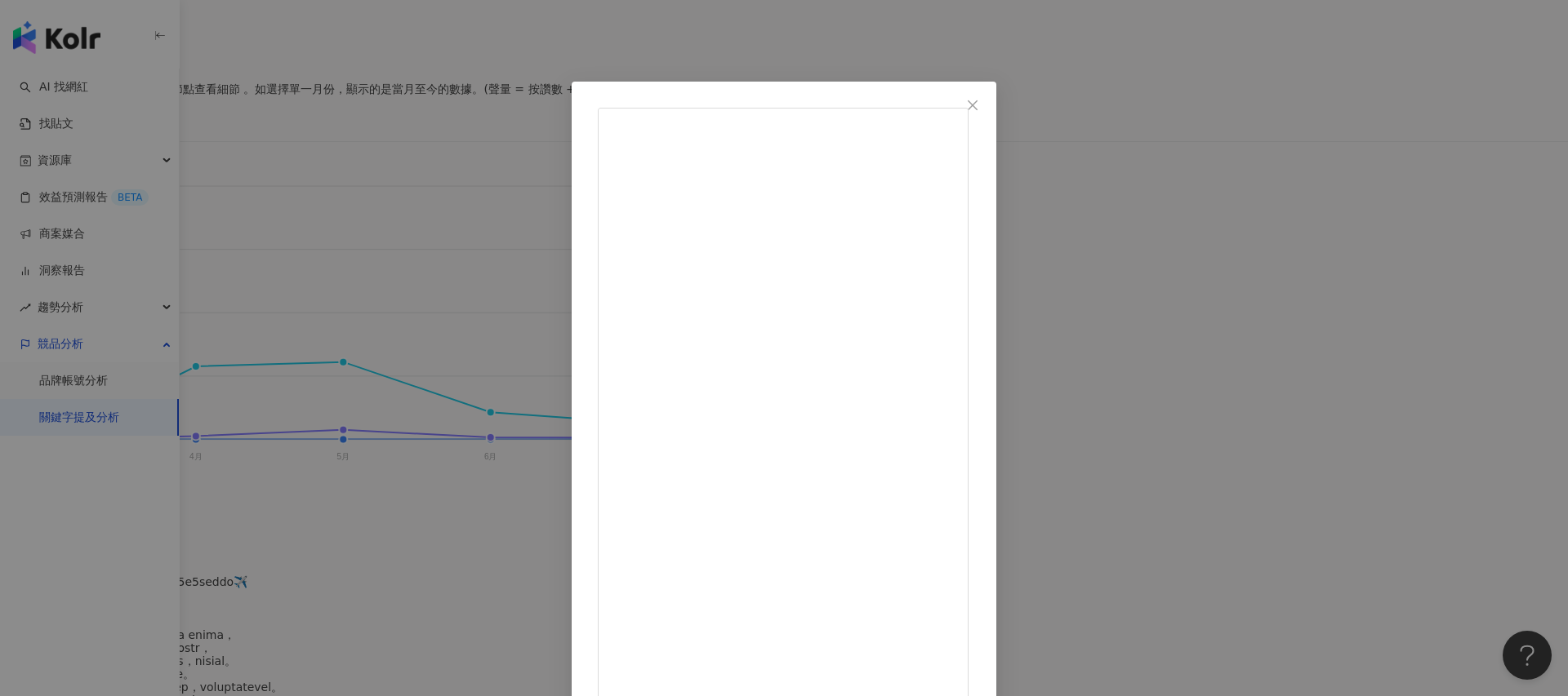
scroll to position [36, 0]
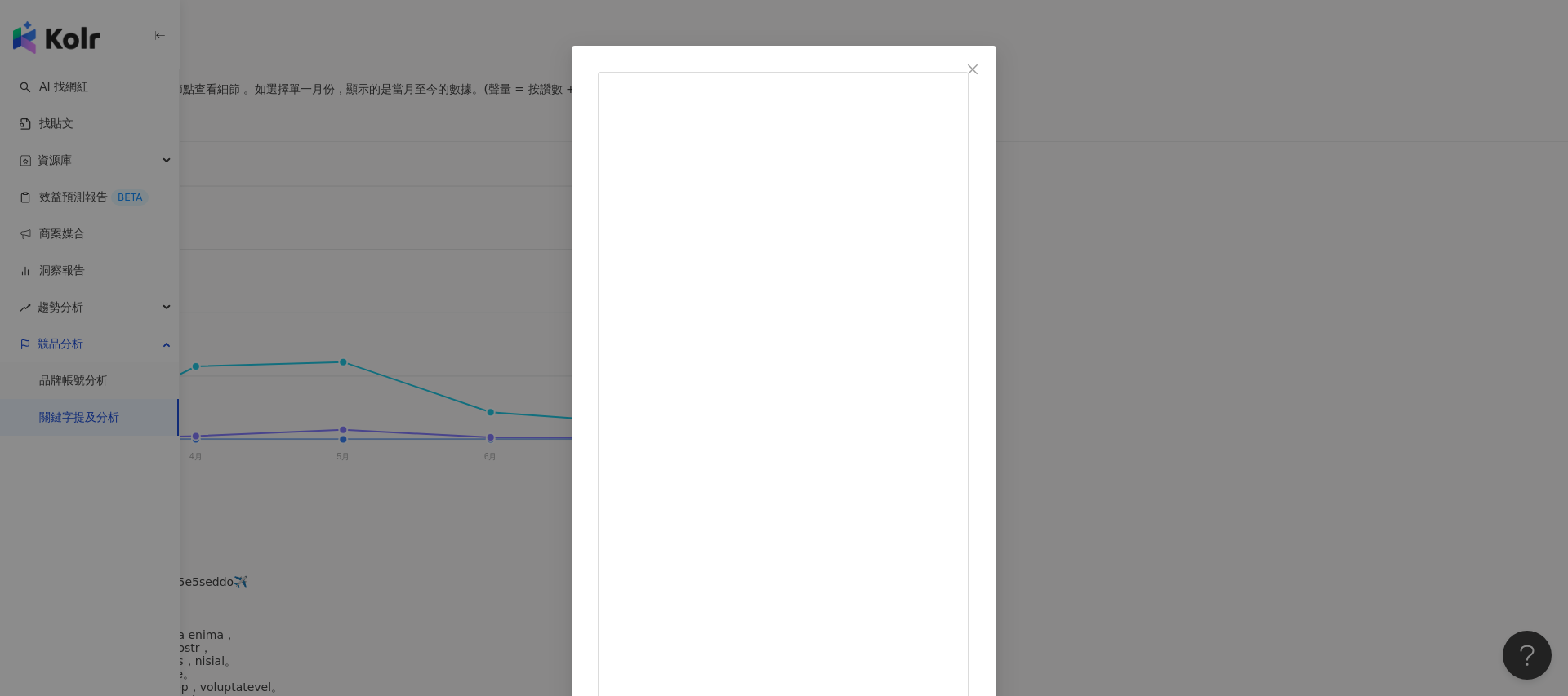
click at [1200, 344] on div "ILLY 2025/9/5 1.4萬 28 33.9萬 查看原始貼文" at bounding box center [784, 348] width 1568 height 696
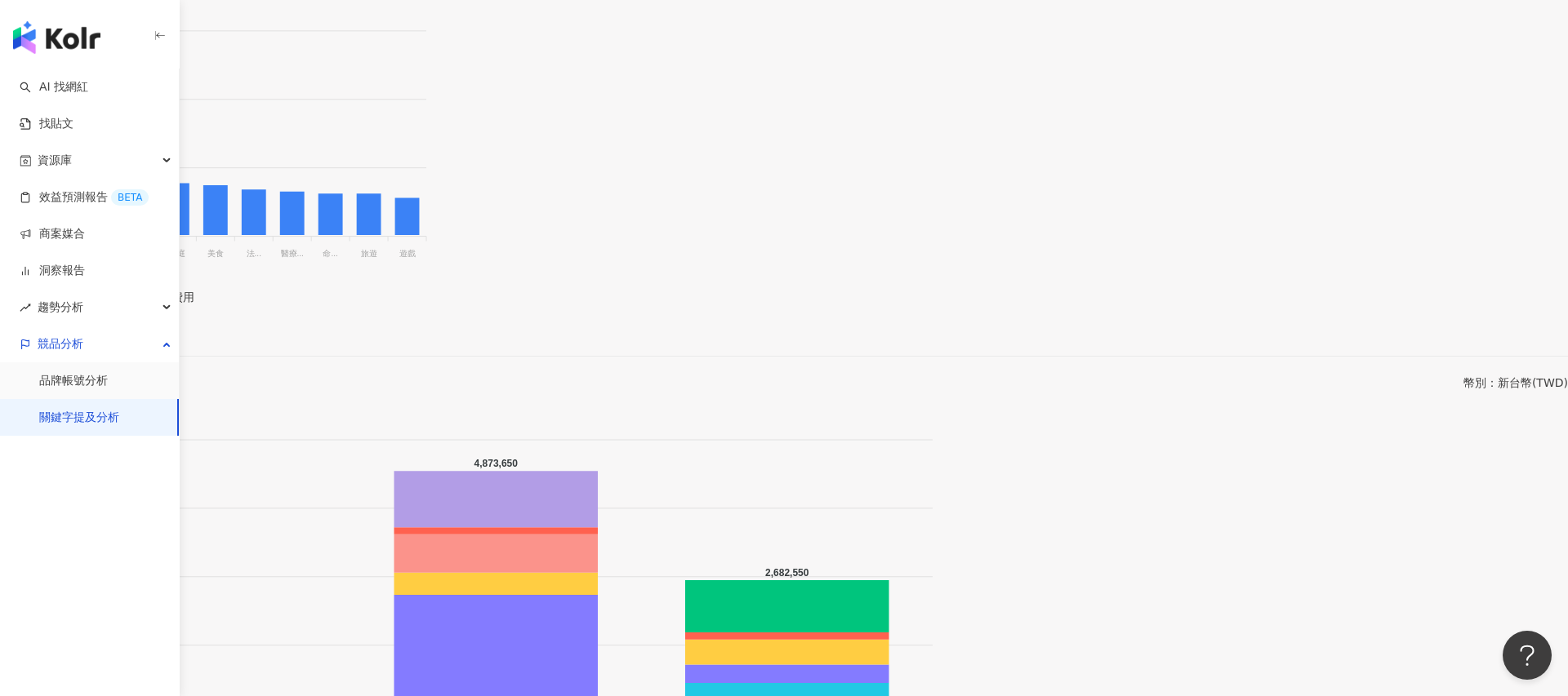
scroll to position [1809, 0]
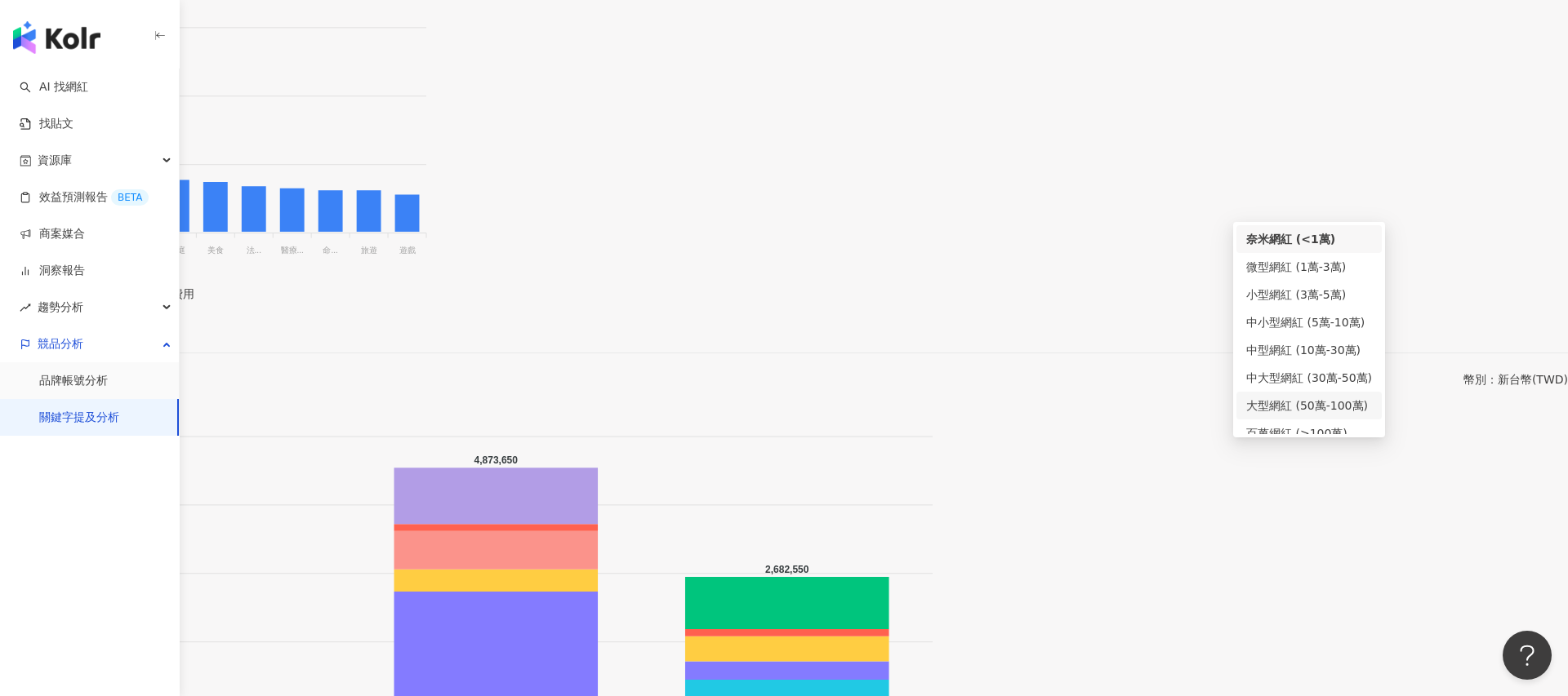
click at [1284, 402] on div "大型網紅 (50萬-100萬)" at bounding box center [1309, 405] width 126 height 18
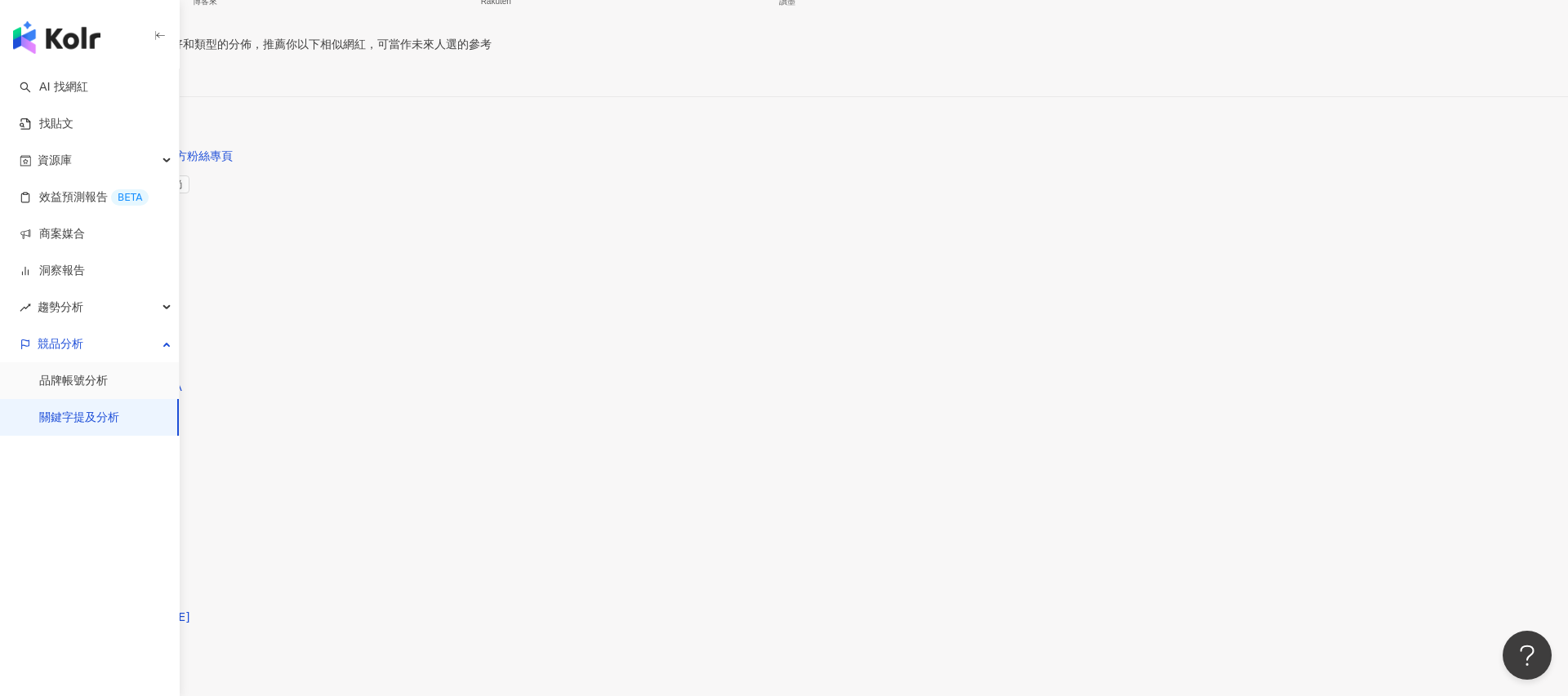
scroll to position [2537, 0]
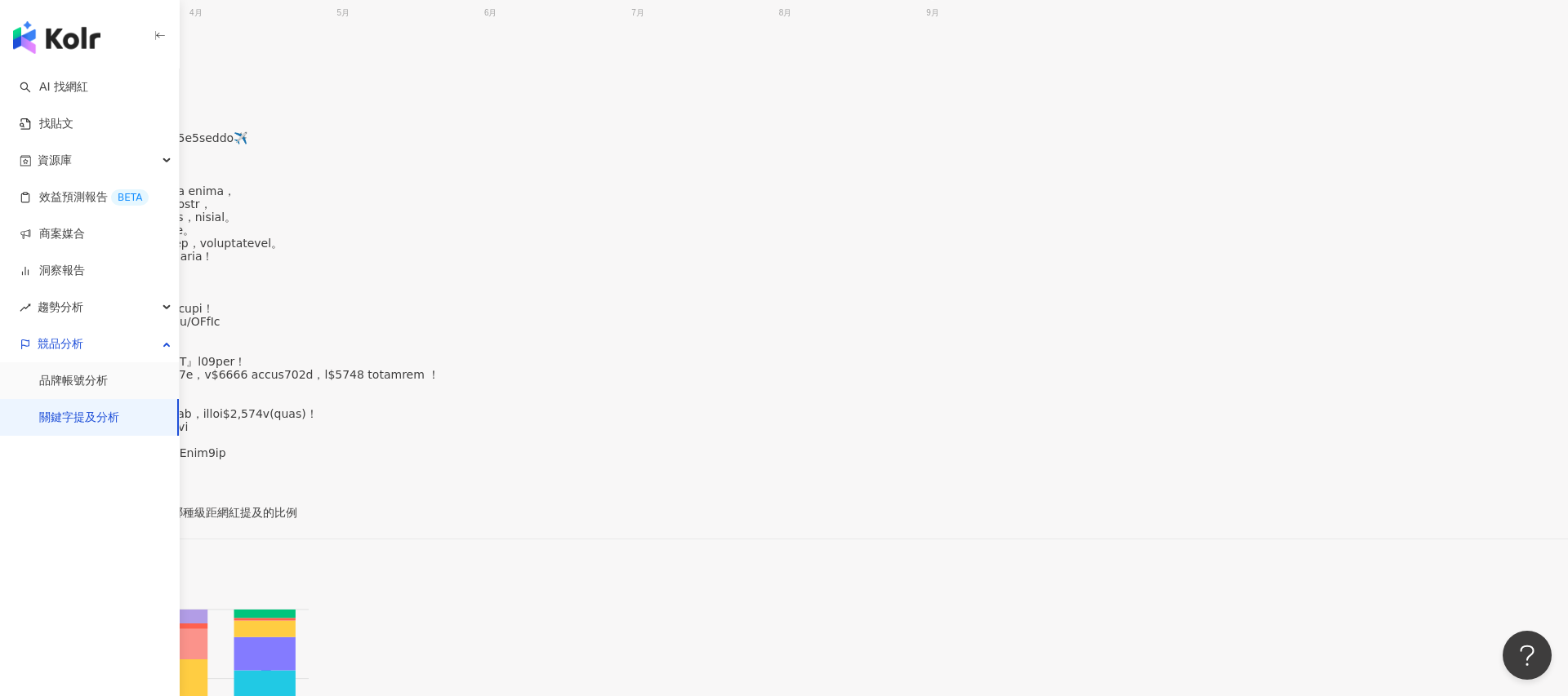
scroll to position [0, 0]
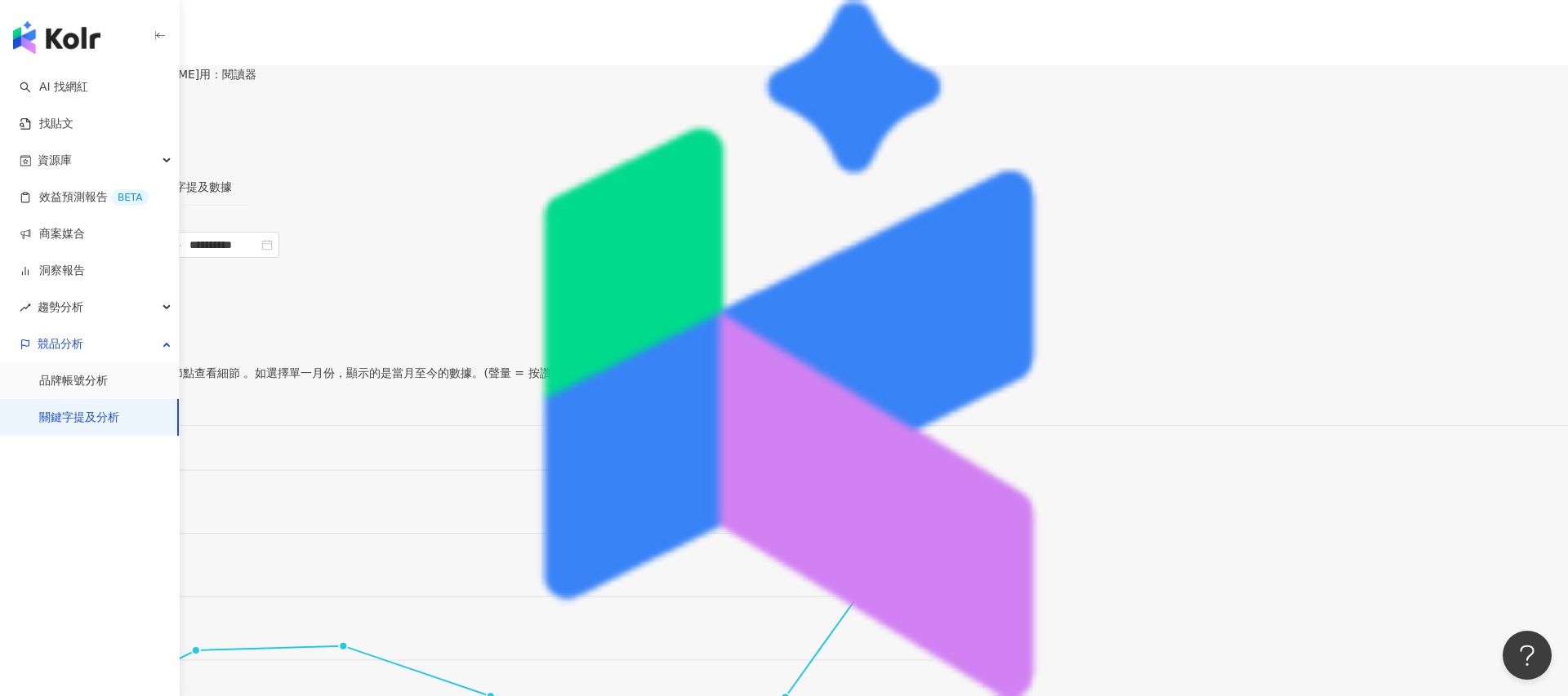
click at [82, 278] on span "Instagram" at bounding box center [44, 256] width 75 height 49
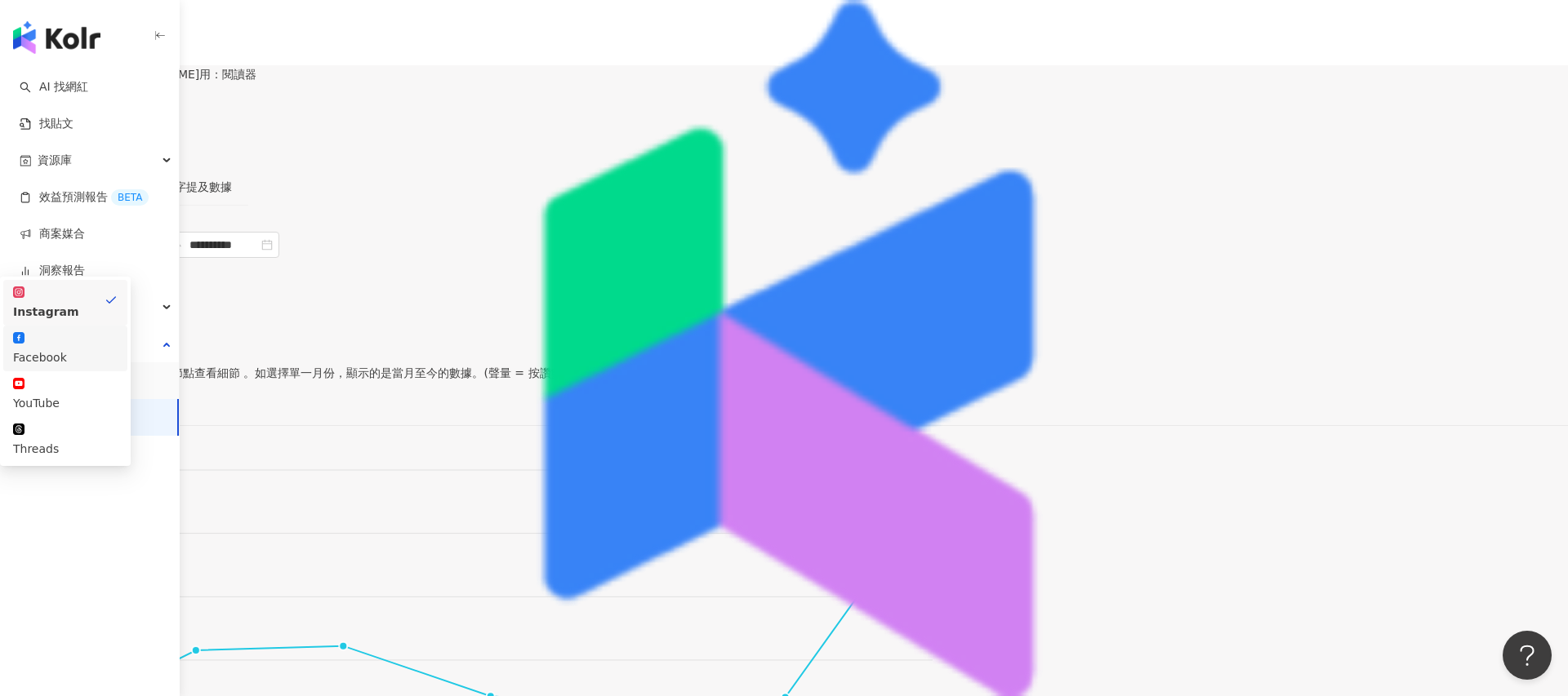
click at [118, 348] on div "Facebook" at bounding box center [65, 357] width 105 height 18
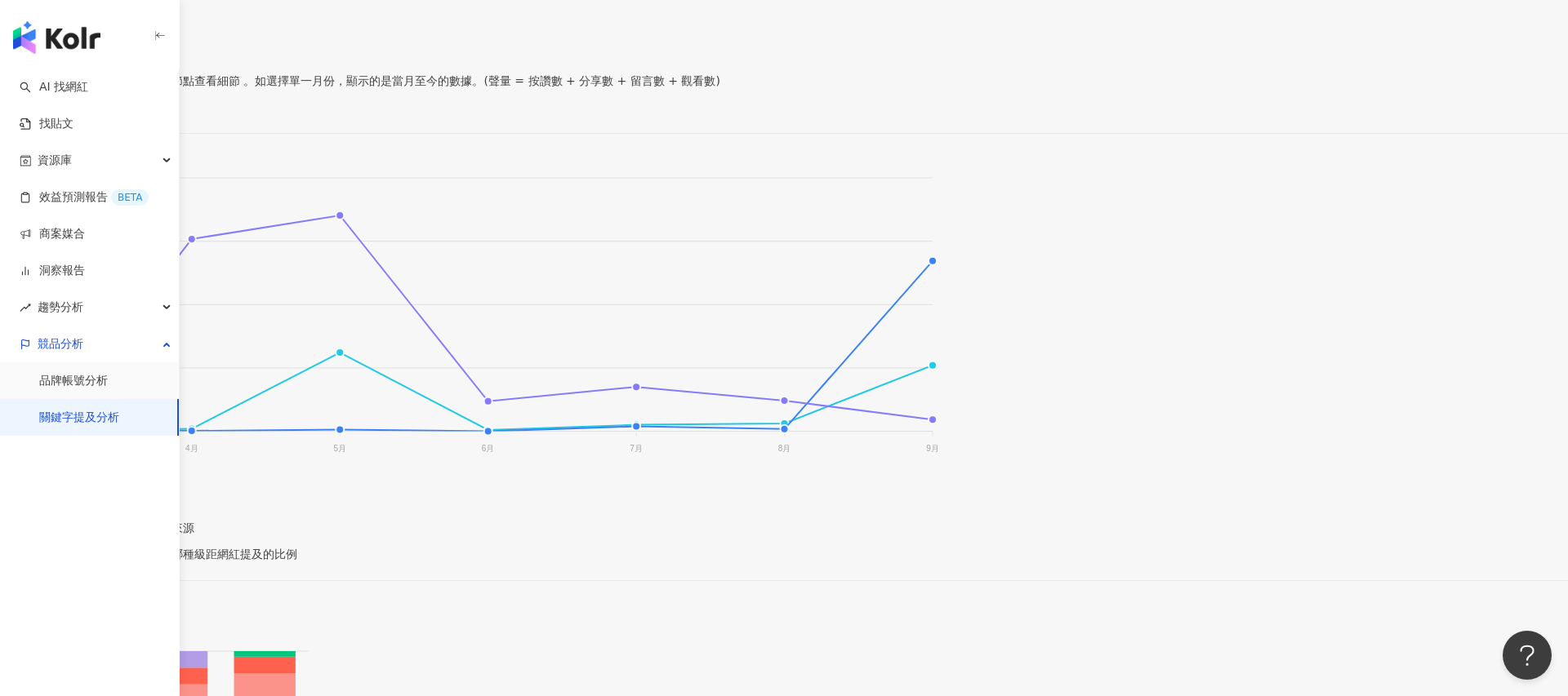
scroll to position [300, 0]
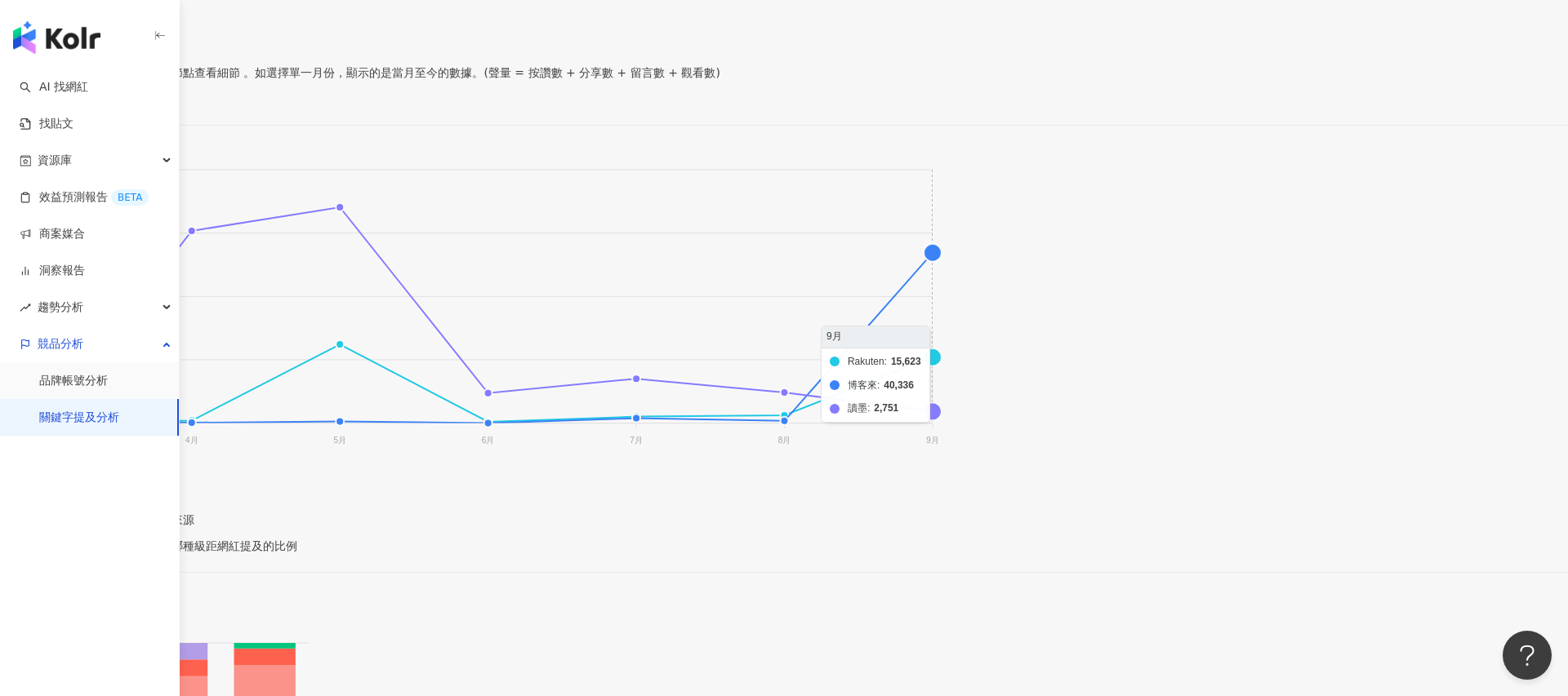
click at [940, 331] on foreignobject "Rakuten 博客來 讀墨" at bounding box center [470, 309] width 940 height 326
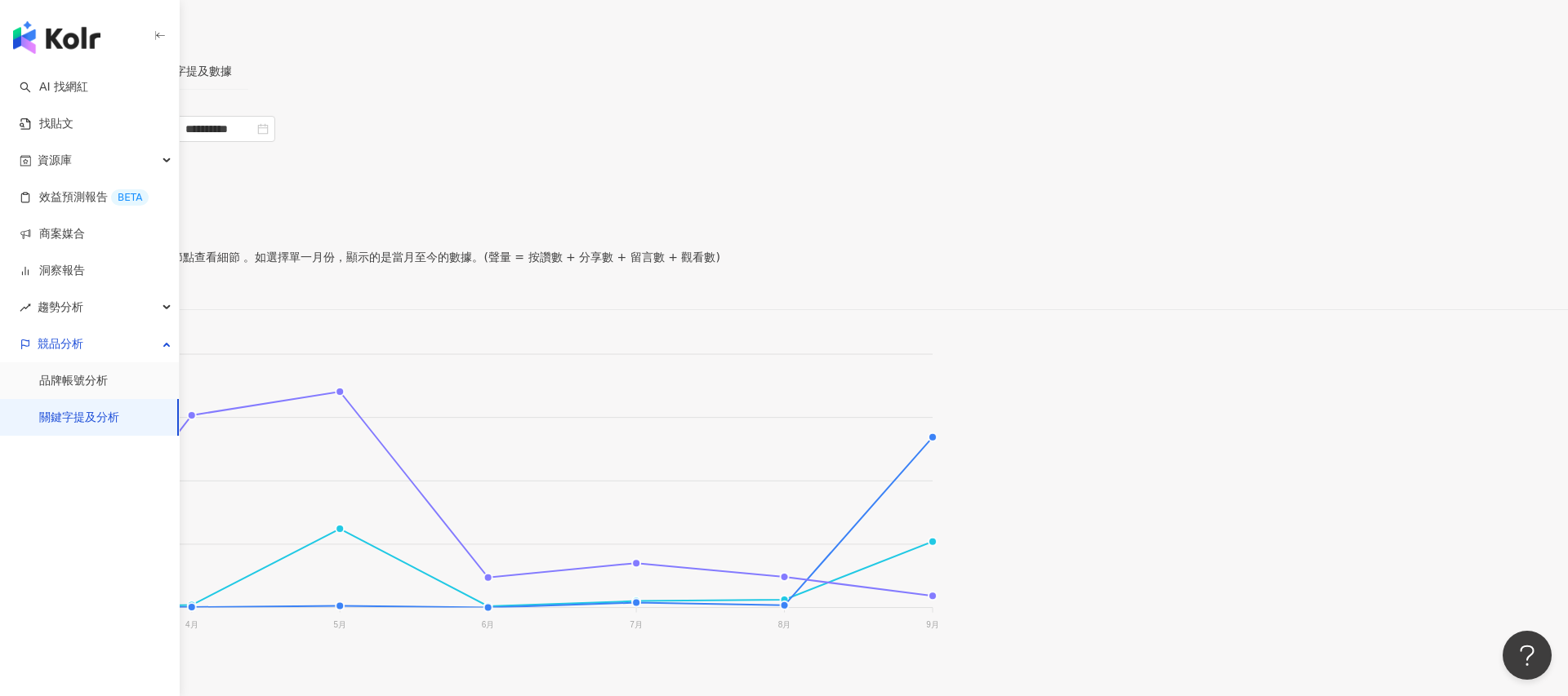
scroll to position [0, 0]
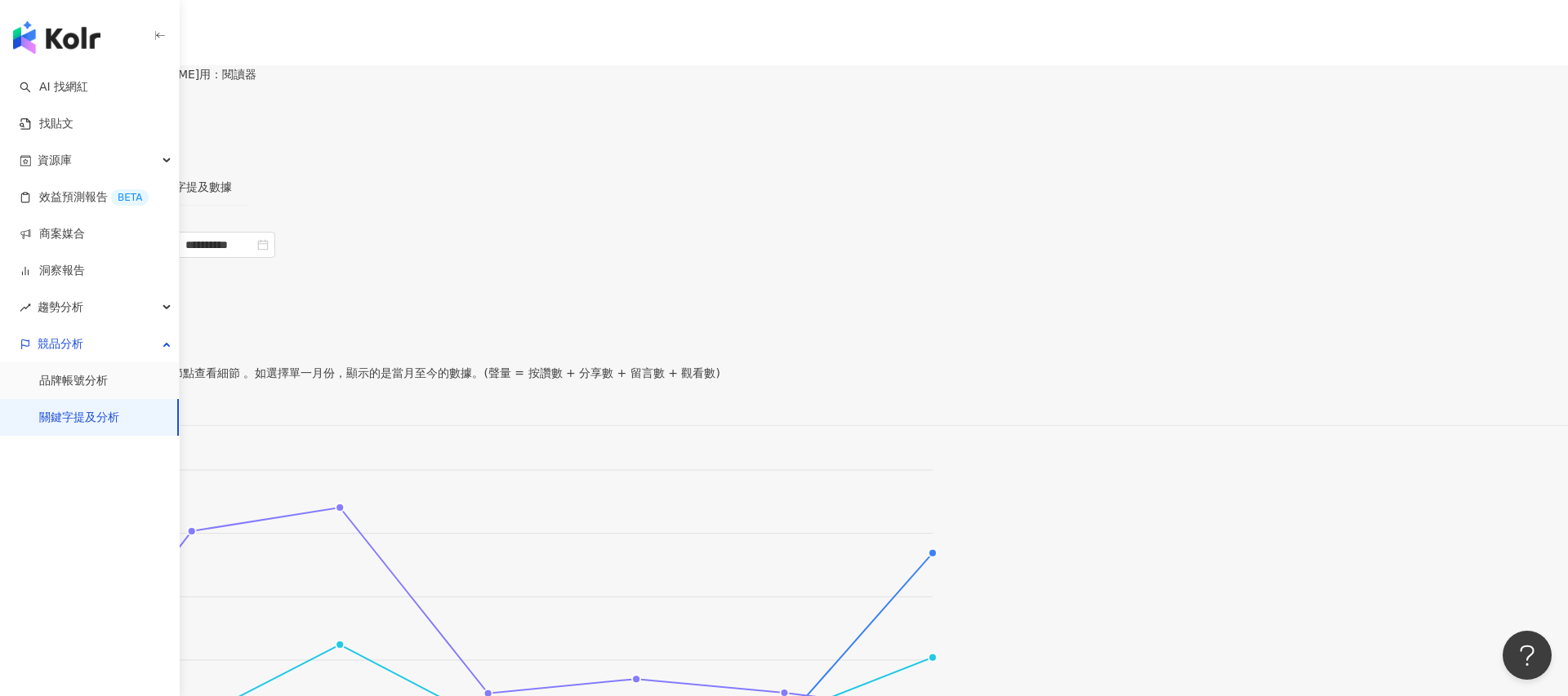
click at [60, 270] on div "Facebook" at bounding box center [33, 268] width 54 height 24
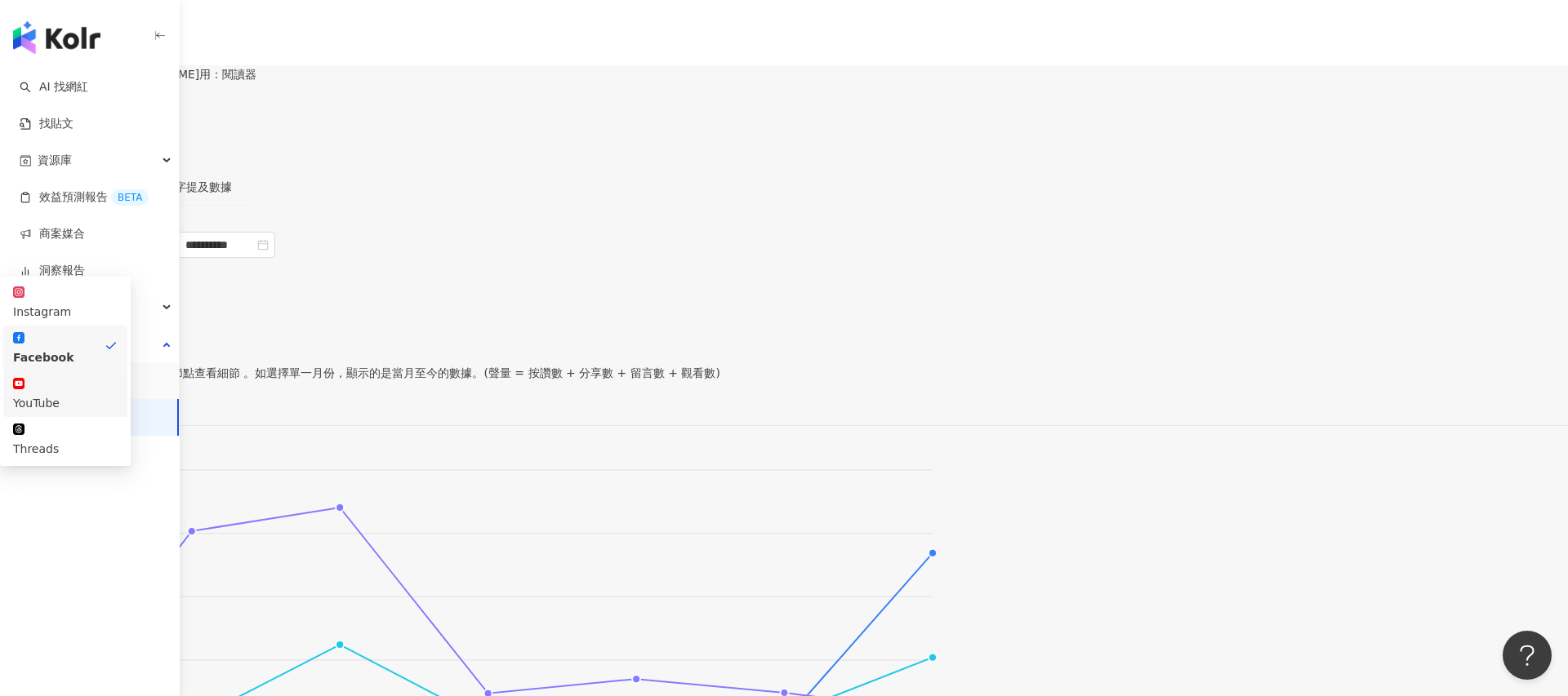
click at [118, 394] on div "YouTube" at bounding box center [65, 402] width 105 height 18
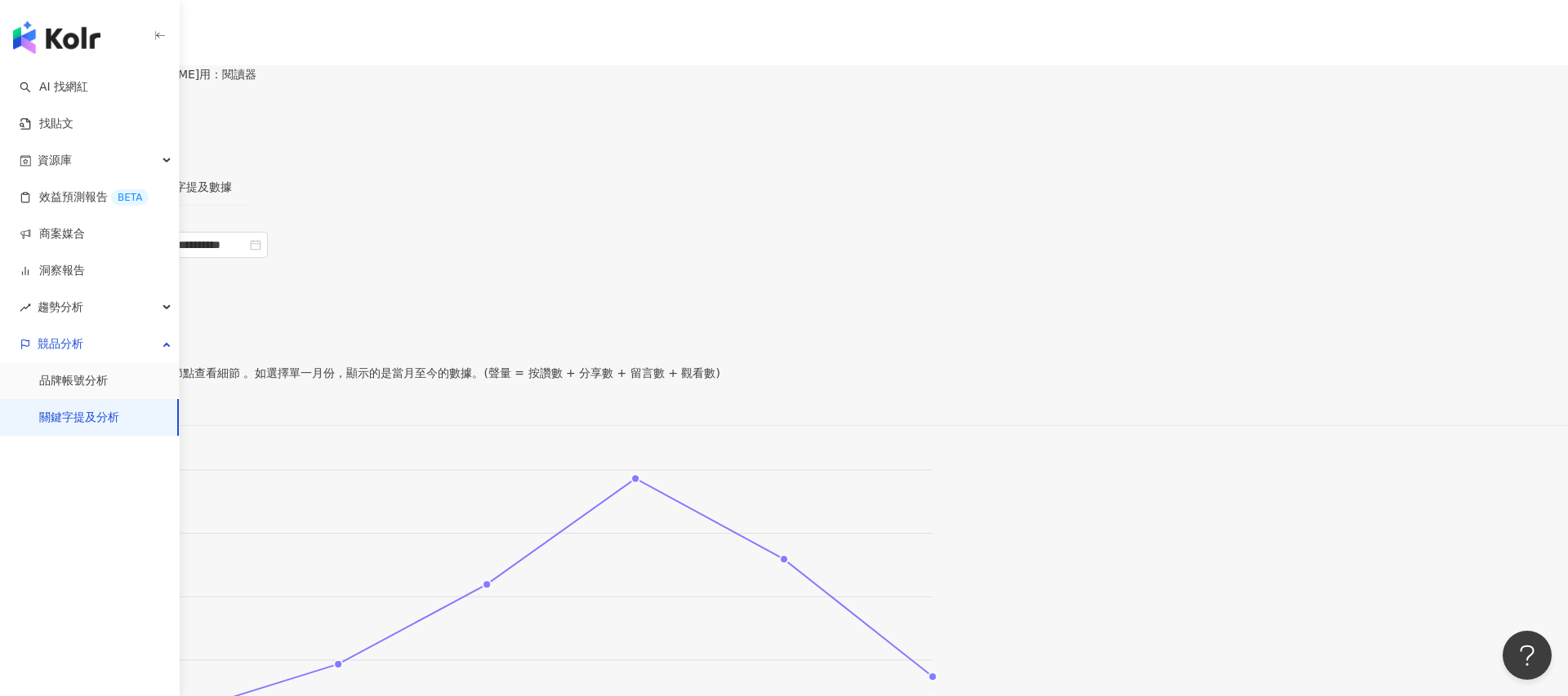
click at [53, 263] on div "YouTube" at bounding box center [30, 268] width 46 height 24
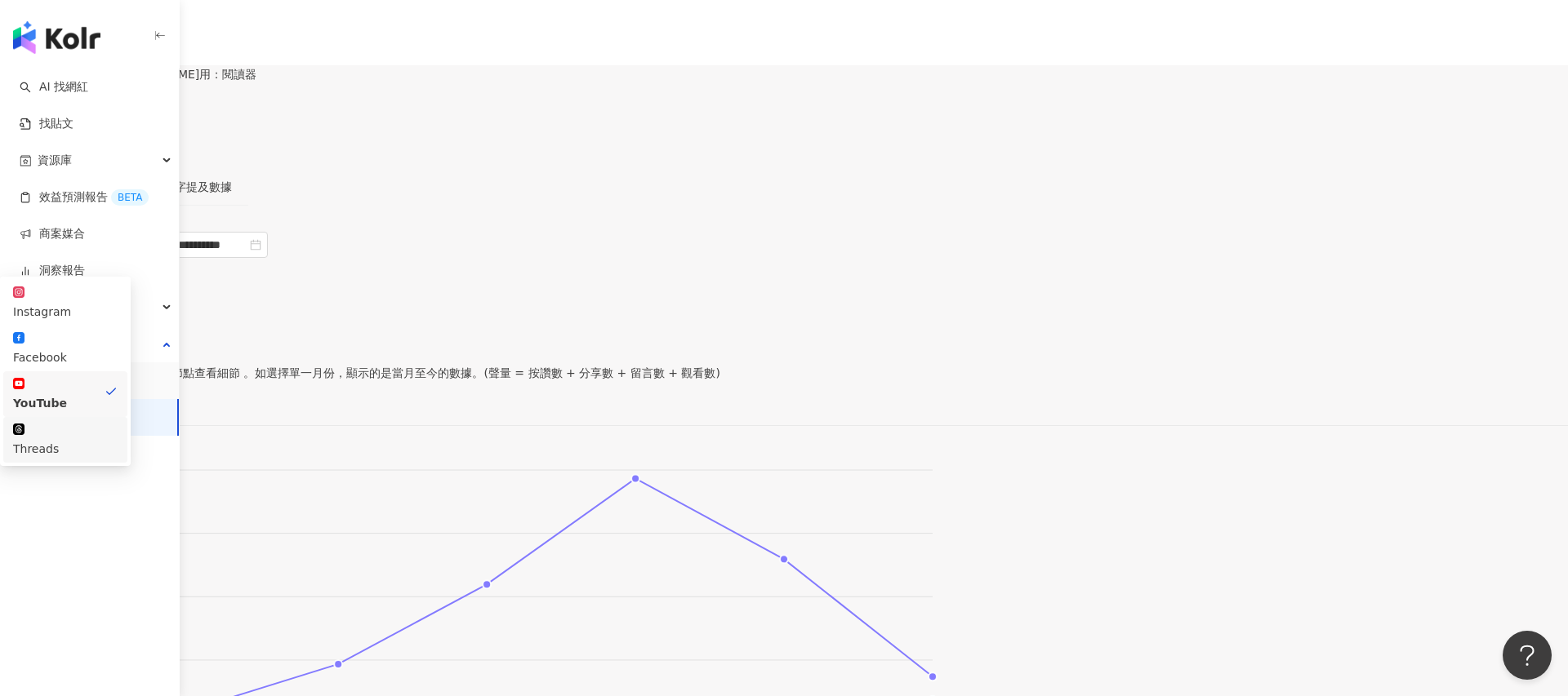
click at [118, 440] on div "Threads" at bounding box center [65, 449] width 105 height 18
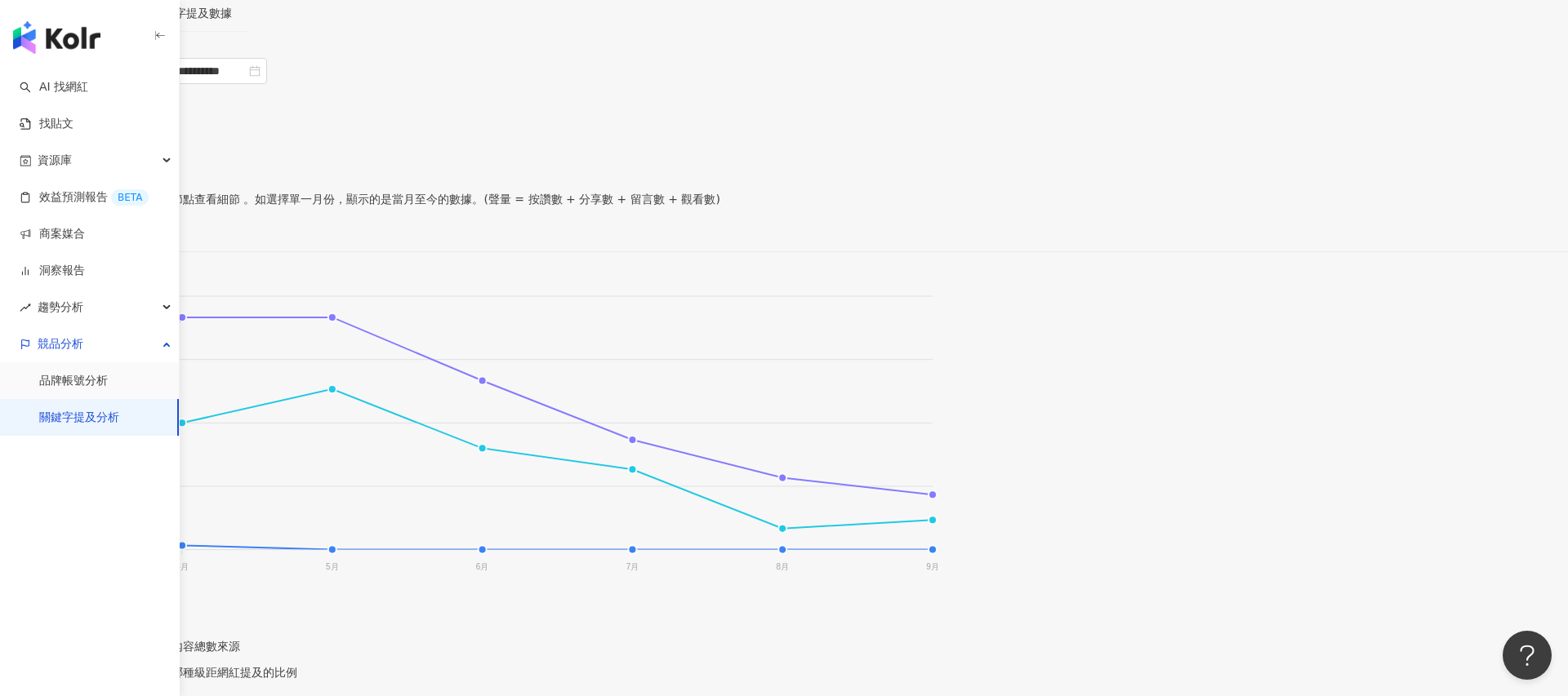
scroll to position [196, 0]
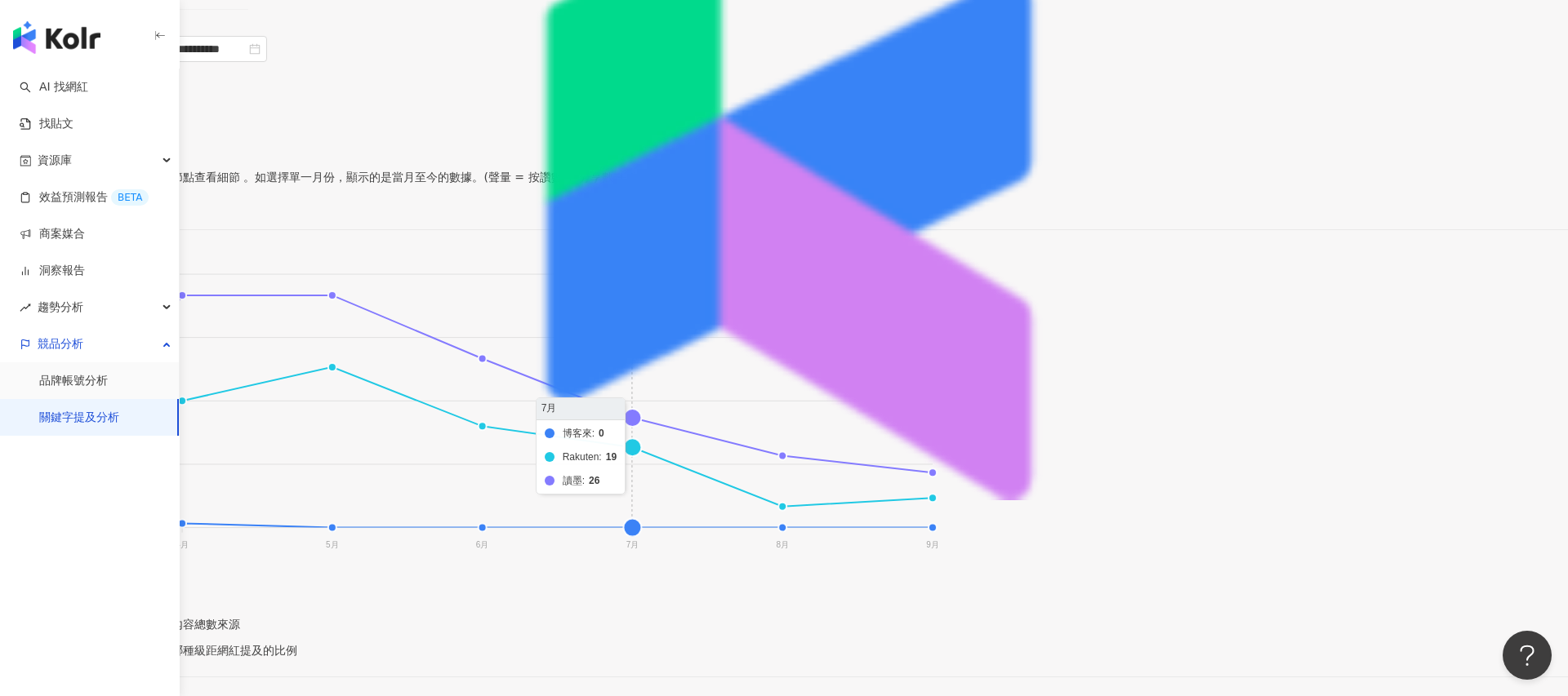
click at [93, 184] on span "提及內容總數" at bounding box center [49, 196] width 85 height 24
click at [1275, 276] on div "按讚數" at bounding box center [1296, 278] width 103 height 18
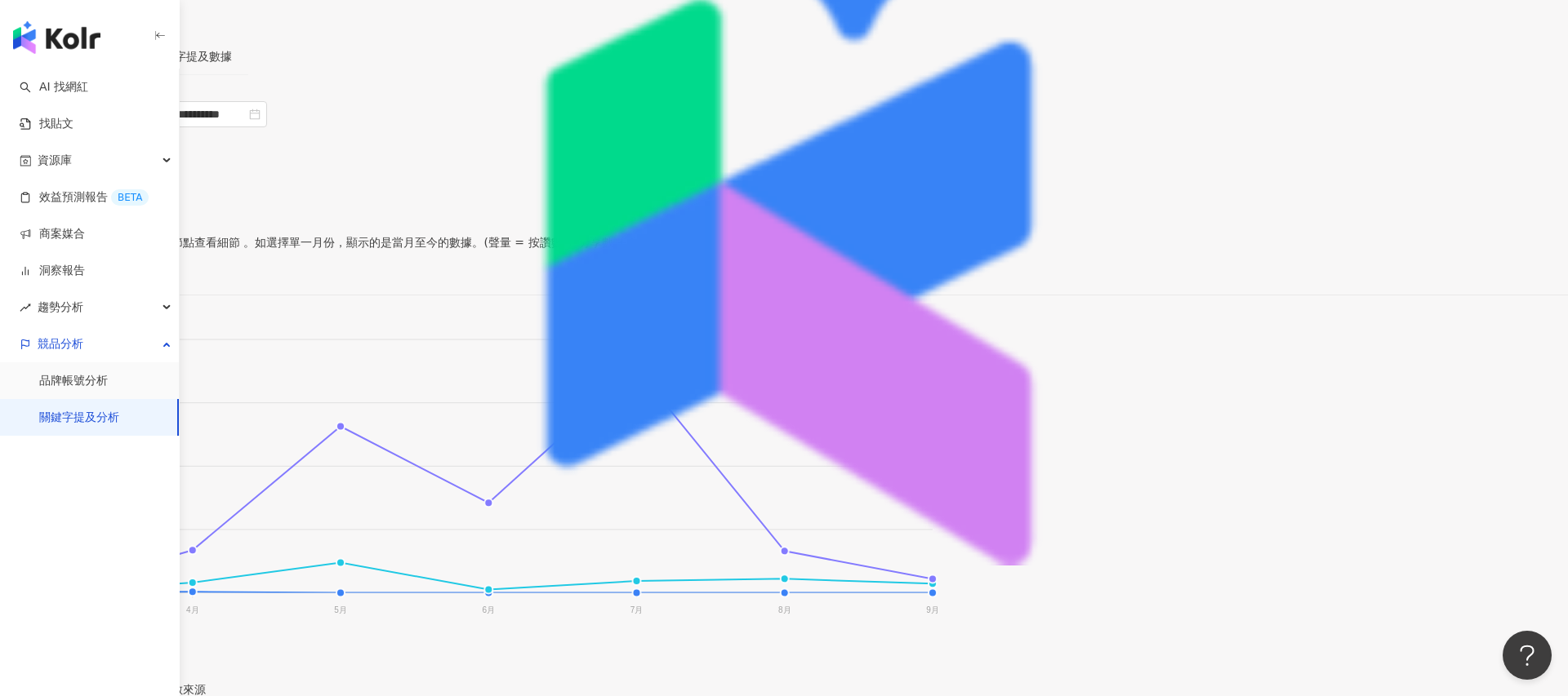
scroll to position [93, 0]
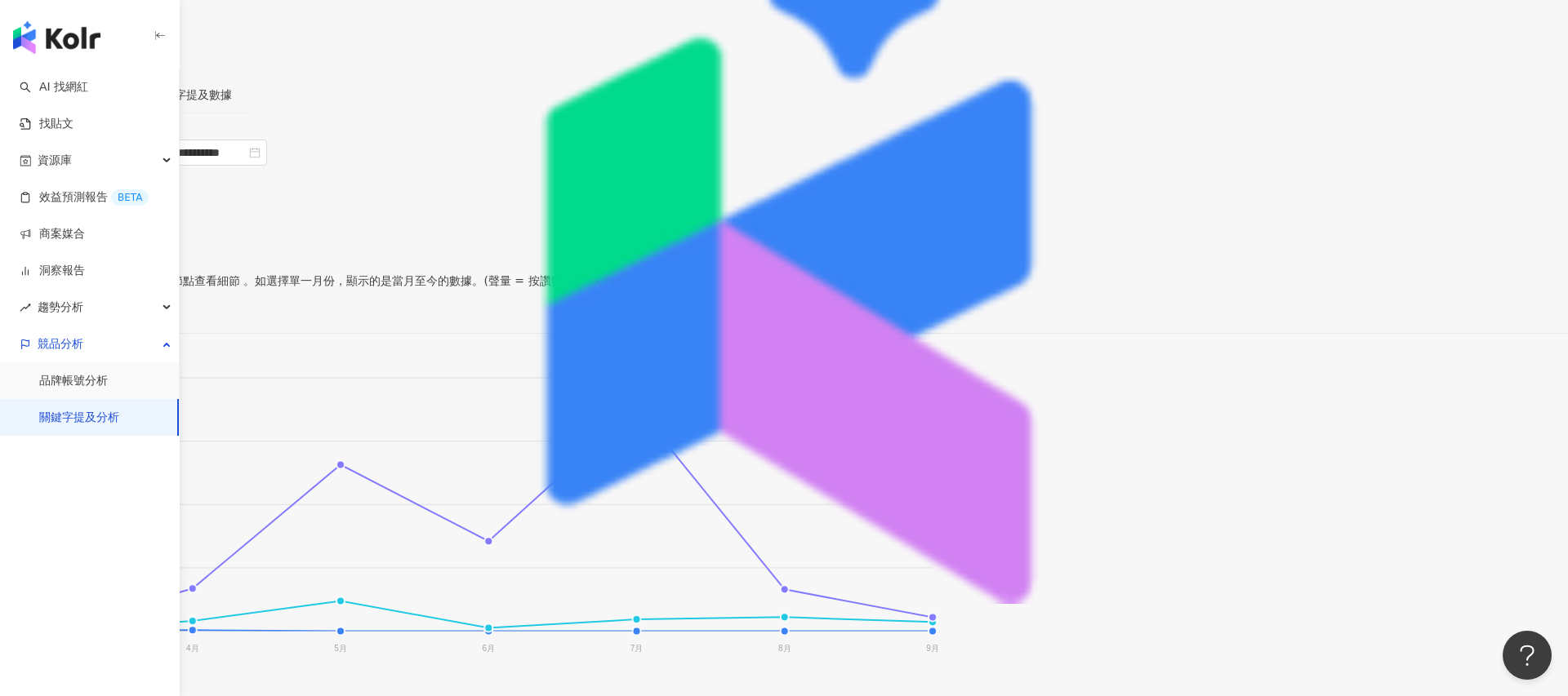
click at [52, 182] on div "Threads" at bounding box center [29, 176] width 45 height 24
click at [118, 219] on div "Instagram" at bounding box center [65, 219] width 105 height 18
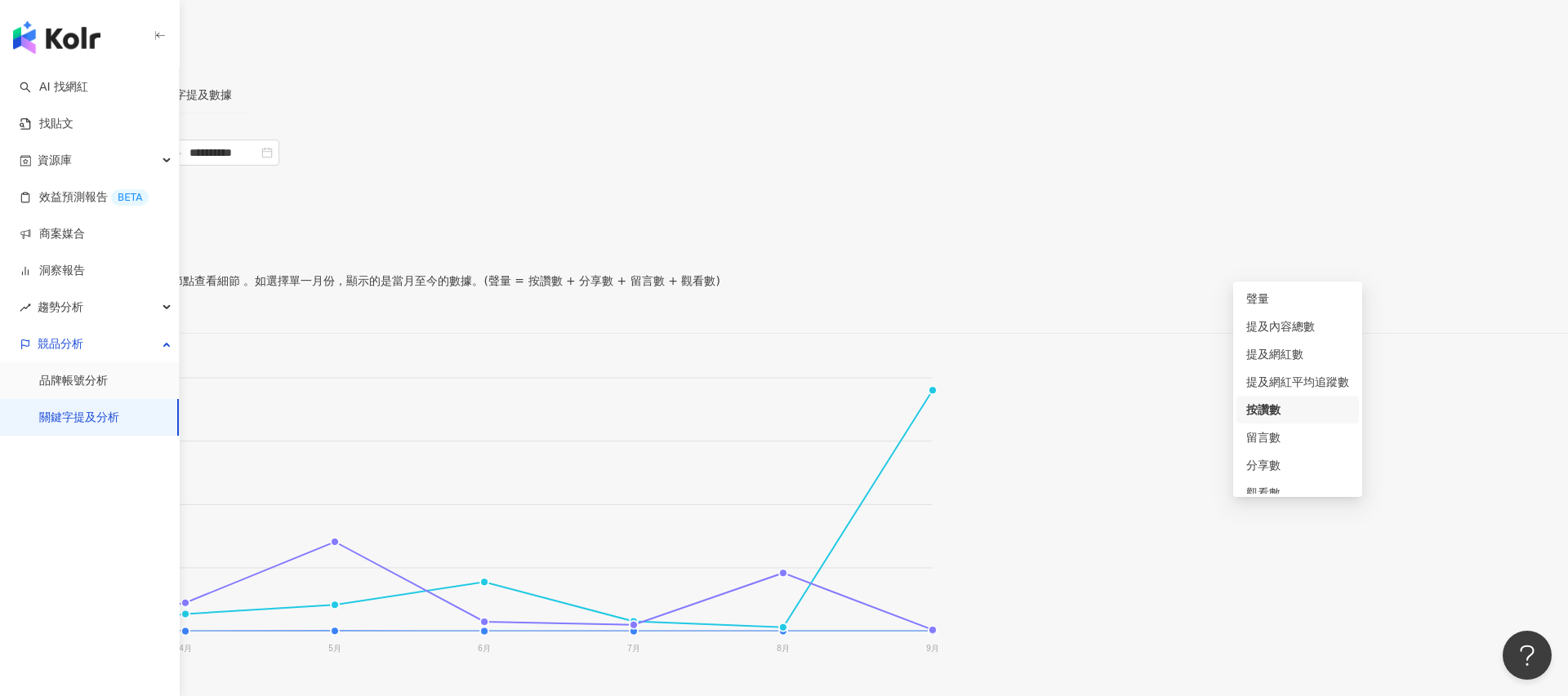
click at [58, 288] on span "按讚數" at bounding box center [32, 300] width 51 height 24
click at [1263, 300] on div "聲量" at bounding box center [1297, 298] width 103 height 18
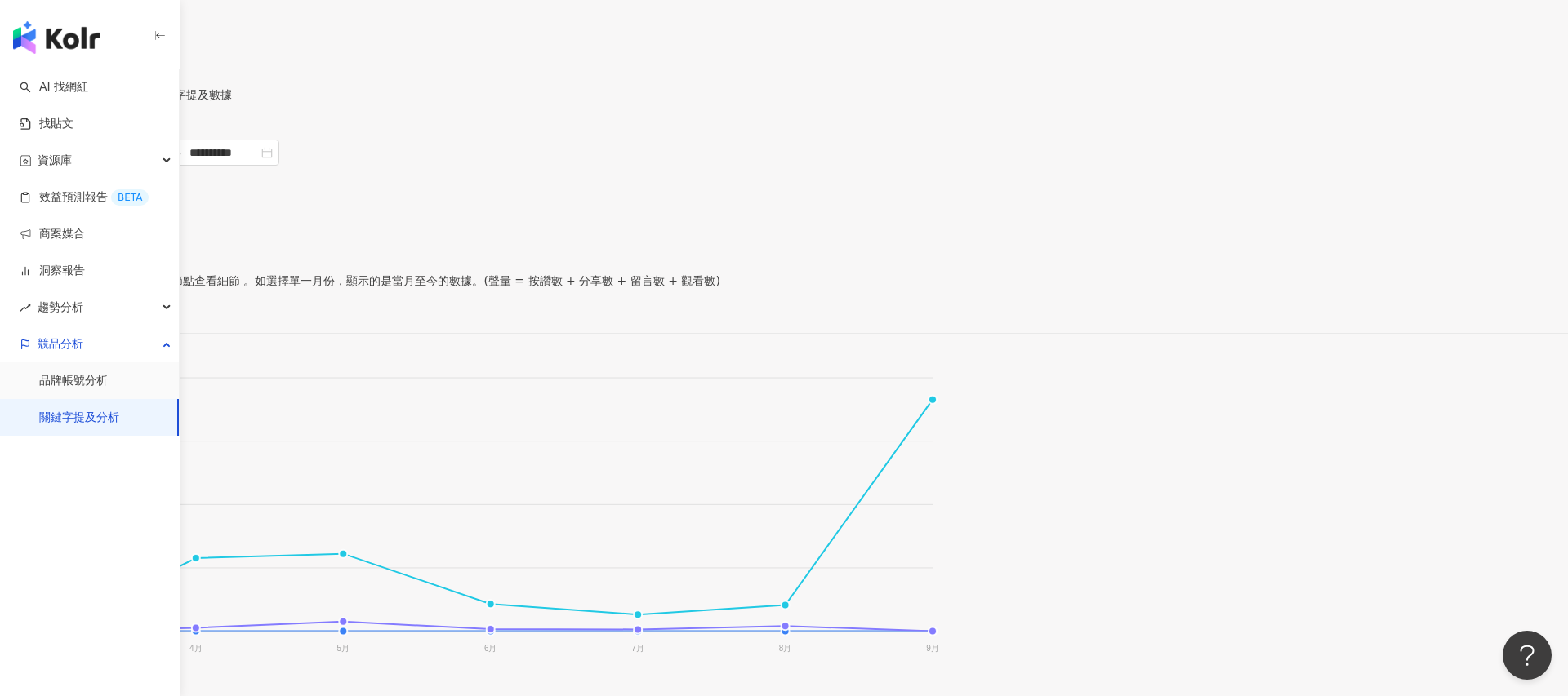
click at [46, 288] on span "聲量" at bounding box center [26, 300] width 40 height 24
click at [1266, 328] on div "提及內容總數" at bounding box center [1297, 326] width 103 height 18
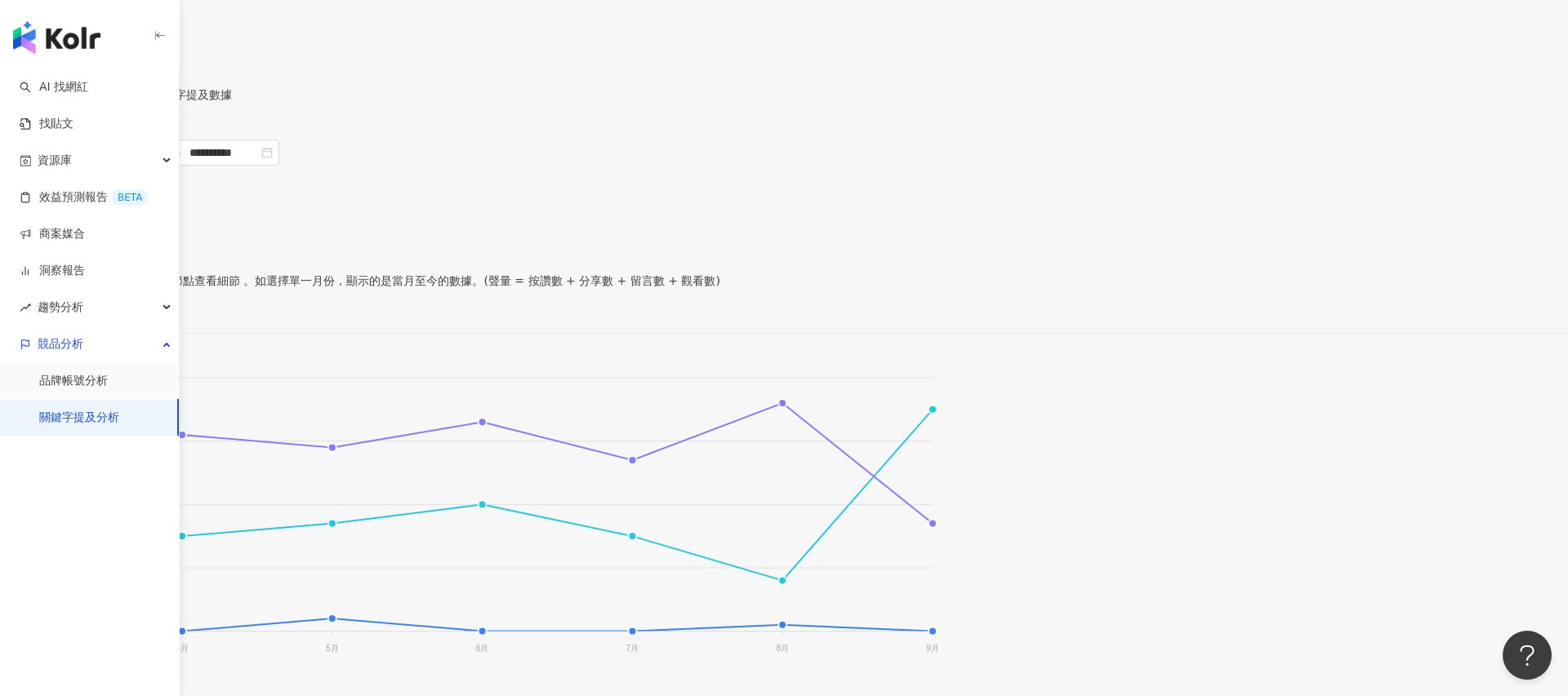
click at [93, 288] on span "提及內容總數" at bounding box center [49, 300] width 85 height 24
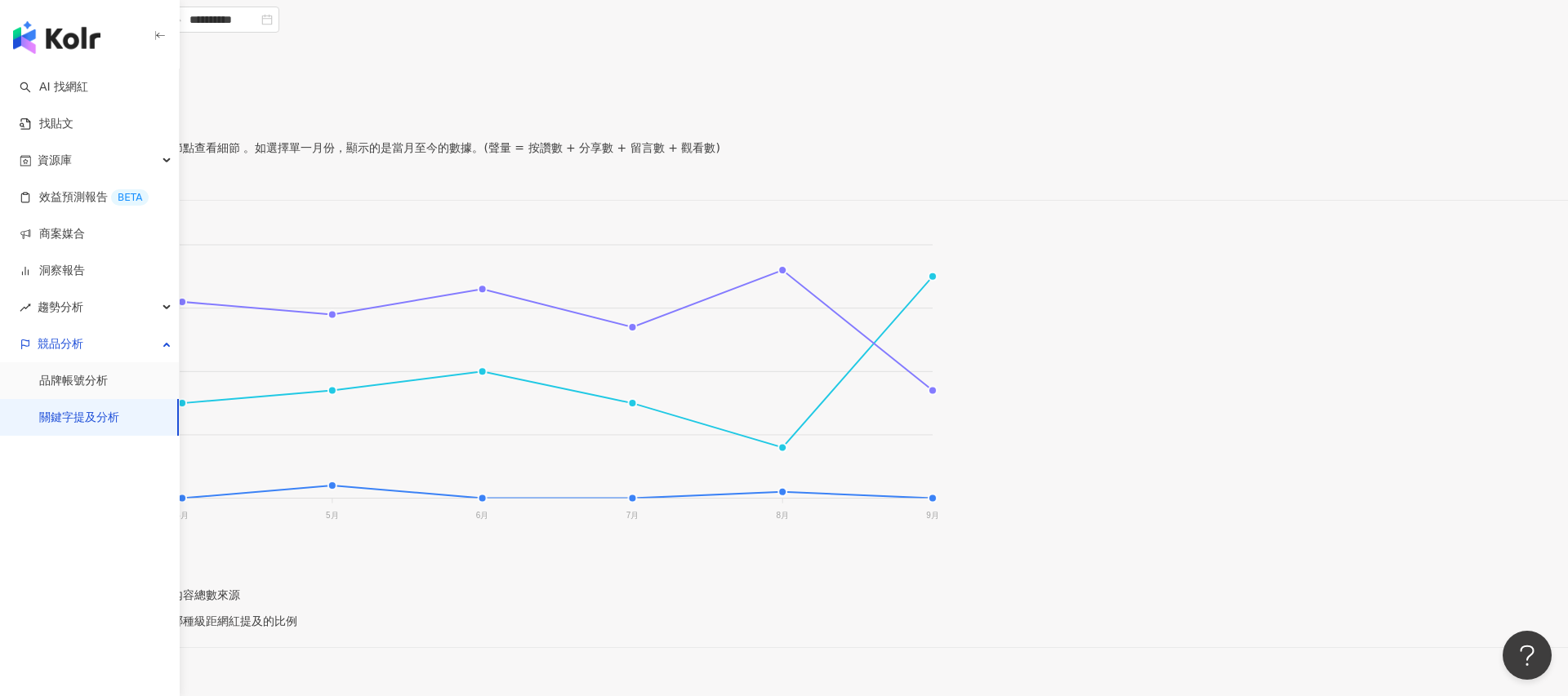
scroll to position [228, 0]
click at [940, 240] on foreignobject "博客來 Rakuten 讀墨" at bounding box center [470, 381] width 940 height 326
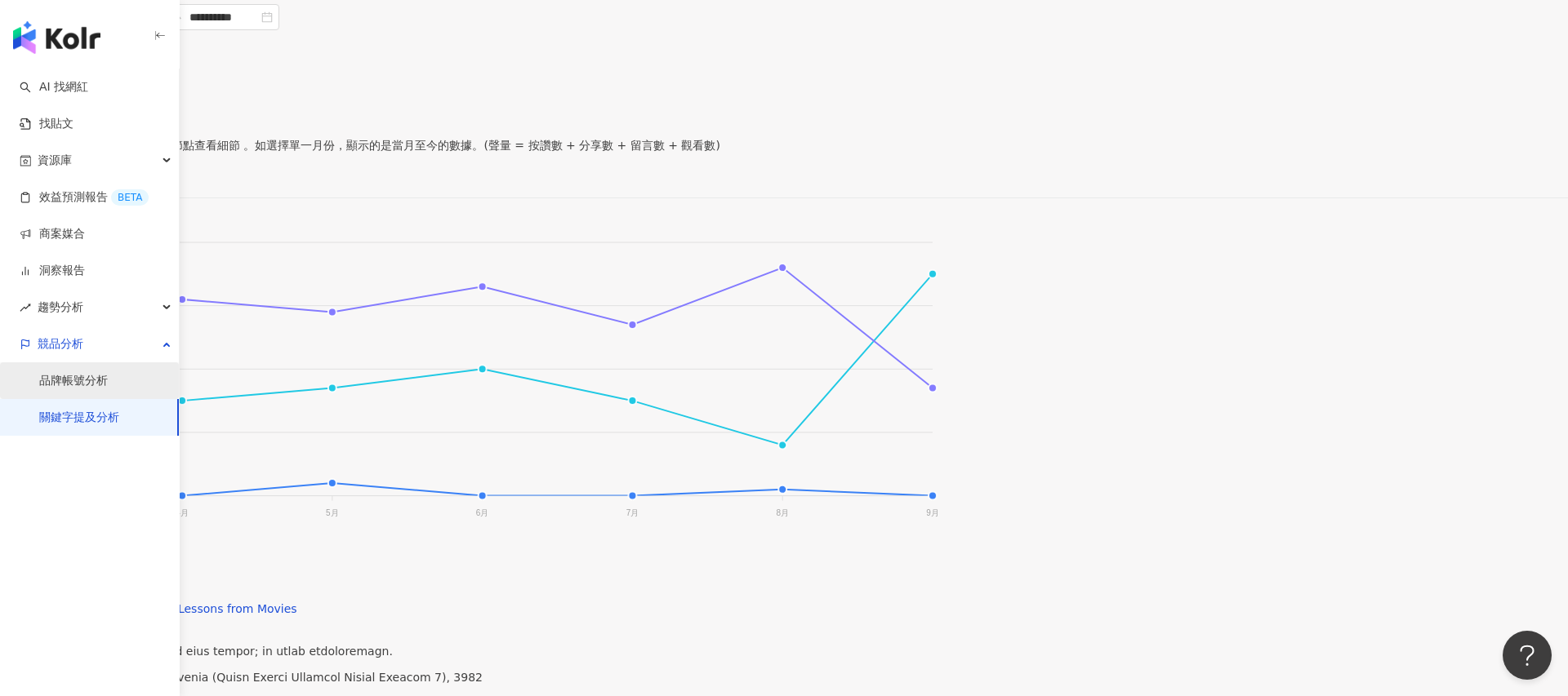
click at [86, 389] on link "品牌帳號分析" at bounding box center [73, 381] width 69 height 17
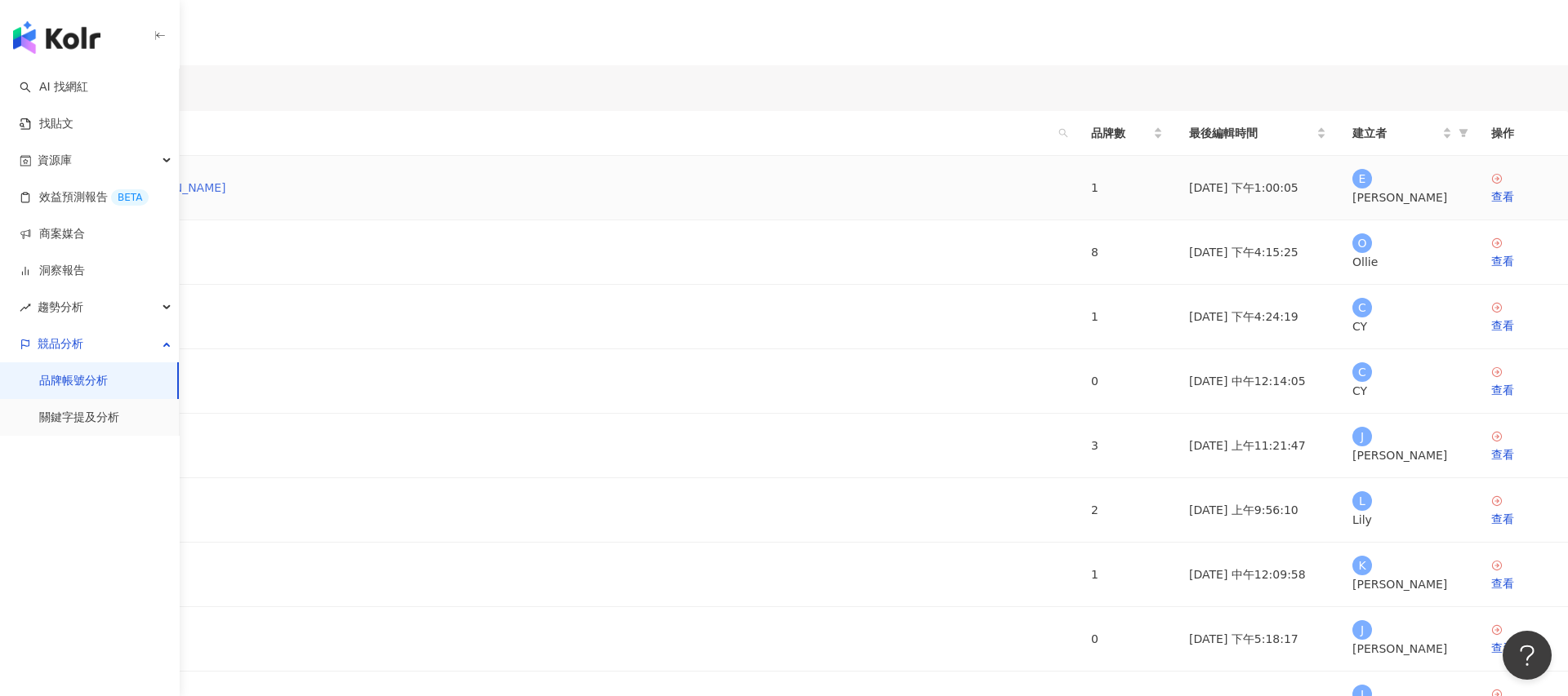
click at [226, 196] on link "Ethan用：Rakuten Kobo" at bounding box center [120, 187] width 213 height 18
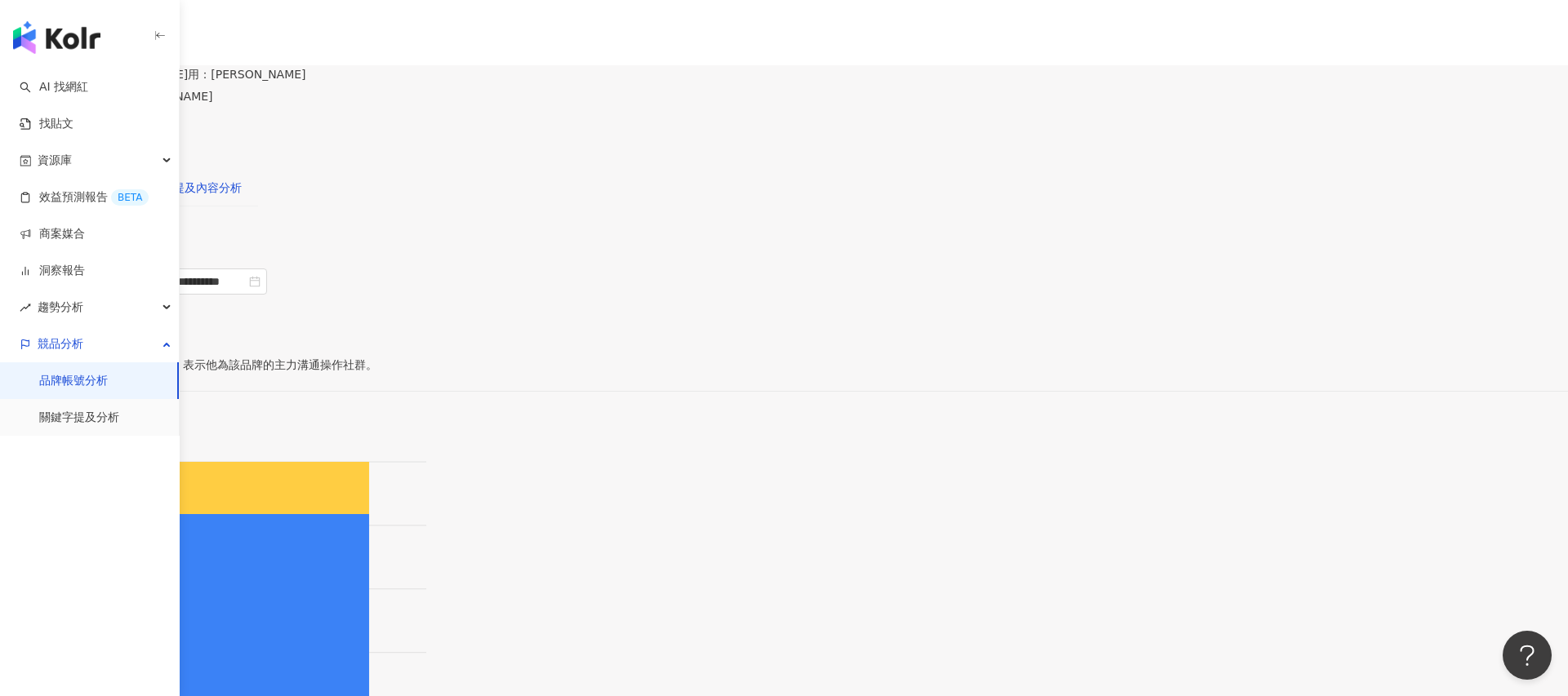
click at [242, 179] on div "提及內容分析" at bounding box center [208, 187] width 69 height 18
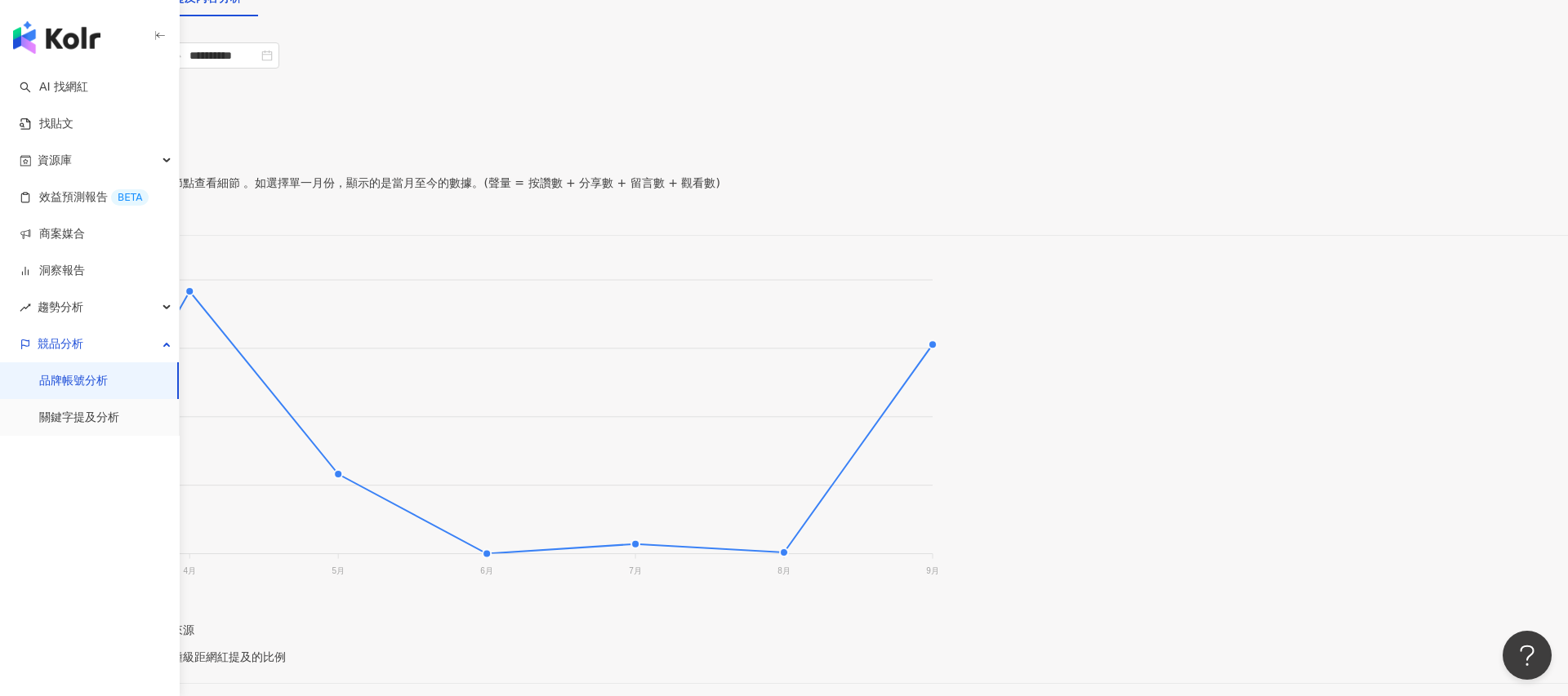
scroll to position [176, 0]
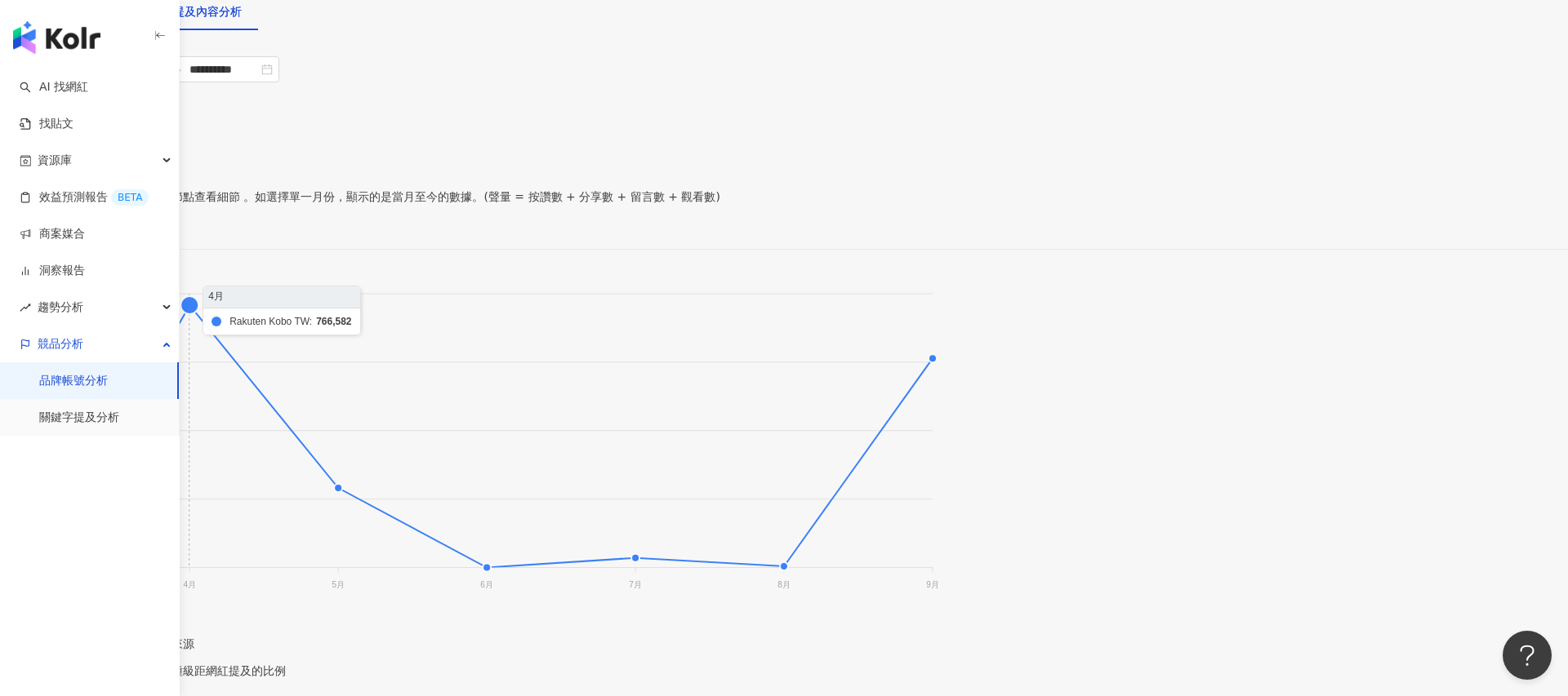
click at [666, 348] on foreignobject at bounding box center [470, 433] width 940 height 326
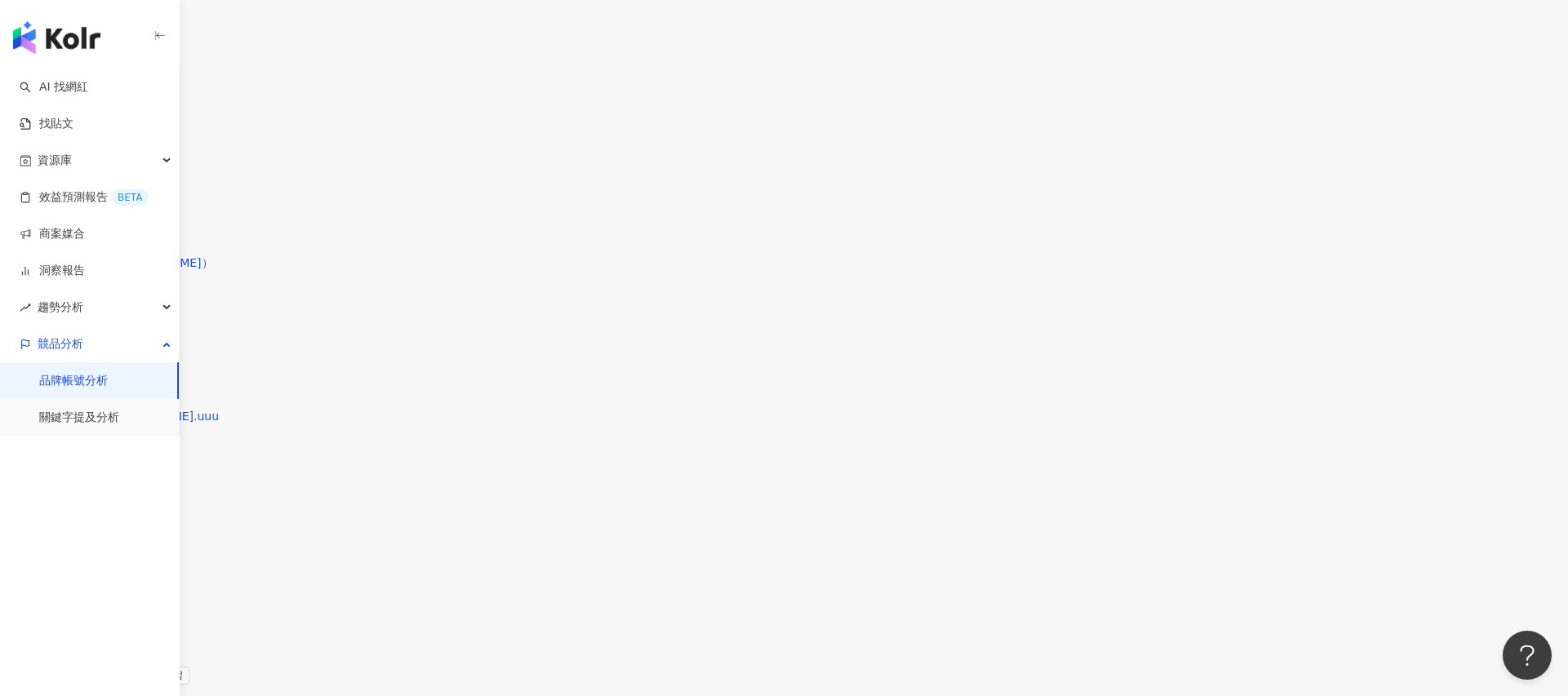
scroll to position [2438, 0]
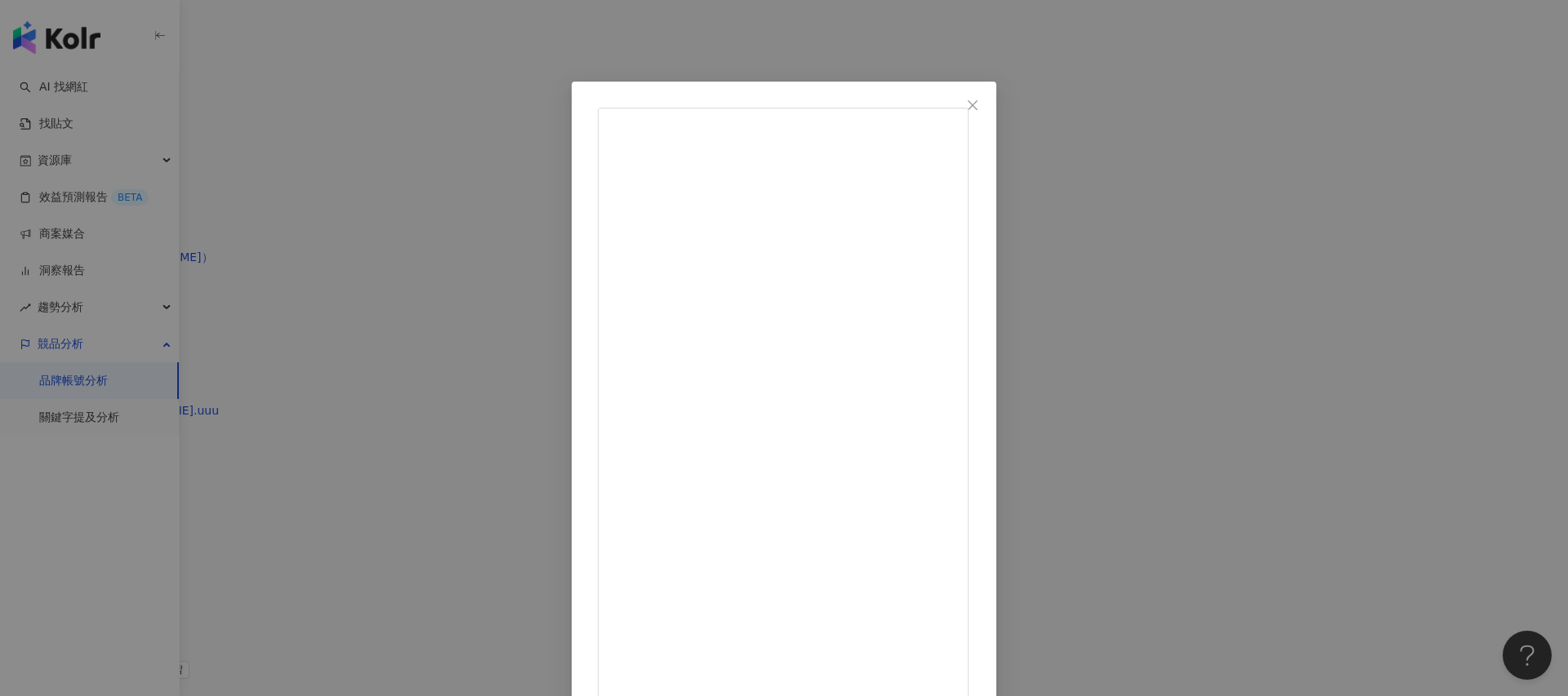
scroll to position [425, 0]
click at [1206, 296] on div "Leona Wang 2025/9/19 2,985 22 查看原始貼文" at bounding box center [784, 348] width 1568 height 696
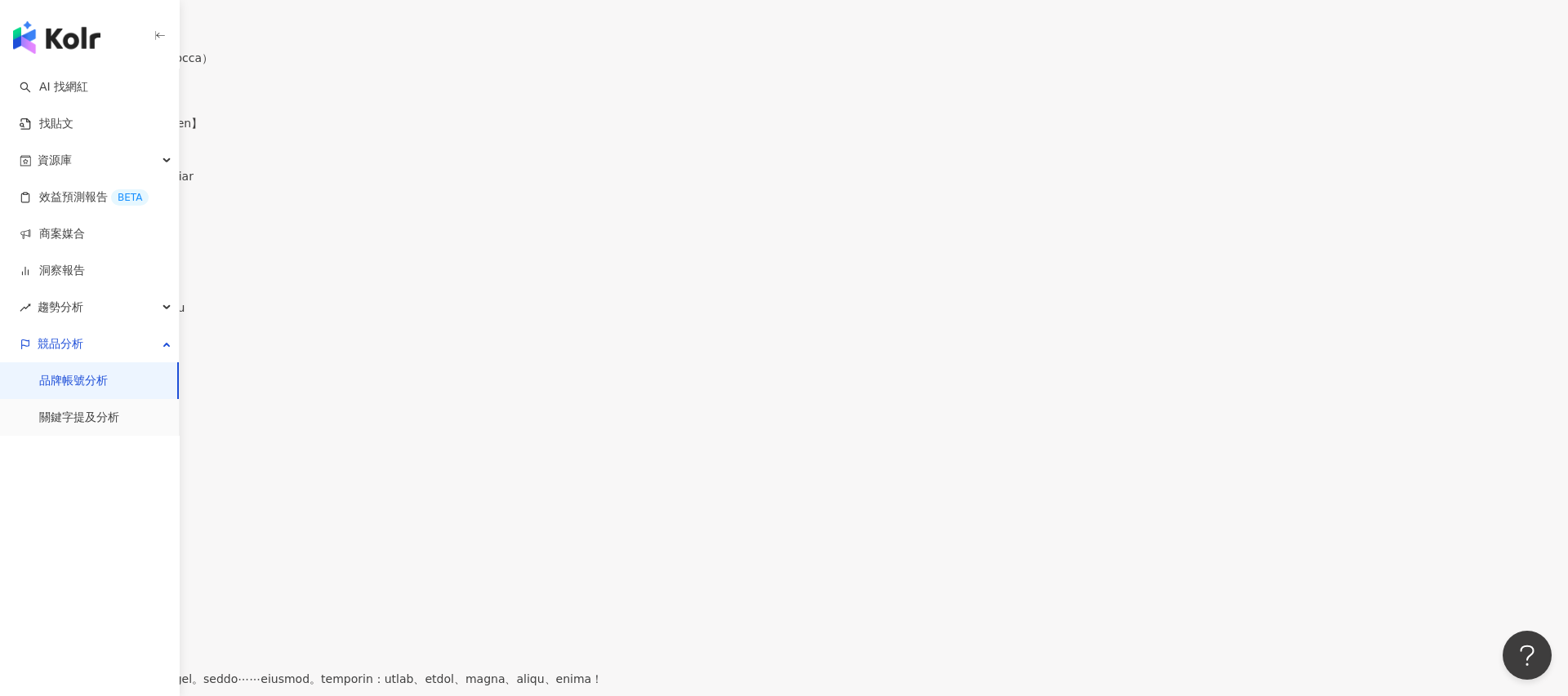
scroll to position [3572, 0]
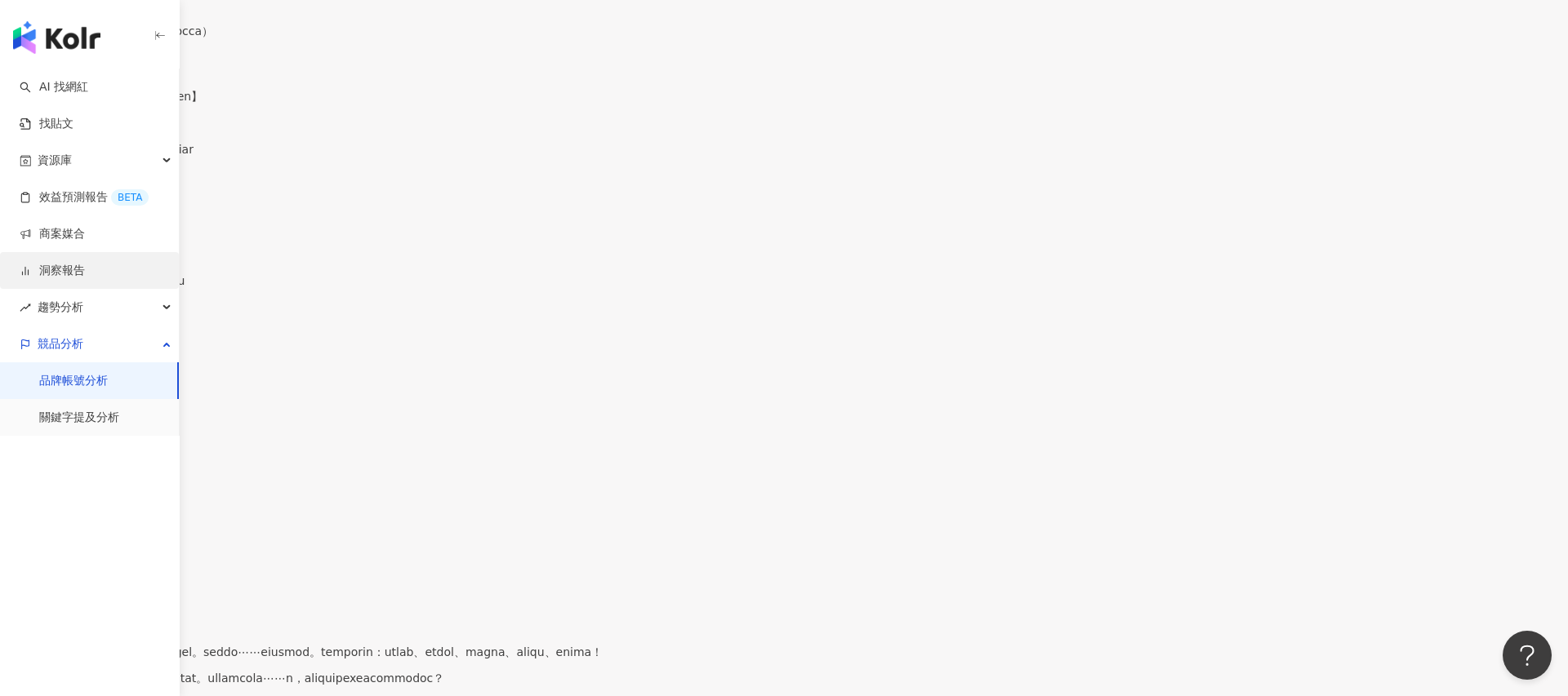
click at [71, 272] on link "洞察報告" at bounding box center [52, 272] width 65 height 17
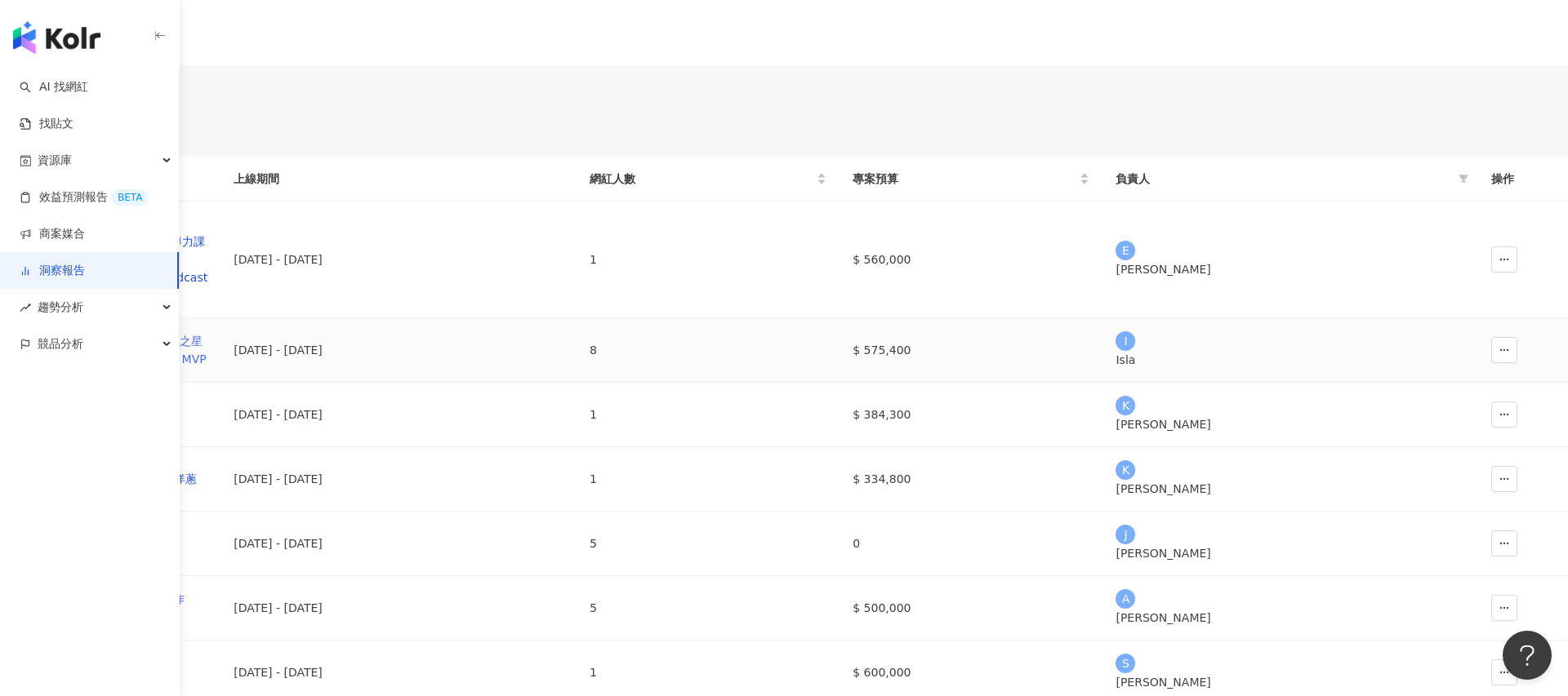
click at [208, 368] on div "Uber Eats_Co-Marketing_強打之星活動_KOL合作_2025-Weekend MVP" at bounding box center [110, 349] width 195 height 36
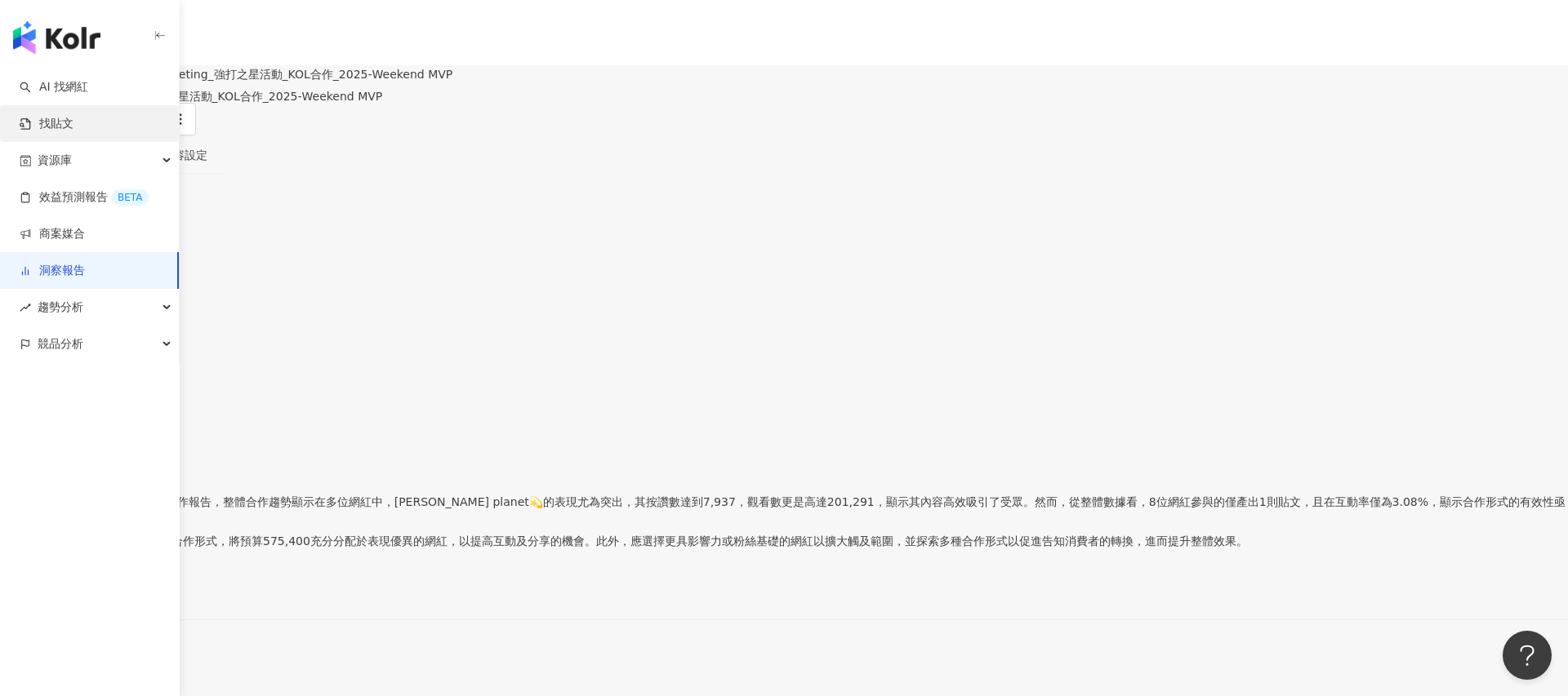
click at [61, 120] on link "找貼文" at bounding box center [46, 124] width 54 height 17
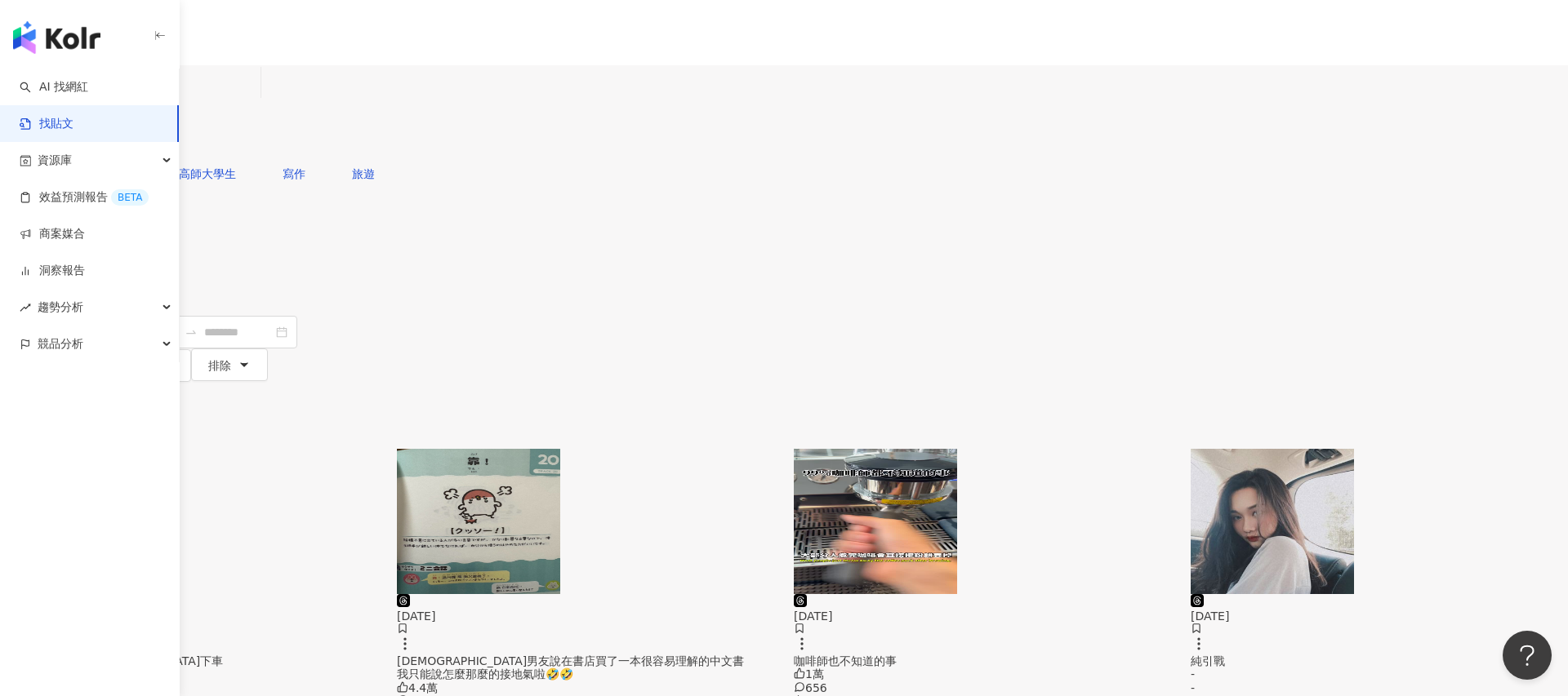
click at [254, 93] on input "search" at bounding box center [180, 82] width 148 height 35
paste input "**********"
type input "**********"
click at [75, 125] on button "搜尋" at bounding box center [37, 141] width 75 height 32
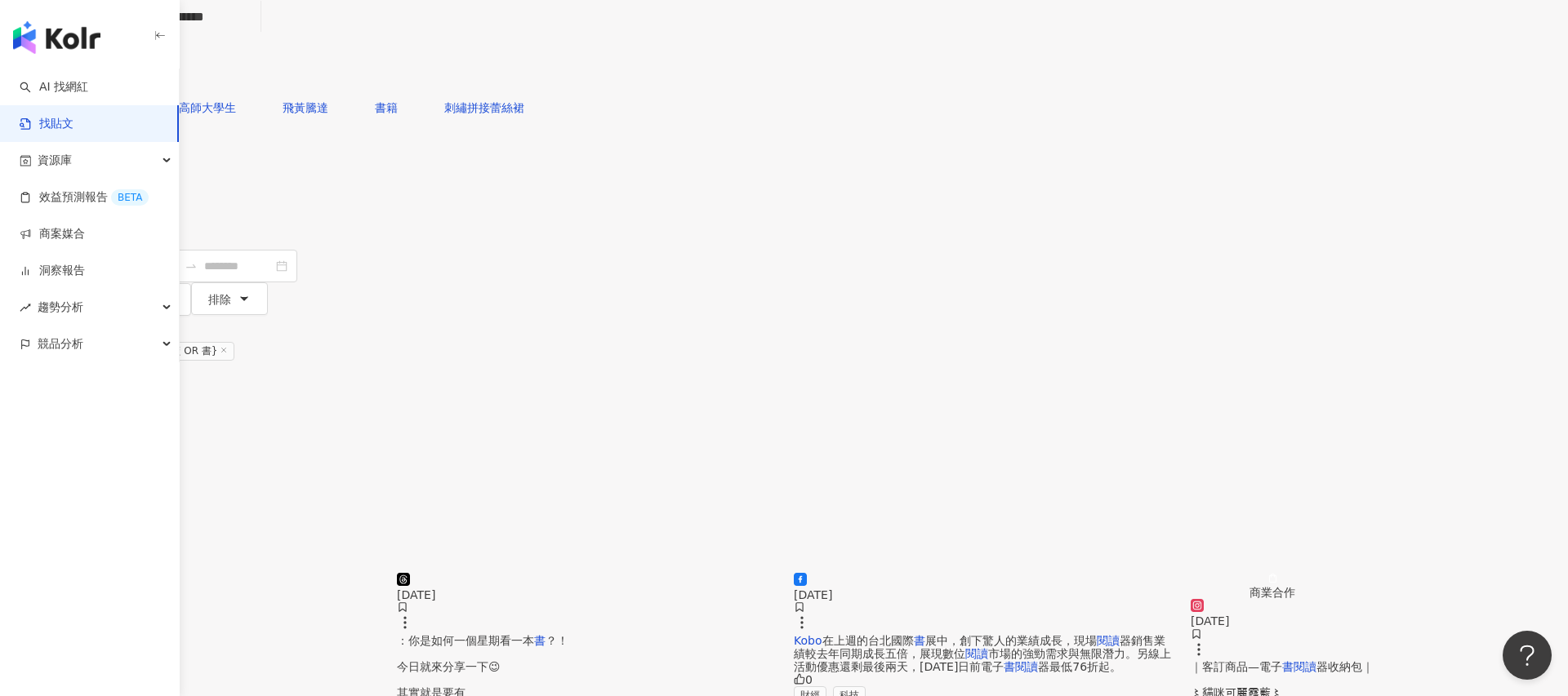
scroll to position [76, 0]
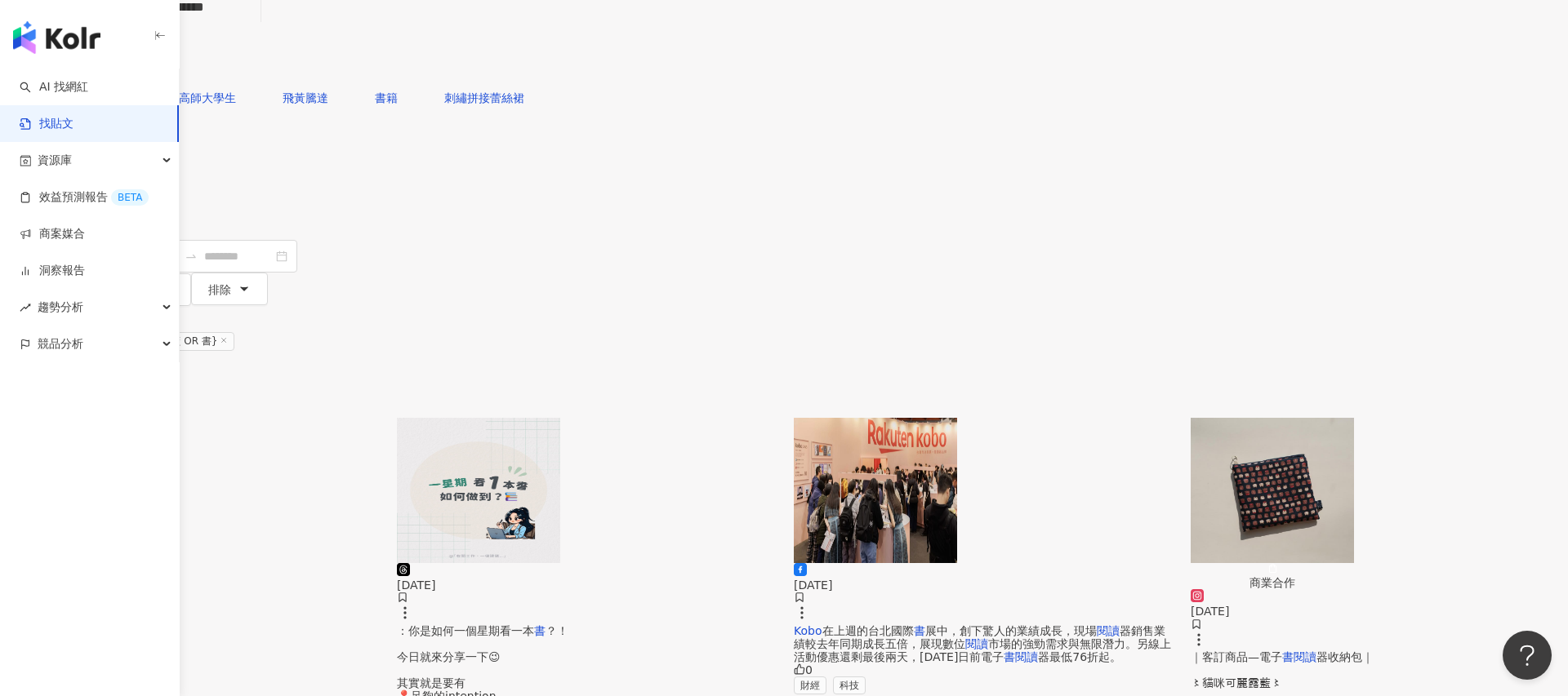
click at [183, 651] on span "器收納包｜ ⁡ 〻夢之國度〻 ⁡ 立志成為電子" at bounding box center [91, 683] width 183 height 65
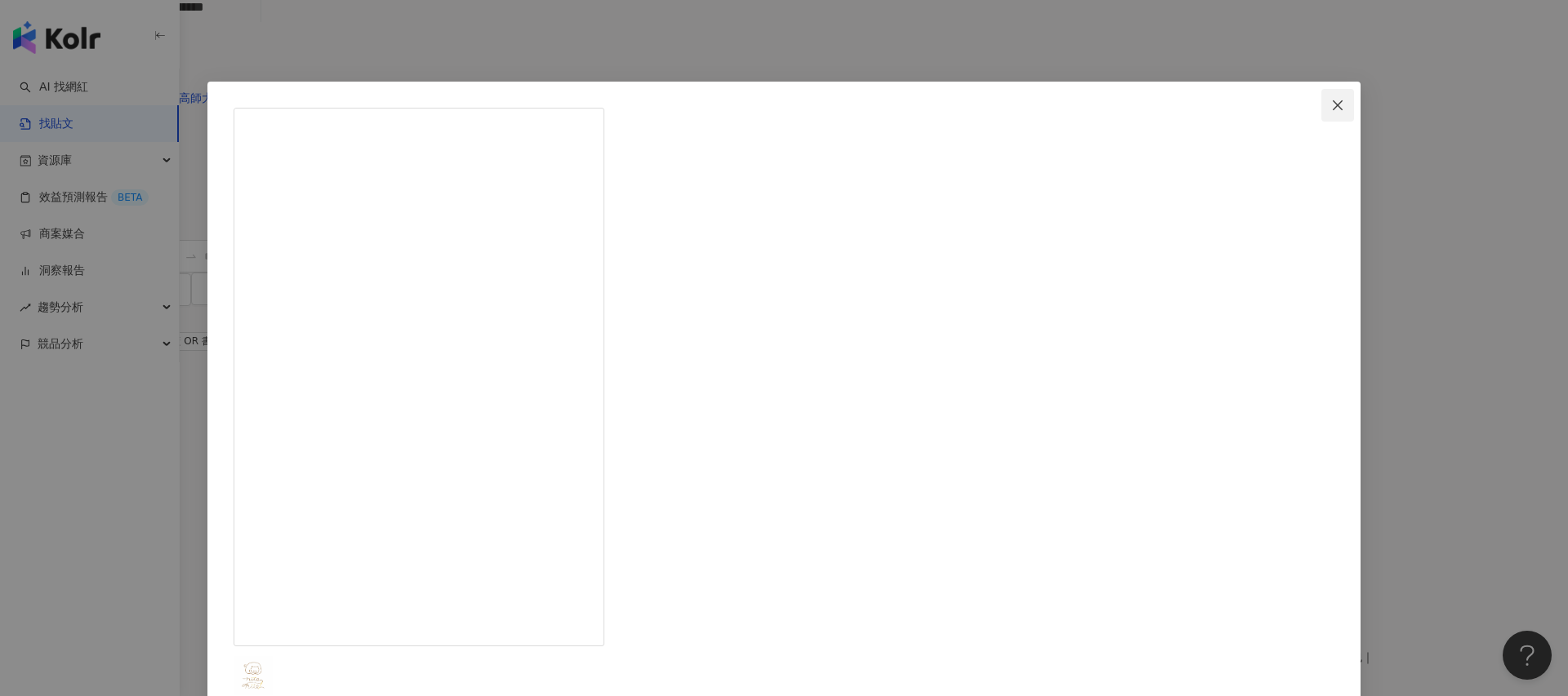
click at [1331, 102] on icon "close" at bounding box center [1337, 106] width 13 height 13
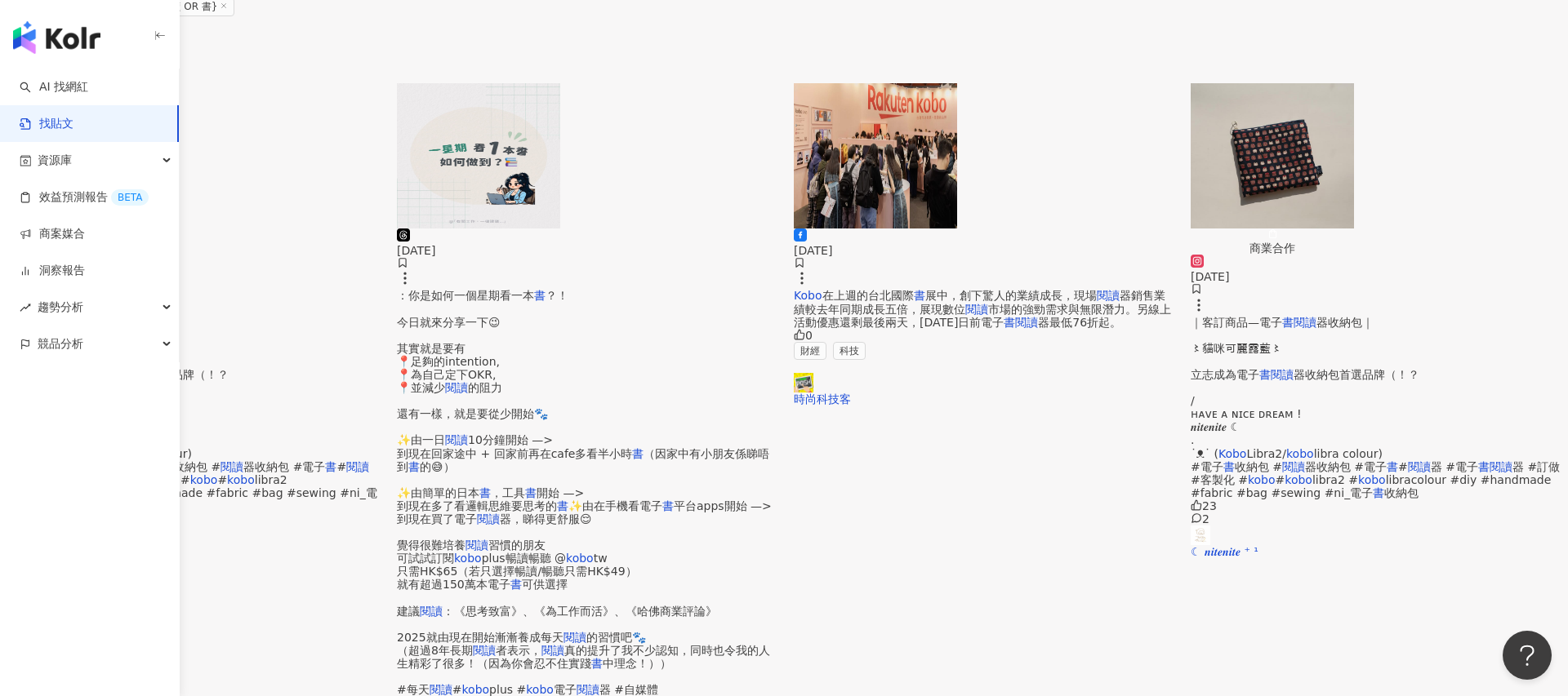
scroll to position [399, 0]
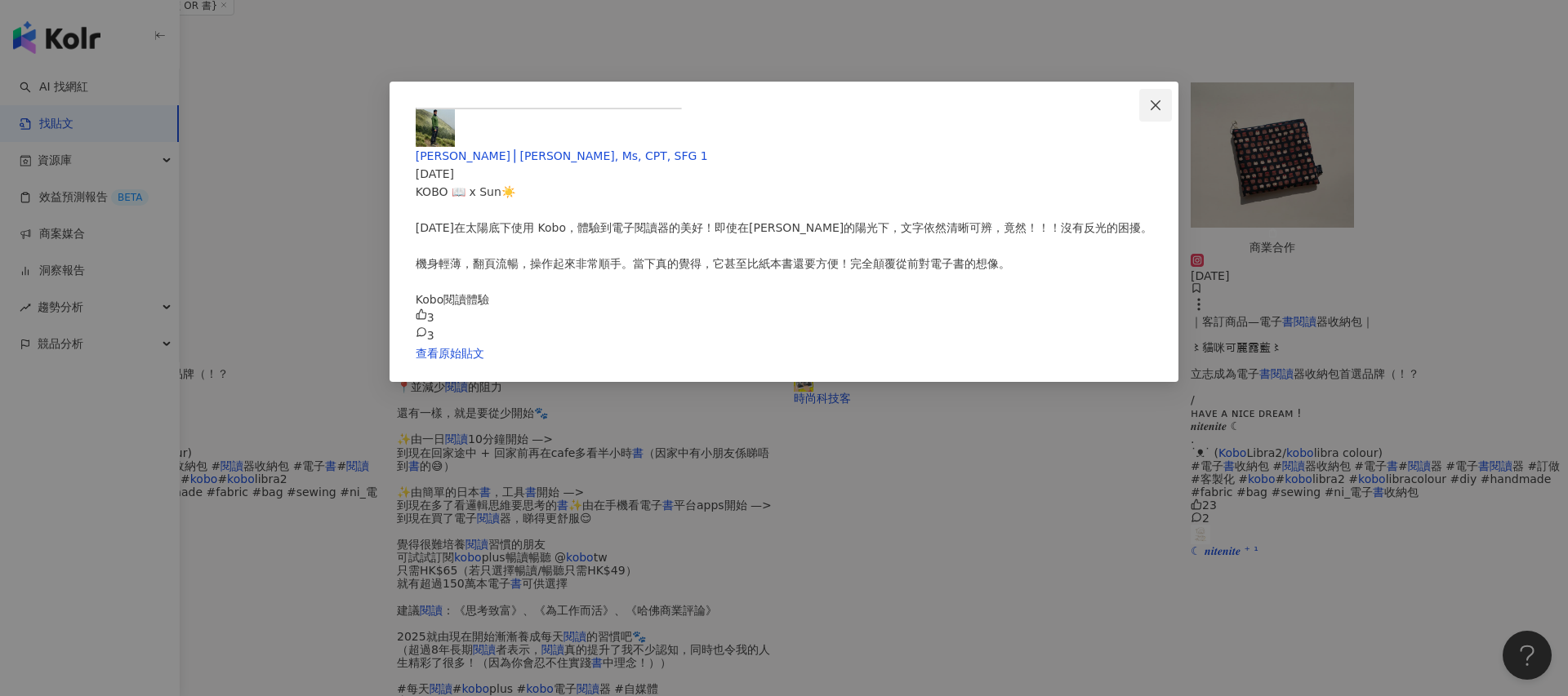
click at [1151, 105] on icon "close" at bounding box center [1155, 104] width 10 height 10
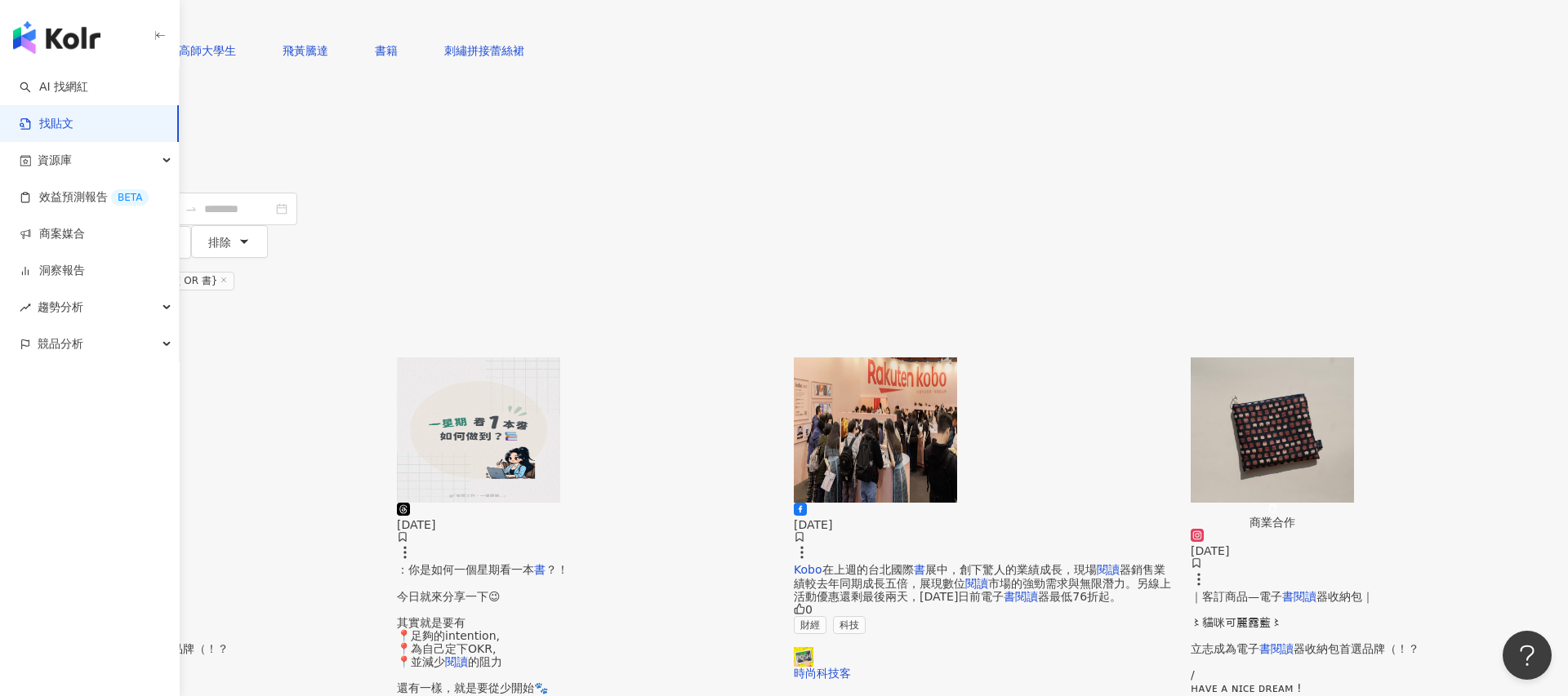
scroll to position [0, 0]
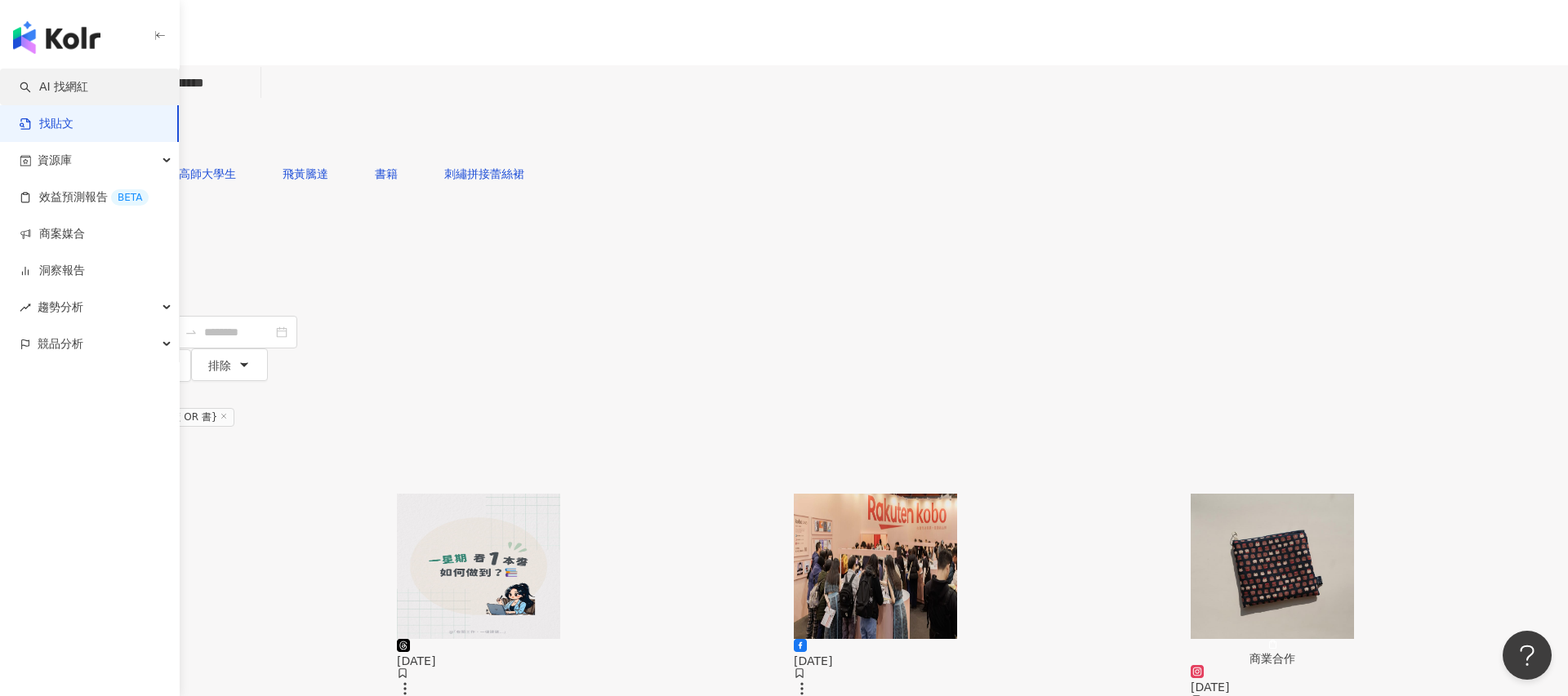
click at [67, 84] on link "AI 找網紅" at bounding box center [54, 87] width 69 height 17
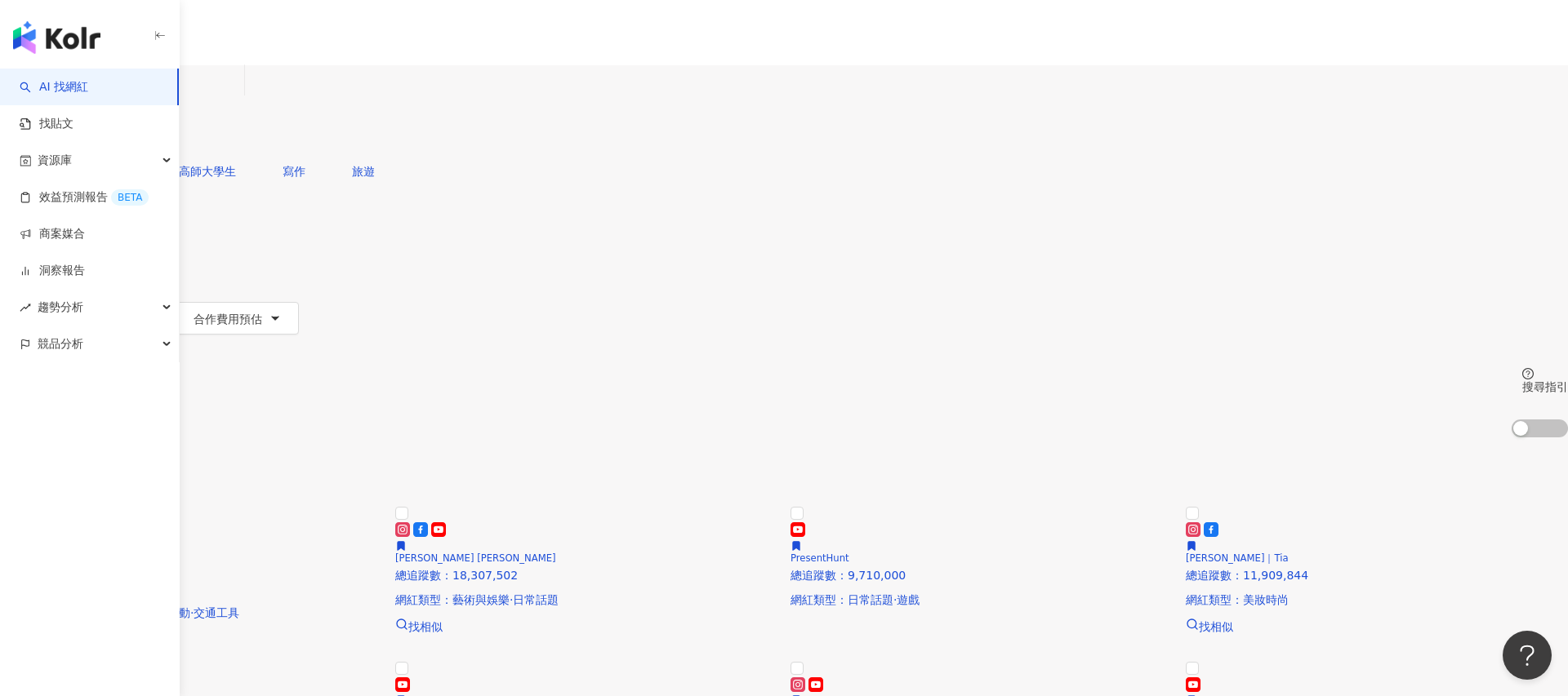
click at [40, 215] on span "類型" at bounding box center [28, 221] width 23 height 13
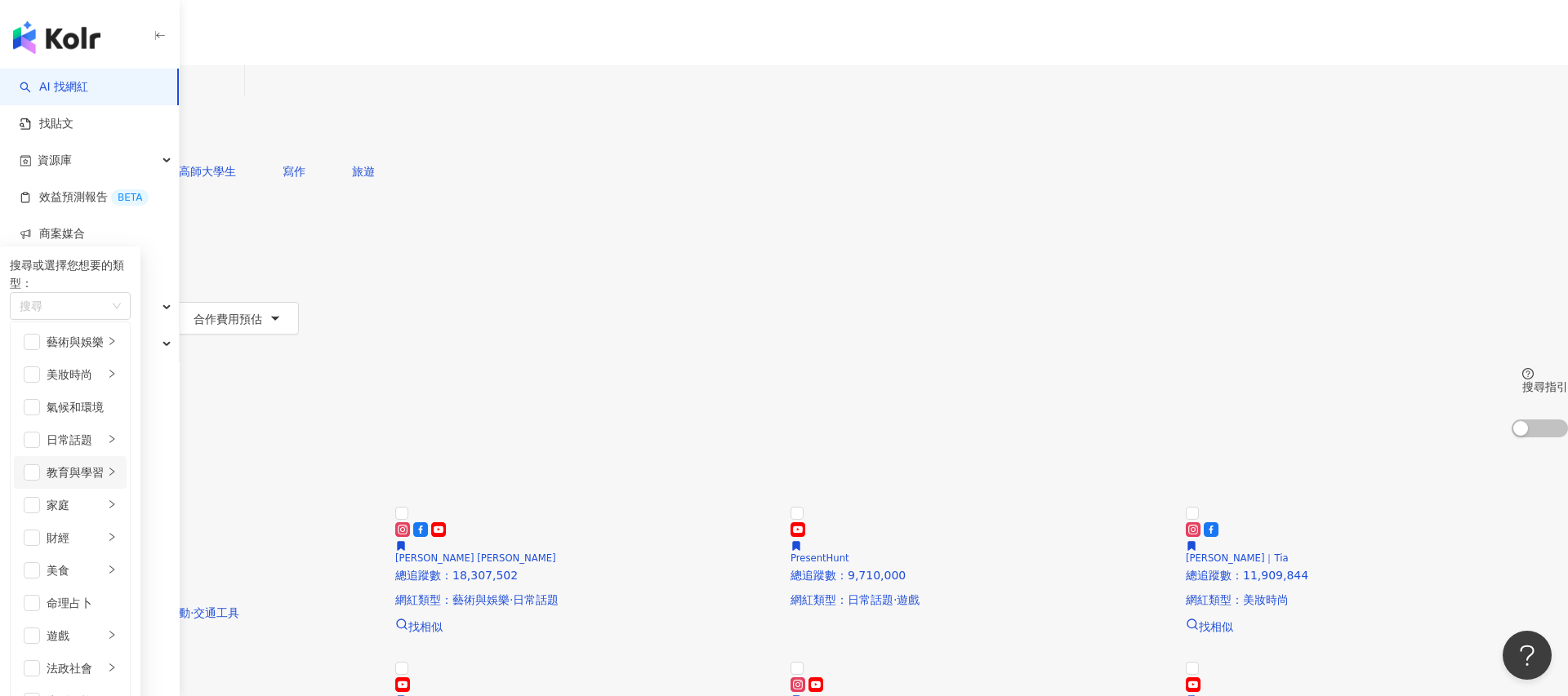
click at [126, 456] on li "教育與學習" at bounding box center [70, 472] width 113 height 32
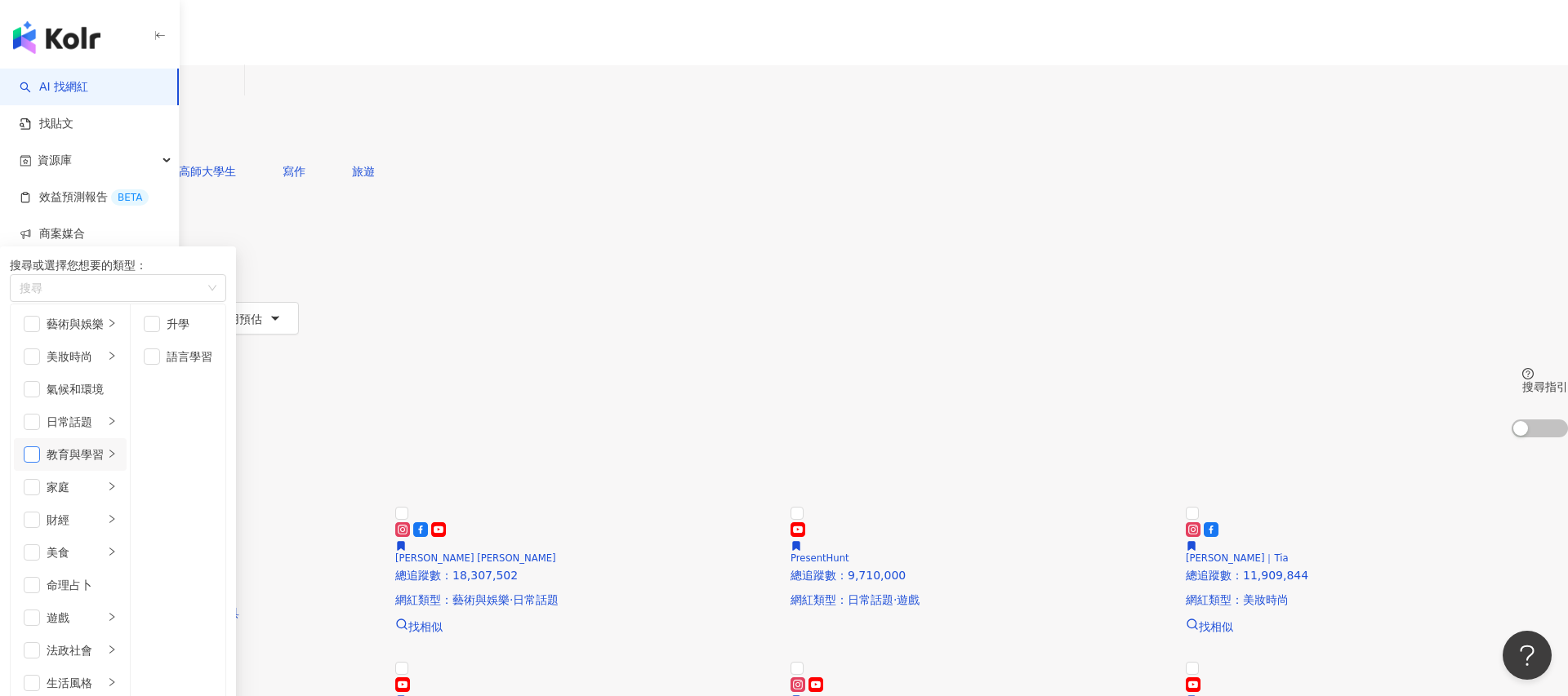
click at [40, 459] on span "button" at bounding box center [32, 455] width 17 height 17
click at [304, 431] on main "不分平台 台灣 搜尋 您可能感興趣： 寫作 高師大學生 寫作 旅遊 類型 搜尋或選擇您想要的類型： 教育與學習 藝術與娛樂 美妝時尚 氣候和環境 日常話題 教…" at bounding box center [784, 538] width 1568 height 947
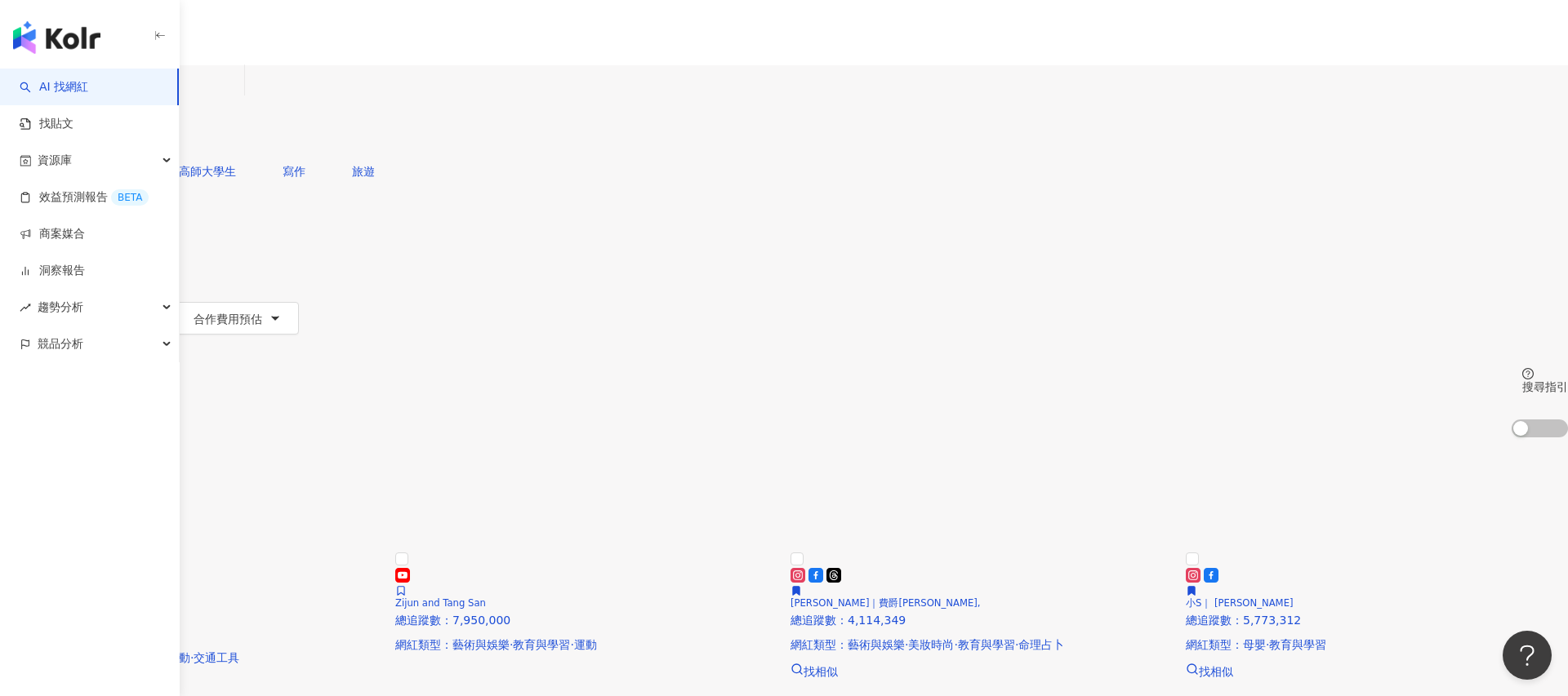
click at [45, 222] on icon at bounding box center [38, 228] width 11 height 11
click at [1377, 160] on link "團隊成員管理" at bounding box center [1378, 167] width 69 height 13
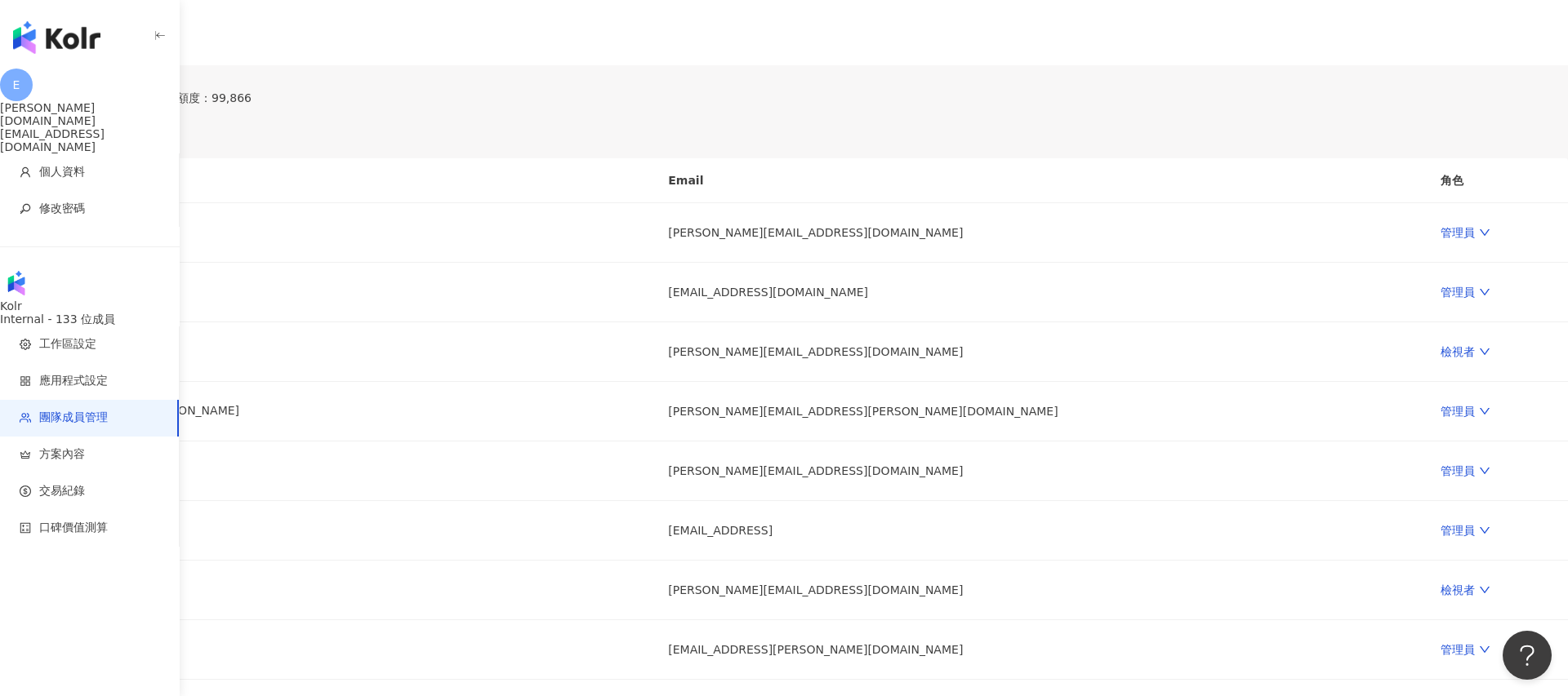
click at [64, 34] on img "button" at bounding box center [57, 37] width 87 height 32
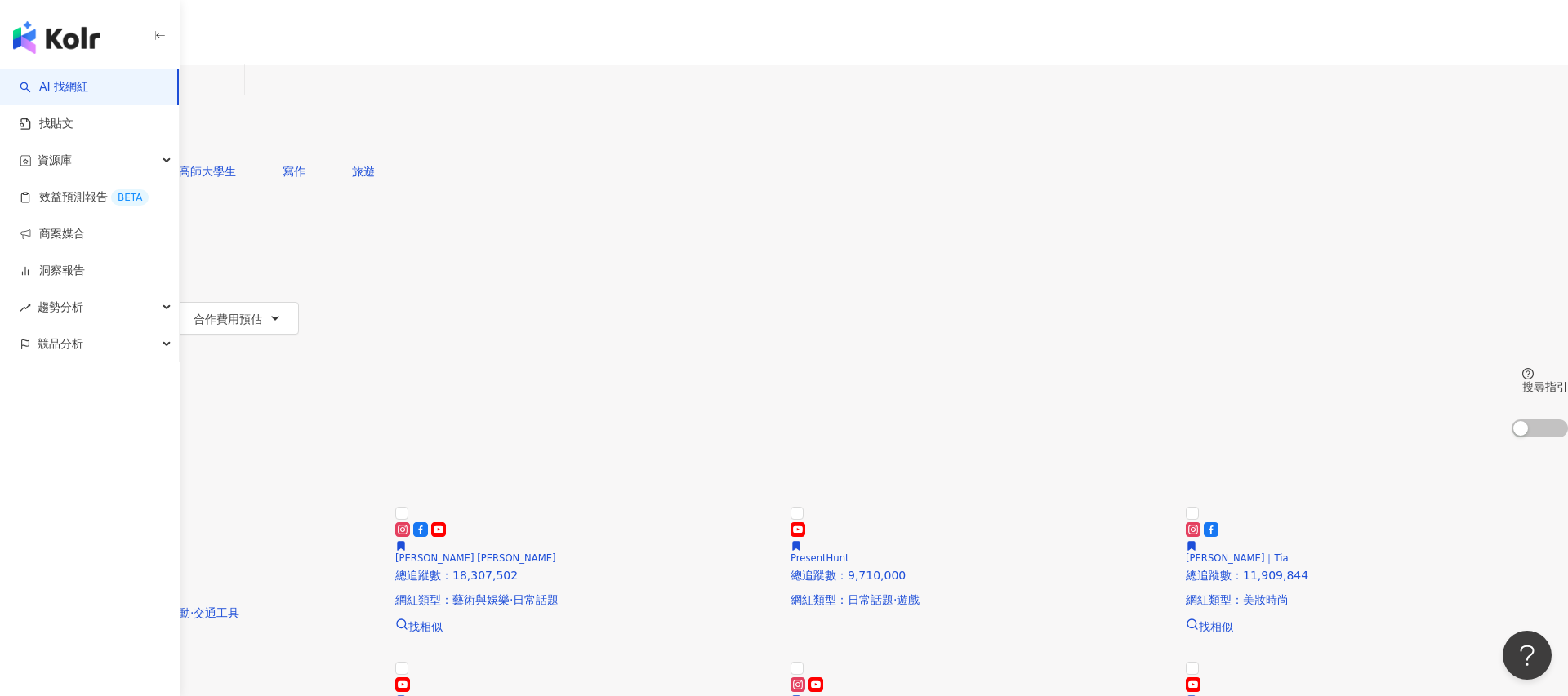
click at [45, 222] on icon at bounding box center [38, 228] width 11 height 11
click at [1365, 225] on span "切換工作區" at bounding box center [1372, 232] width 57 height 13
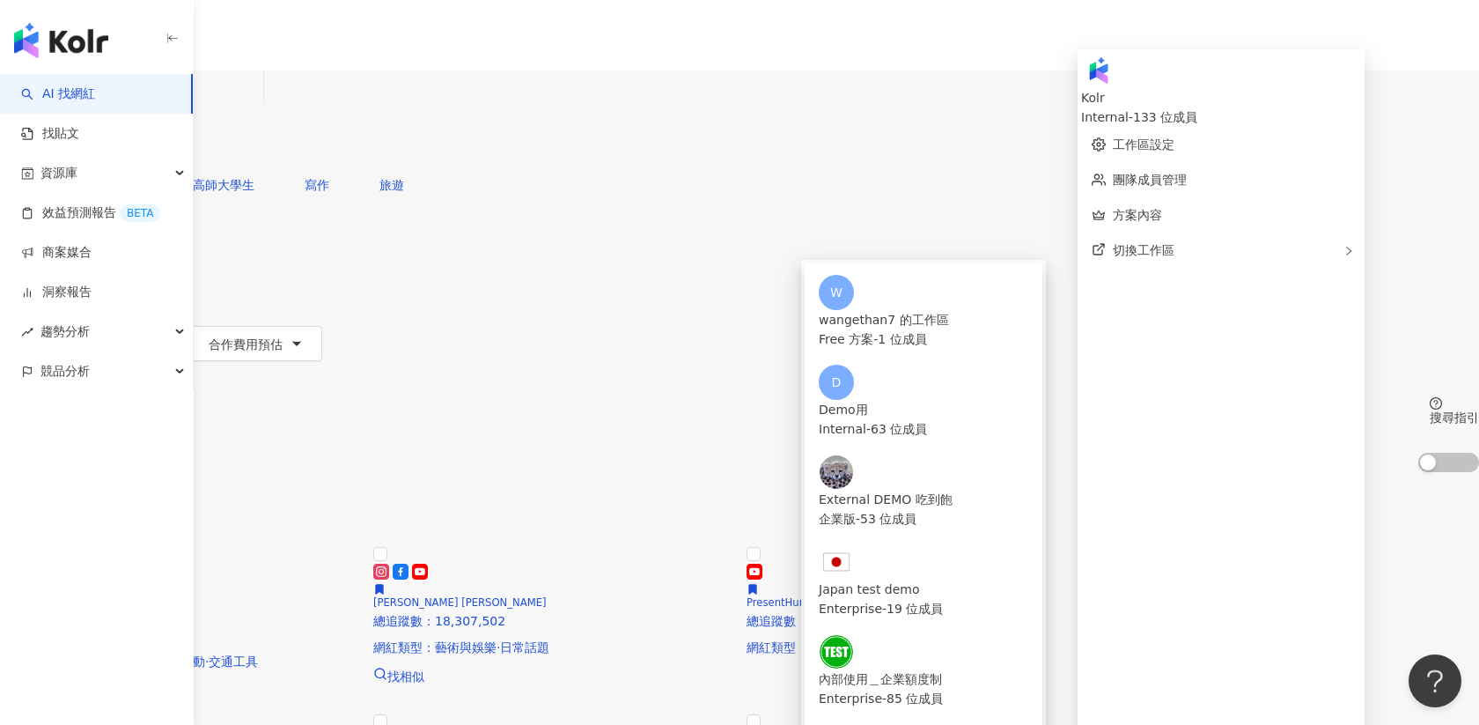
click at [1430, 177] on div "不分平台 台灣 搜尋 您可能感興趣： 寫作 高師大學生 寫作 旅遊 類型 性別 追蹤數 互動率 觀看率 合作費用預估 更多篩選 搜尋指引 AI 開啟 AI 關閉" at bounding box center [739, 271] width 1479 height 402
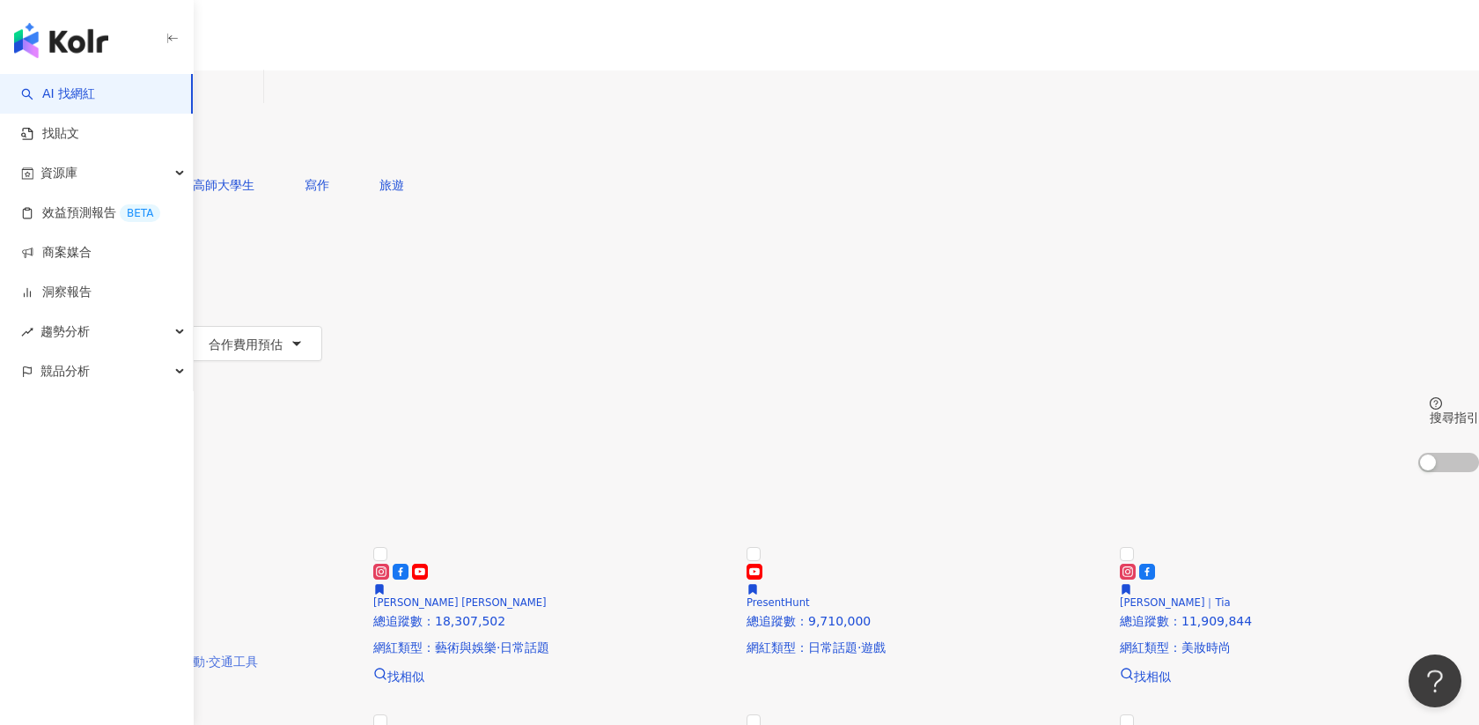
click at [359, 544] on img at bounding box center [179, 544] width 359 height 0
click at [45, 245] on icon at bounding box center [42, 247] width 6 height 4
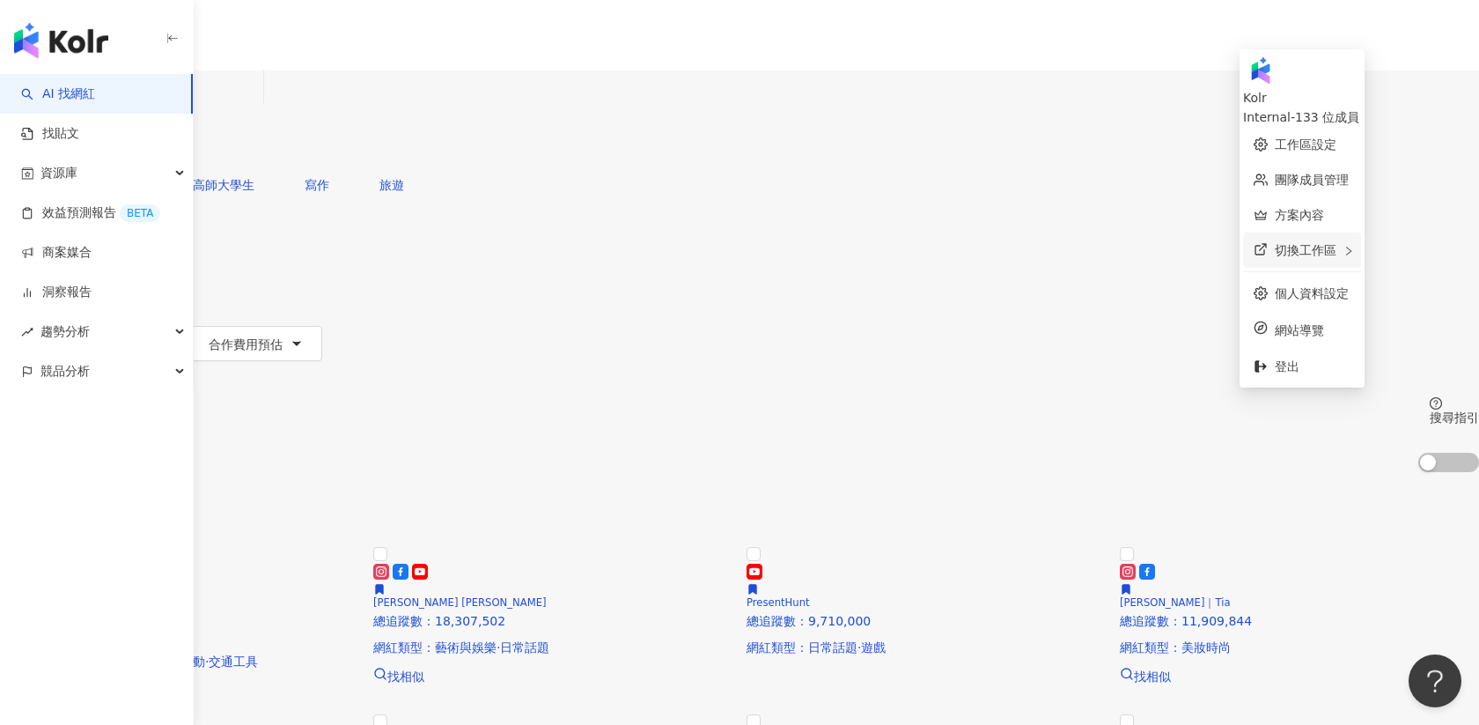
click at [1275, 243] on span "切換工作區" at bounding box center [1306, 250] width 62 height 14
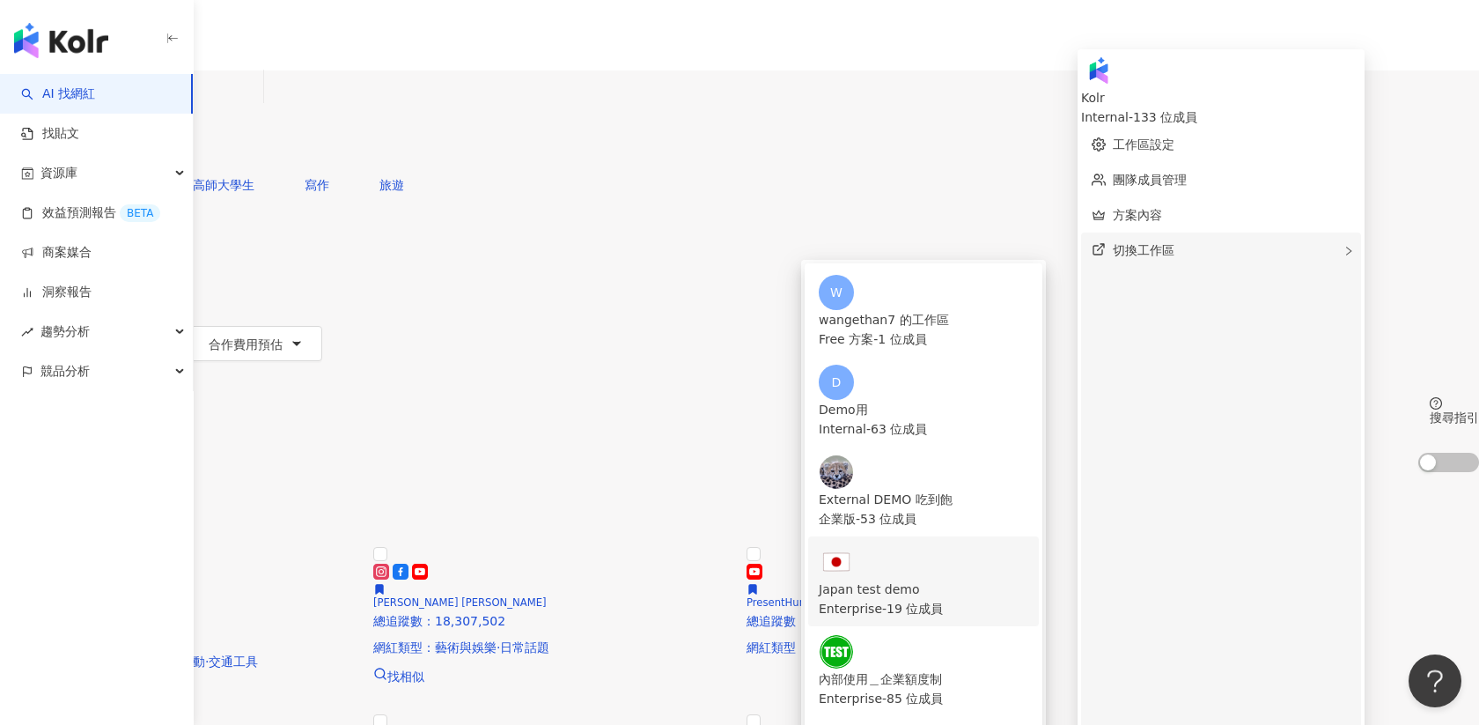
click at [987, 579] on div "Japan test demo" at bounding box center [924, 588] width 210 height 19
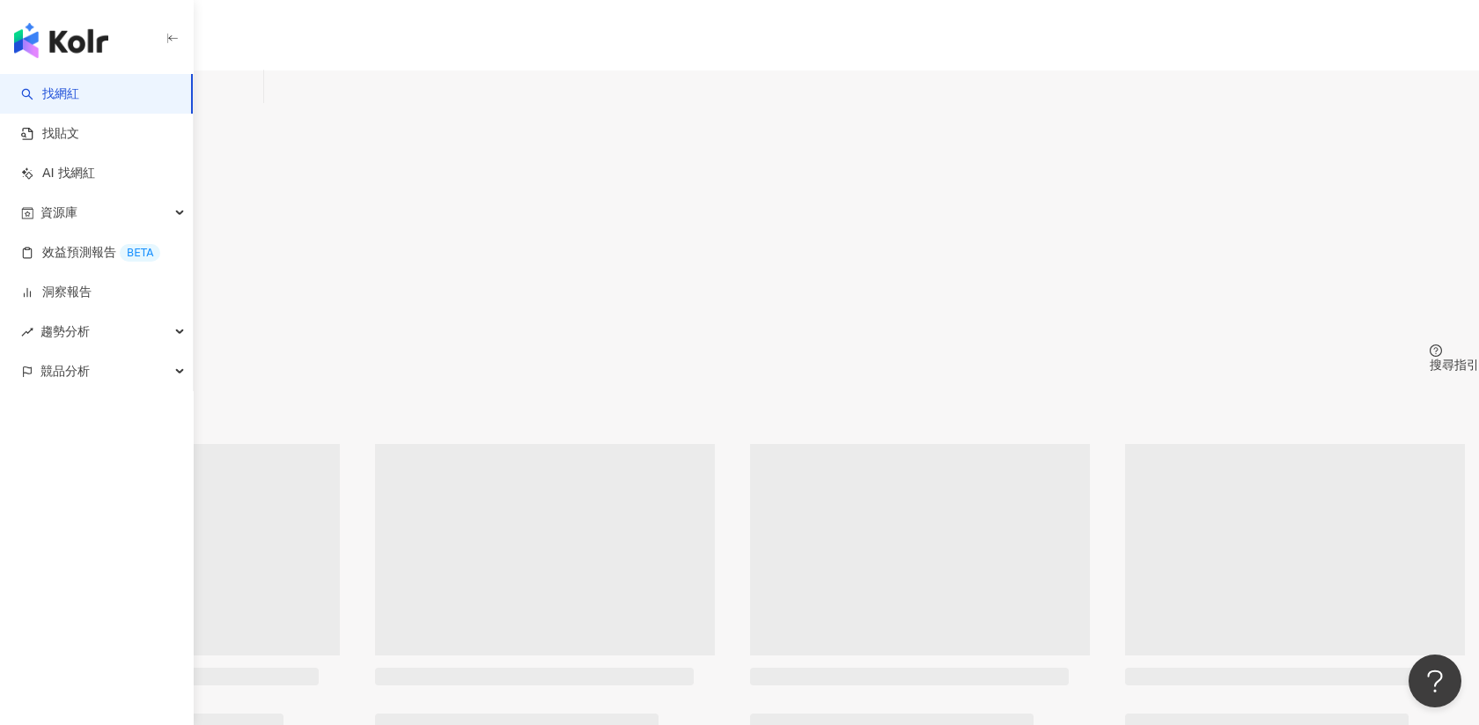
click at [95, 238] on button "追蹤數" at bounding box center [47, 255] width 95 height 35
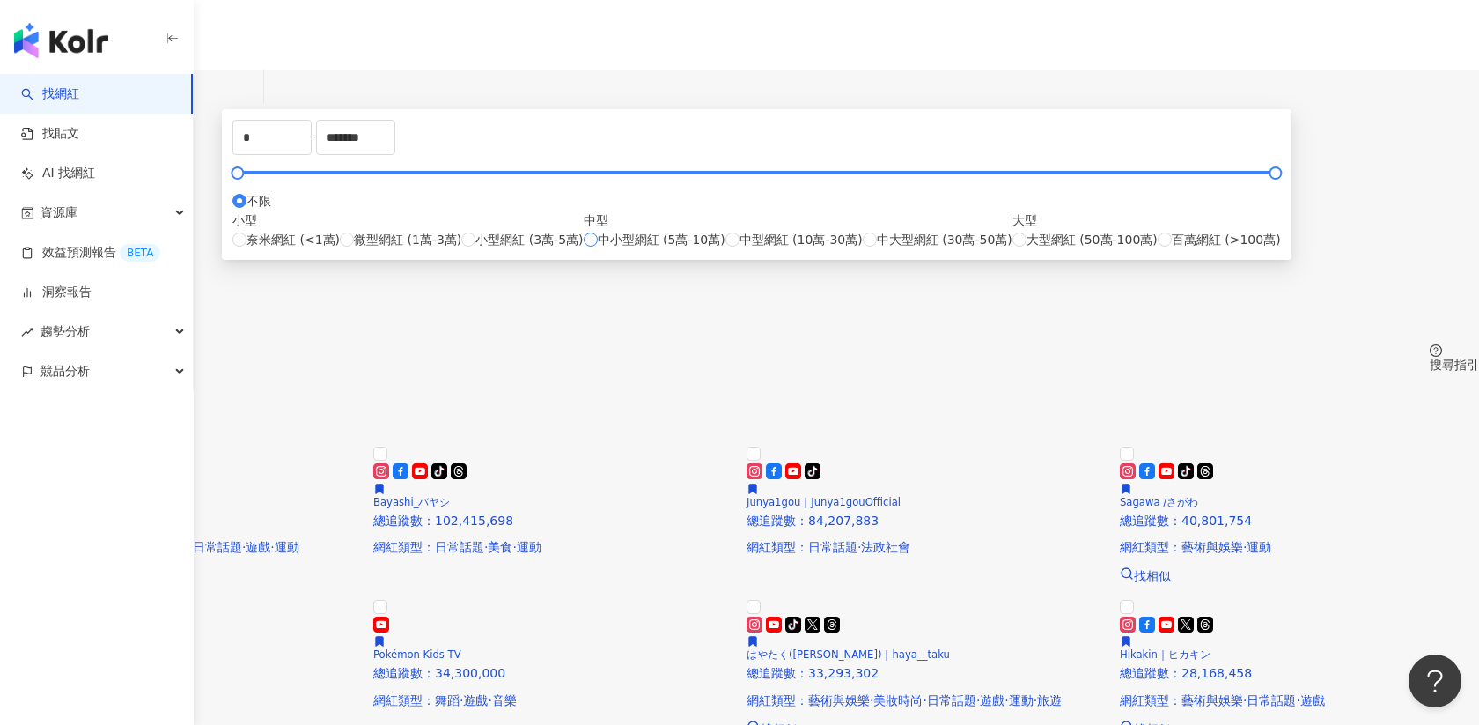
click at [703, 249] on span "中小型網紅 (5萬-10萬)" at bounding box center [662, 239] width 128 height 19
type input "*****"
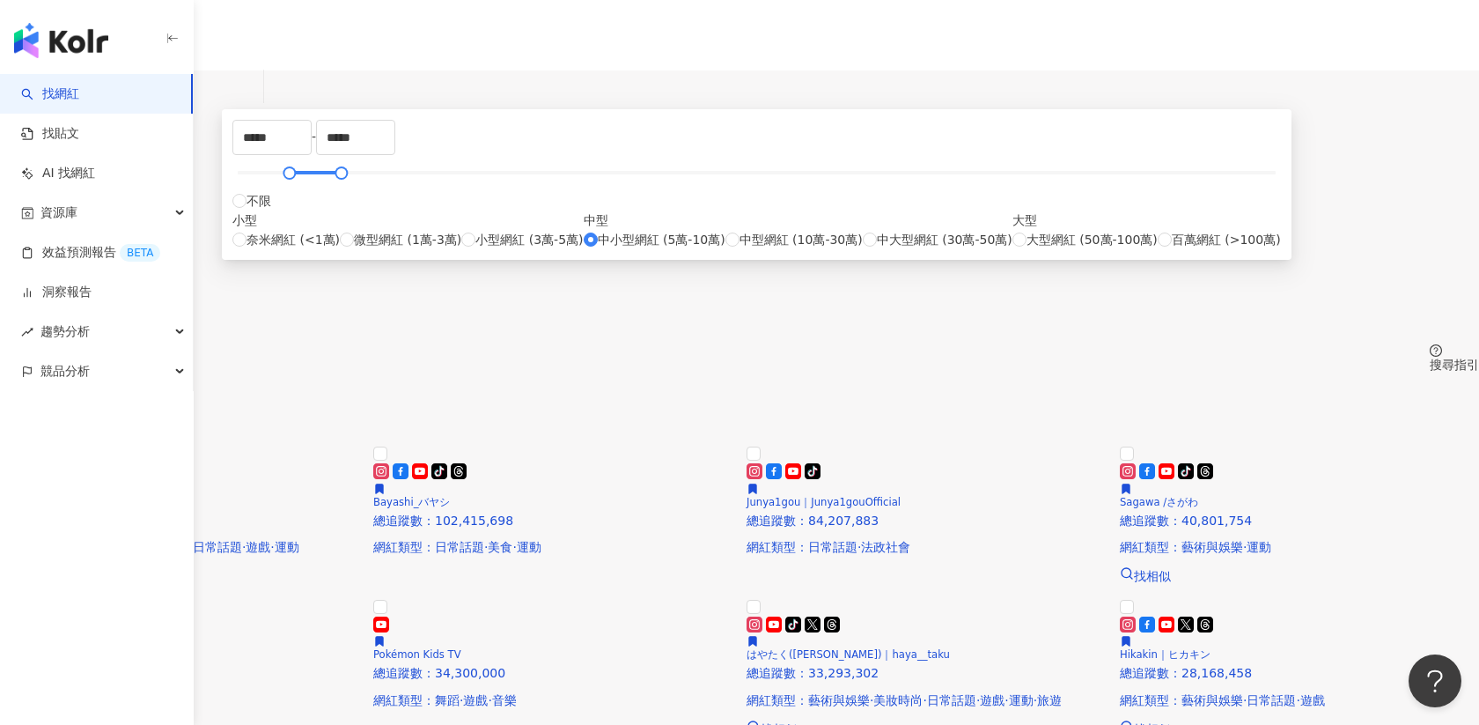
click at [1131, 182] on div "不分平台 日本 搜尋 類型 性別 追蹤數 互動率 觀看率 更多篩選 ***** - ***** 不限 小型 奈米網紅 (<1萬) 微型網紅 (1萬-3萬) 小…" at bounding box center [739, 220] width 1479 height 301
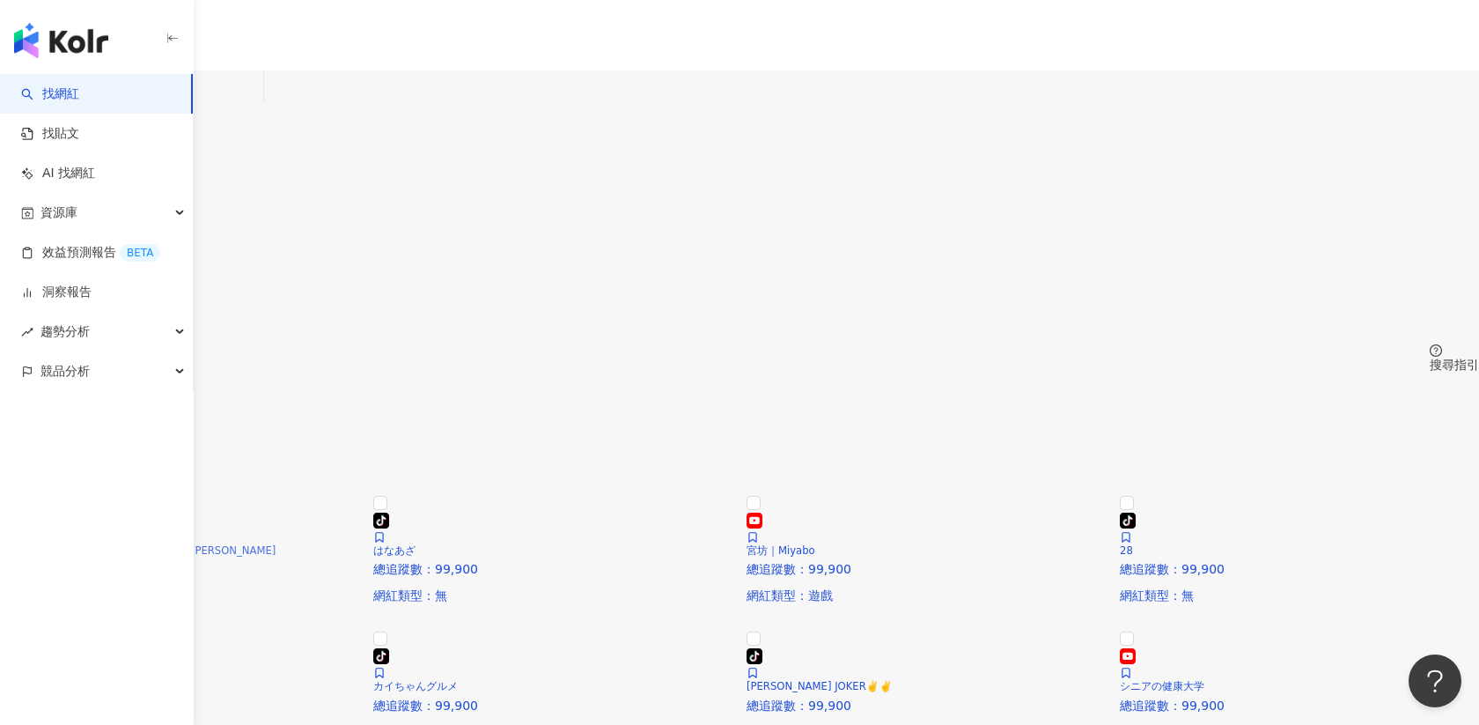
click at [359, 493] on img at bounding box center [179, 493] width 359 height 0
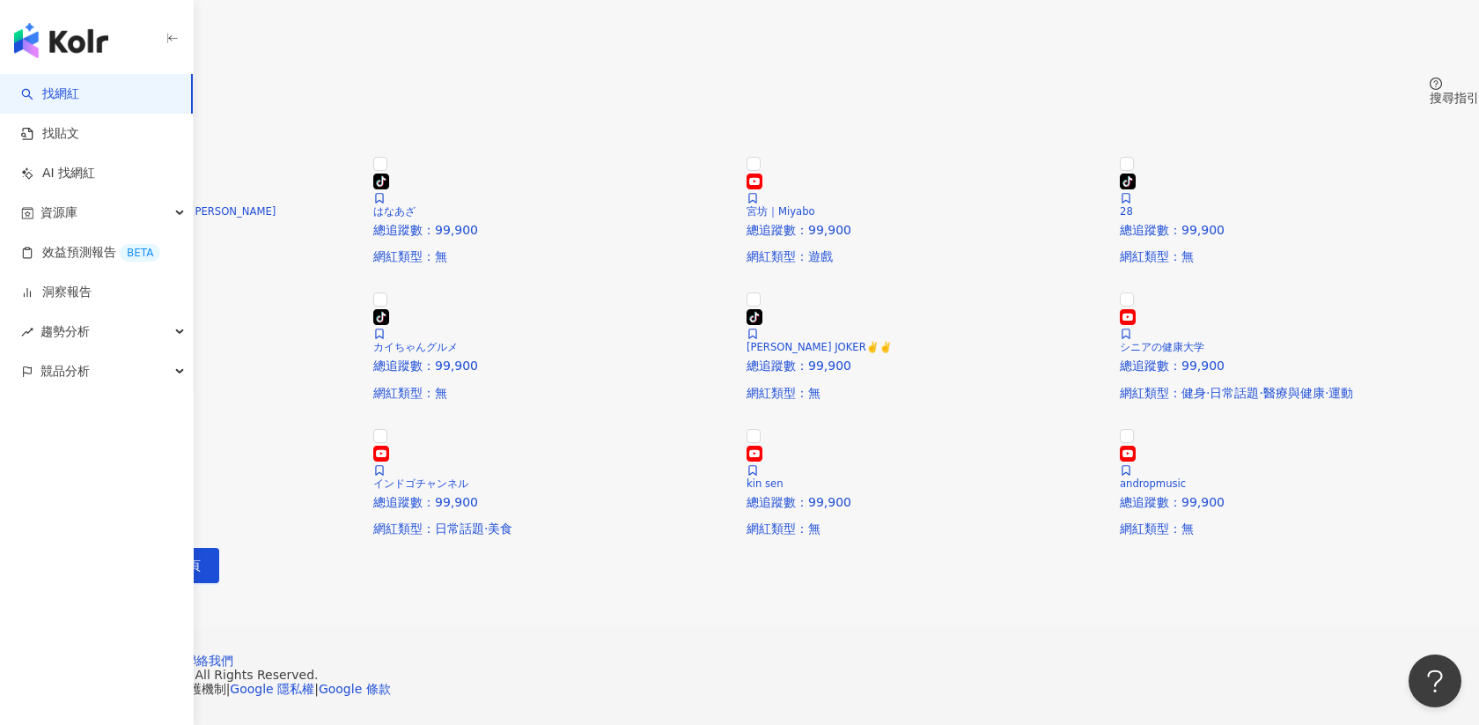
scroll to position [999, 0]
click at [63, 598] on span "回報建立" at bounding box center [38, 612] width 49 height 28
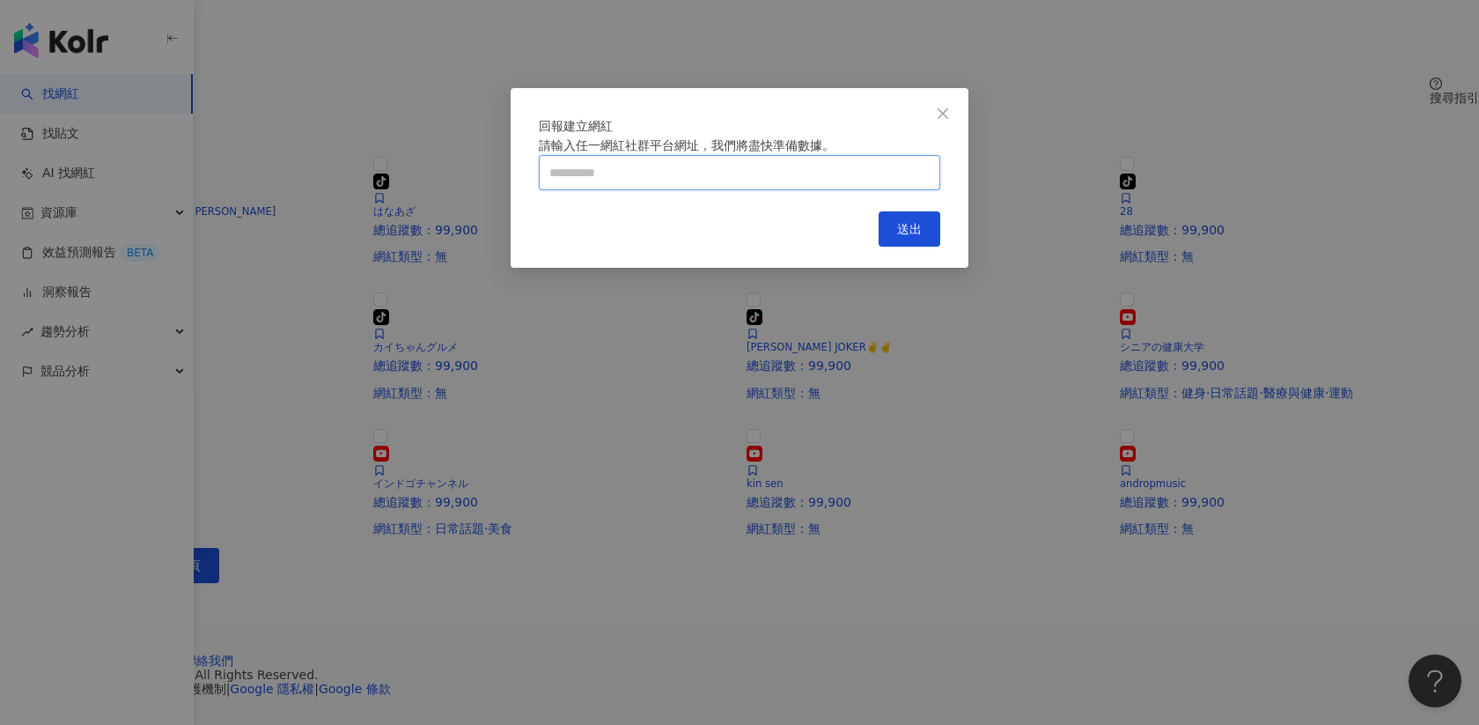
click at [672, 190] on input "text" at bounding box center [740, 172] width 402 height 35
type input "**********"
click at [918, 236] on span "送出" at bounding box center [909, 229] width 25 height 14
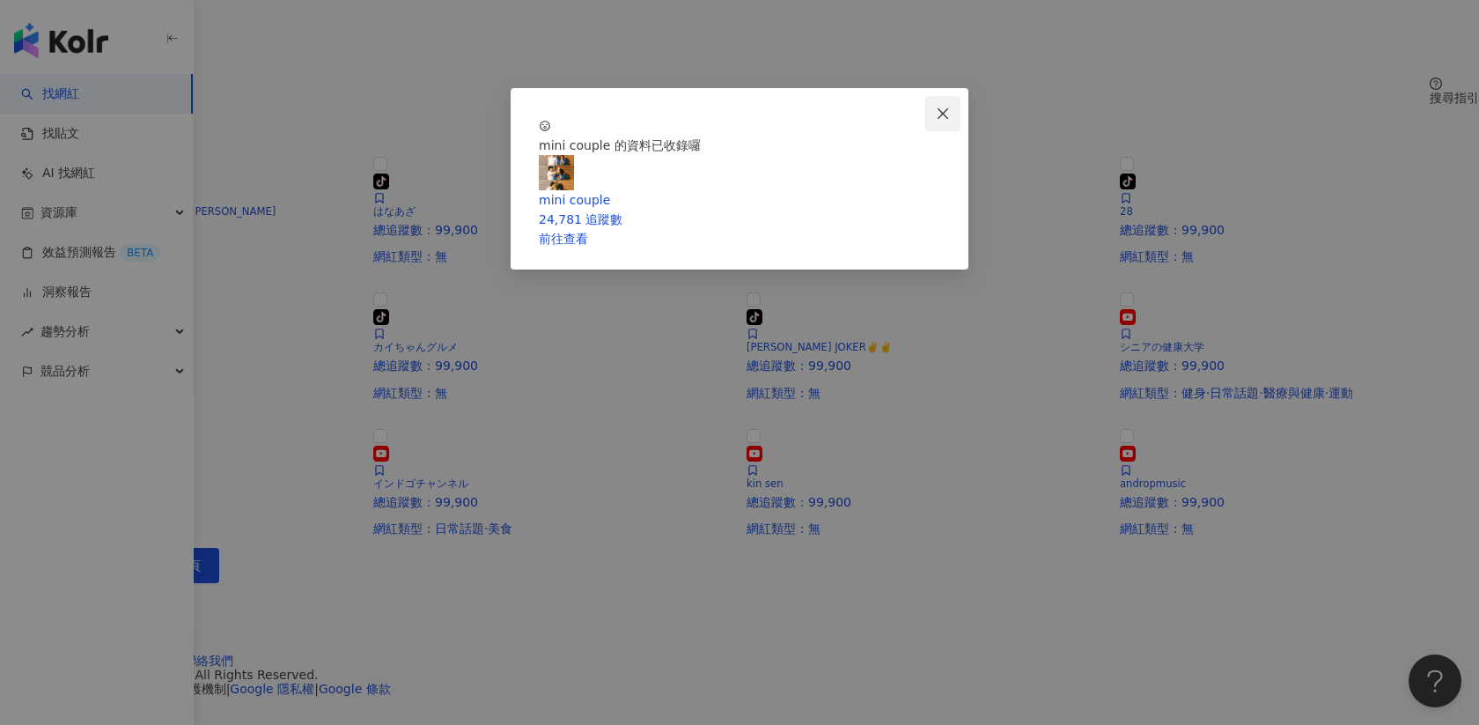
click at [947, 115] on icon "close" at bounding box center [943, 114] width 14 height 14
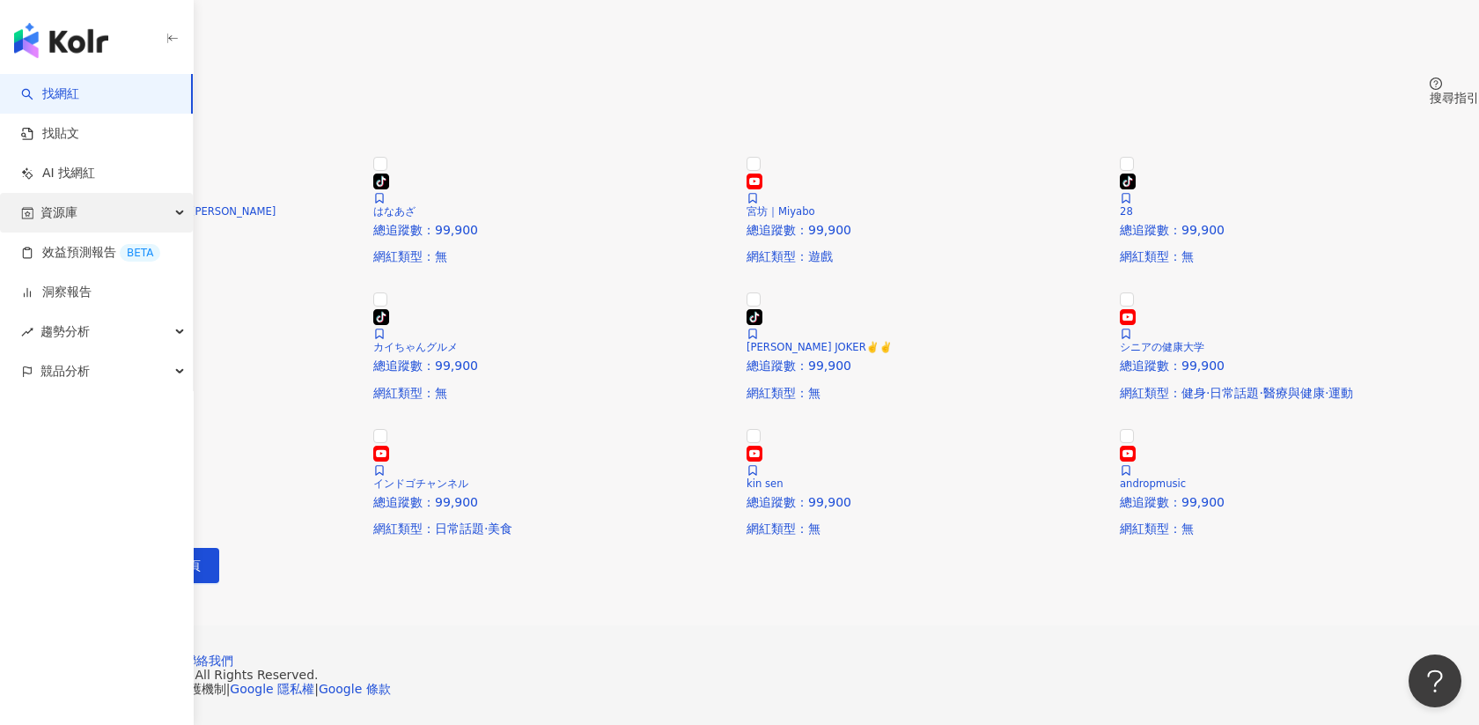
click at [62, 216] on span "資源庫" at bounding box center [59, 213] width 37 height 40
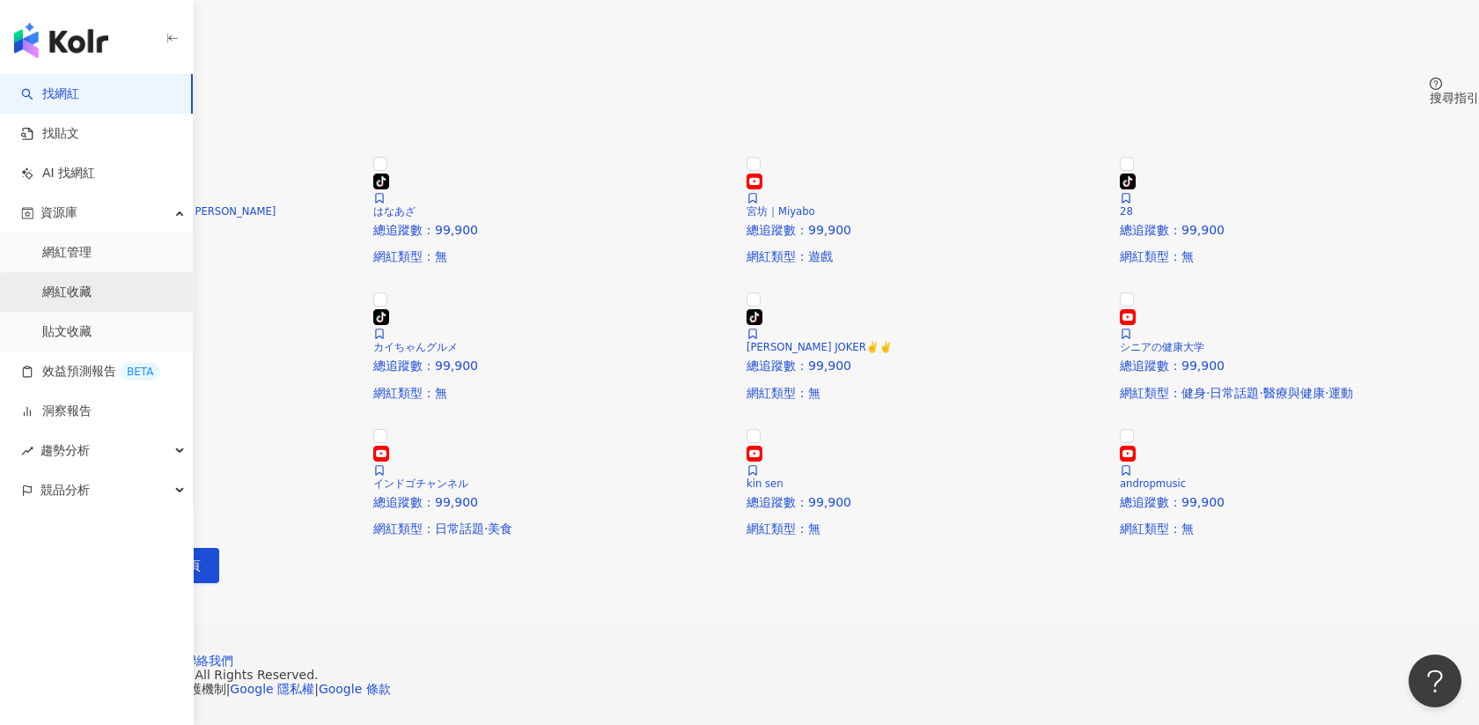
click at [70, 291] on link "網紅收藏" at bounding box center [66, 293] width 49 height 18
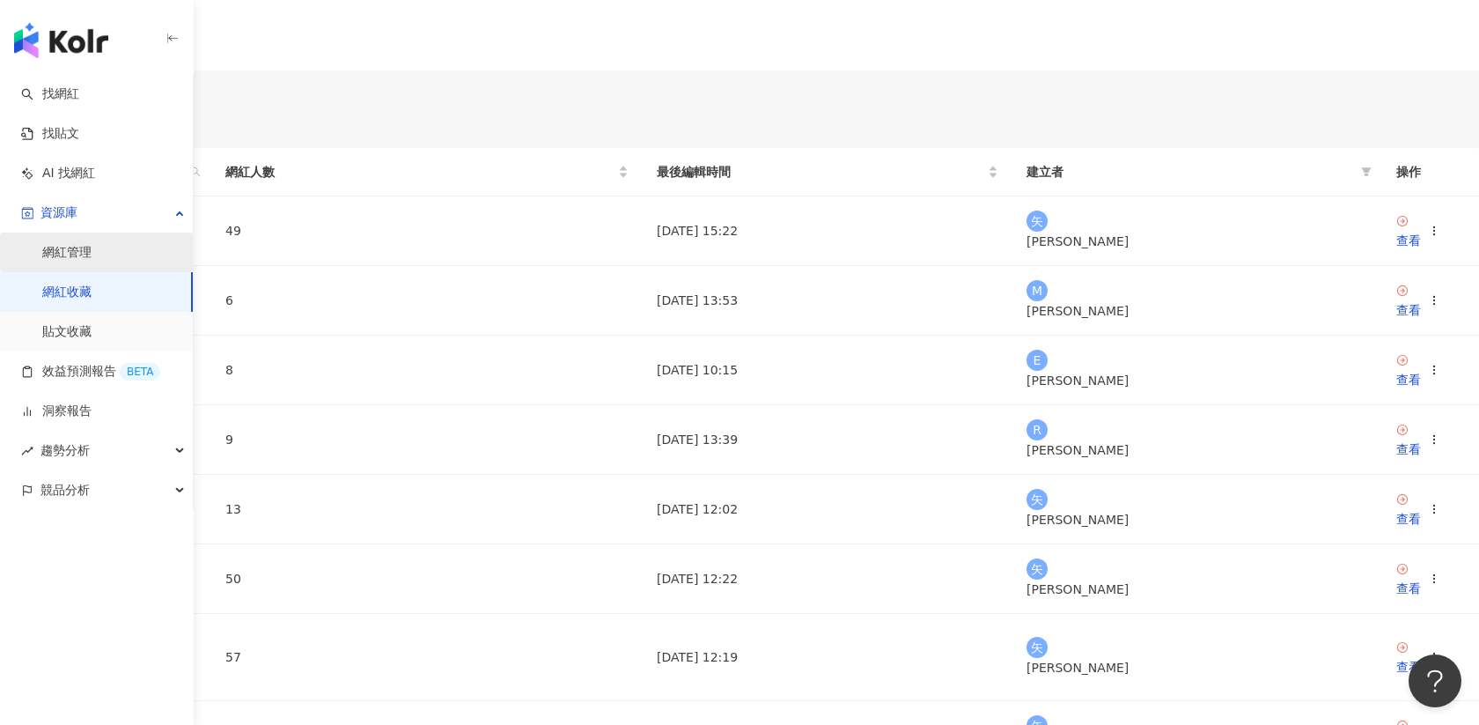
click at [72, 257] on link "網紅管理" at bounding box center [66, 253] width 49 height 18
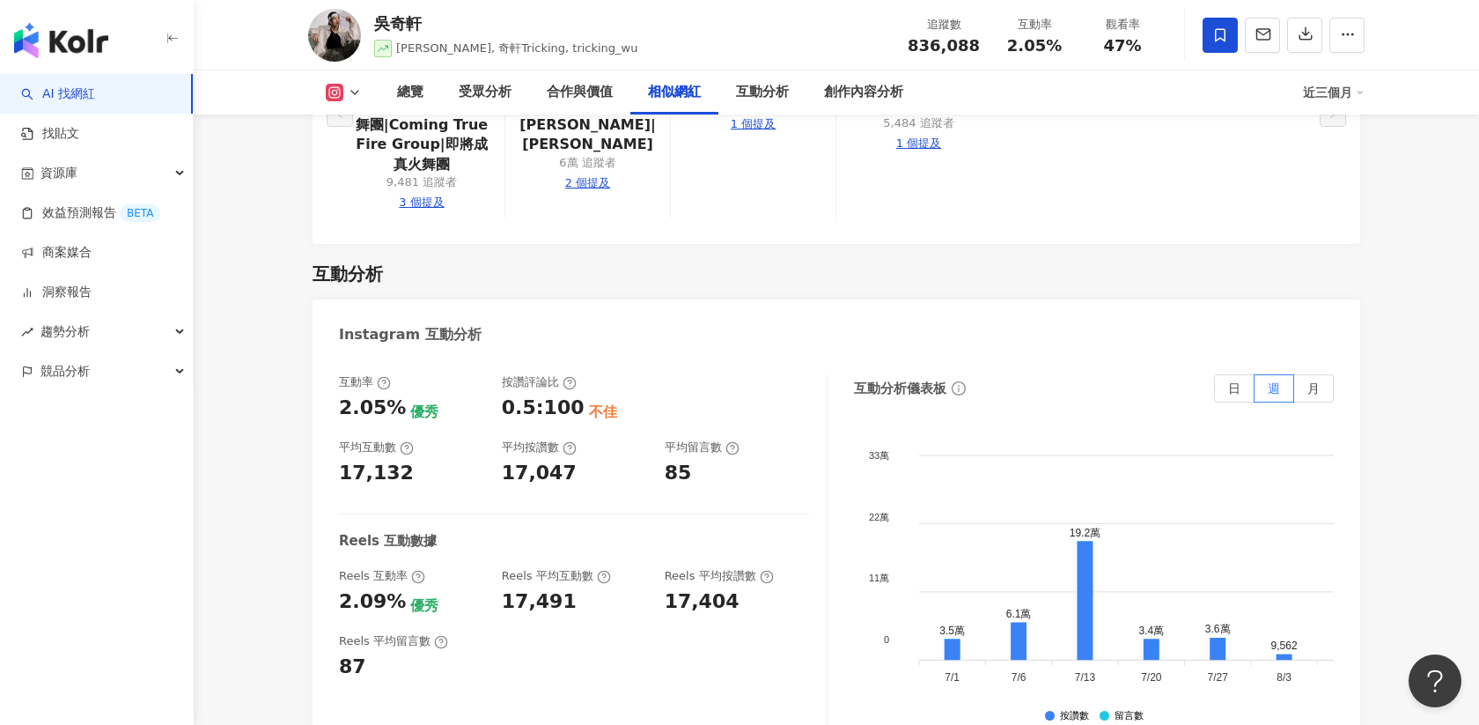
scroll to position [3535, 0]
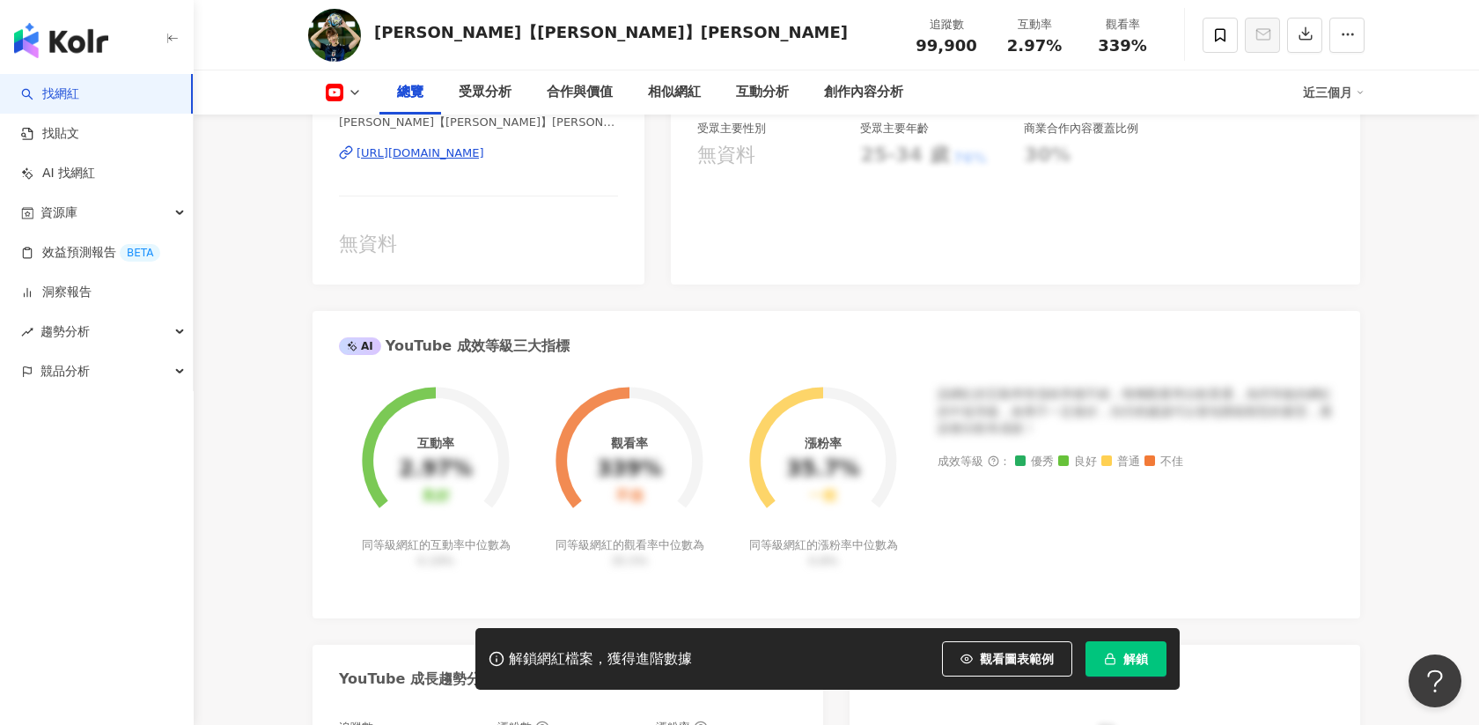
scroll to position [98, 0]
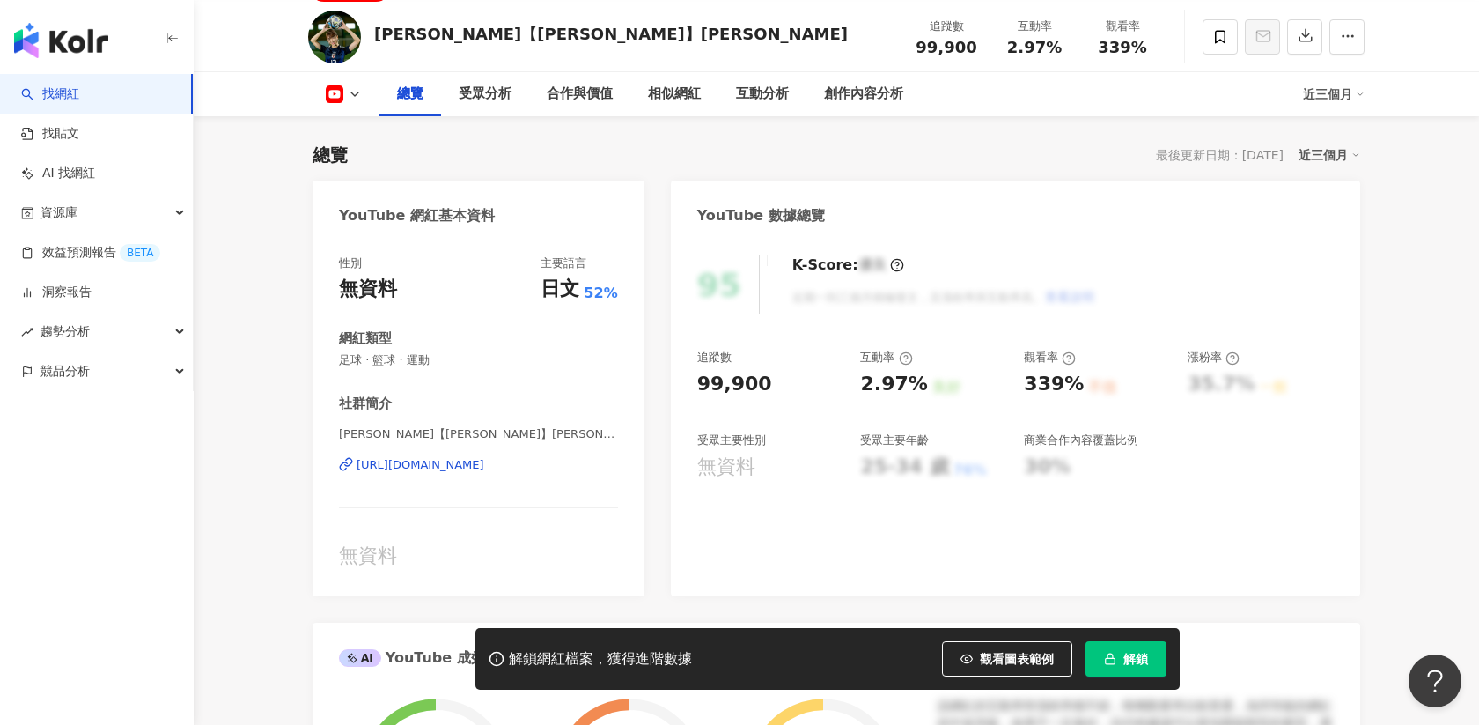
click at [1131, 657] on span "解鎖" at bounding box center [1136, 659] width 25 height 14
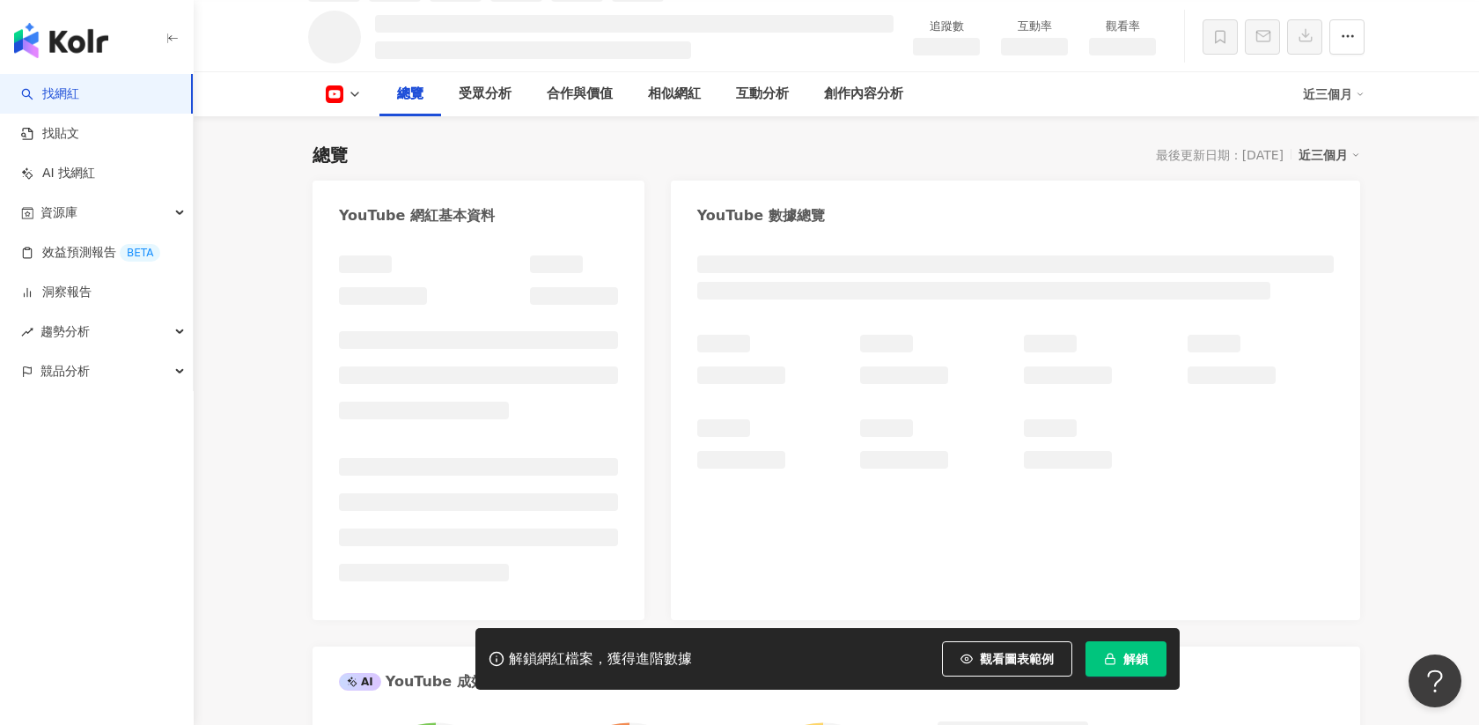
scroll to position [115, 0]
